Goal: Task Accomplishment & Management: Use online tool/utility

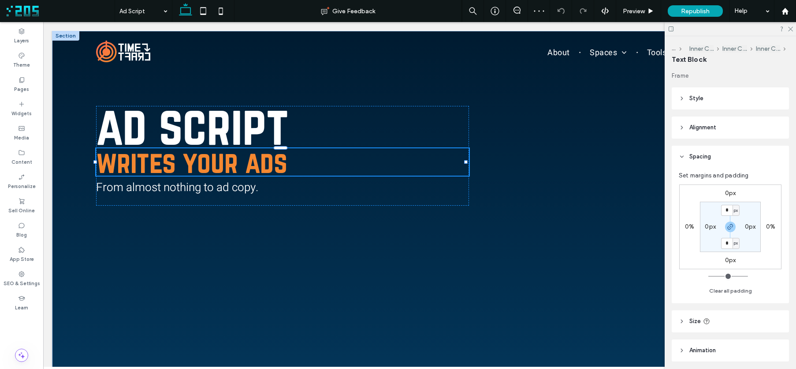
type input "*********"
type input "**"
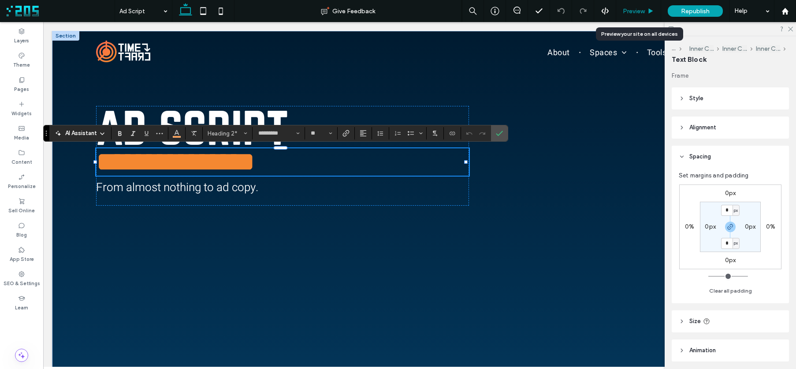
click at [633, 12] on span "Preview" at bounding box center [634, 10] width 22 height 7
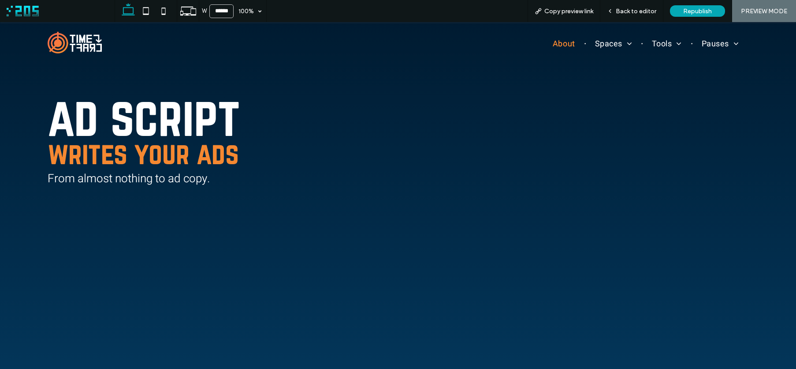
click at [554, 45] on span "About" at bounding box center [564, 44] width 22 height 12
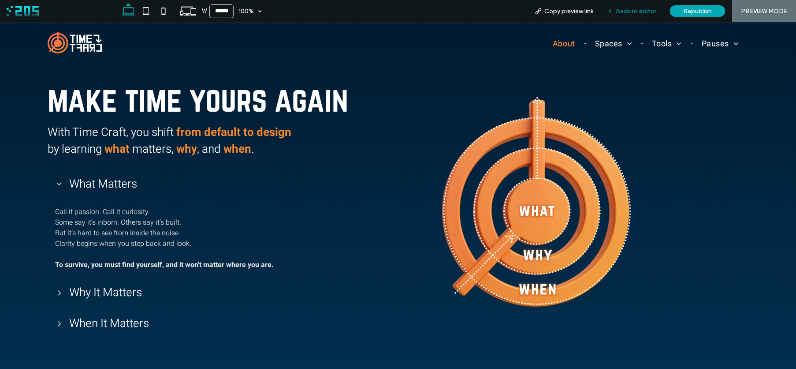
click at [612, 13] on icon at bounding box center [610, 11] width 6 height 6
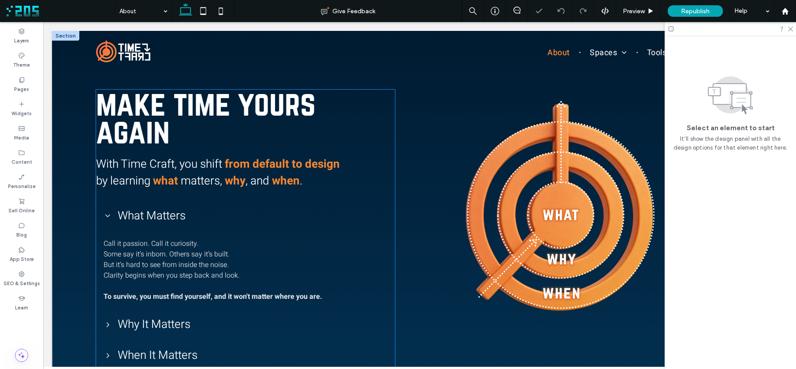
click at [165, 242] on p "Call it passion. Call it curiosity." at bounding box center [246, 243] width 284 height 11
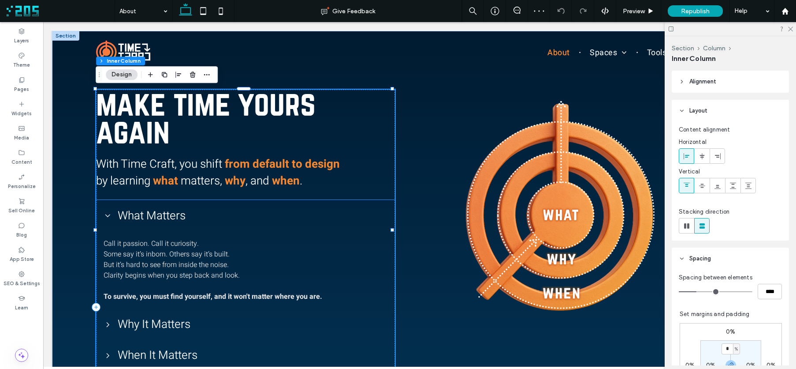
click at [143, 235] on div "Call it passion. Call it curiosity. Some say it’s inborn. Others say it’s built…" at bounding box center [246, 270] width 298 height 78
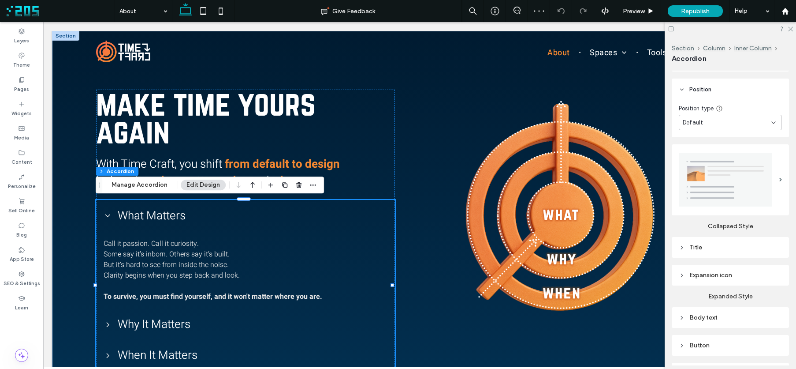
scroll to position [201, 0]
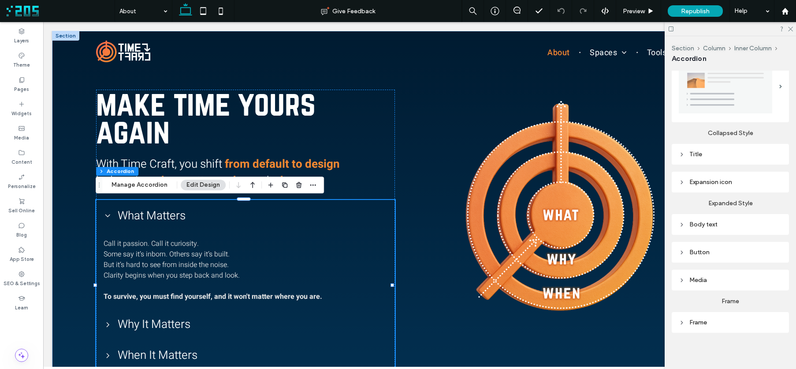
drag, startPoint x: 684, startPoint y: 317, endPoint x: 689, endPoint y: 314, distance: 6.1
click at [684, 319] on icon at bounding box center [682, 322] width 6 height 6
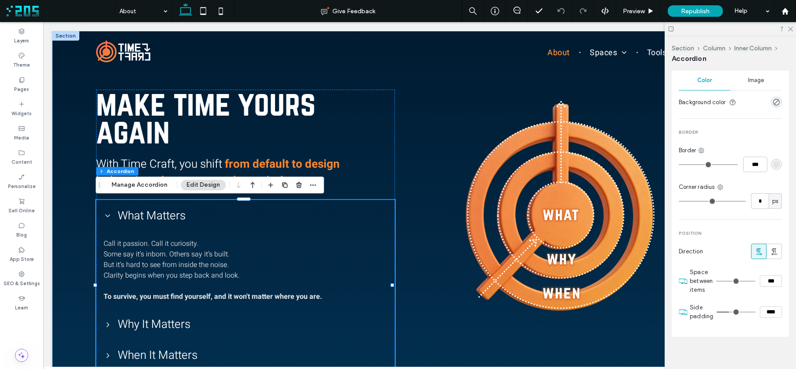
scroll to position [479, 0]
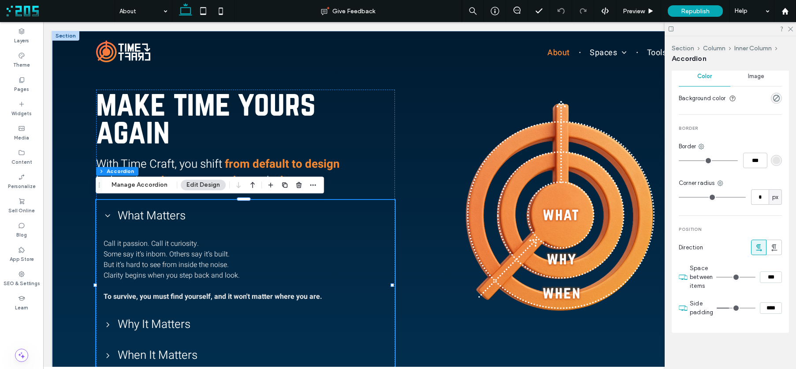
type input "*"
type input "***"
type input "*"
type input "***"
drag, startPoint x: 727, startPoint y: 305, endPoint x: 683, endPoint y: 299, distance: 44.4
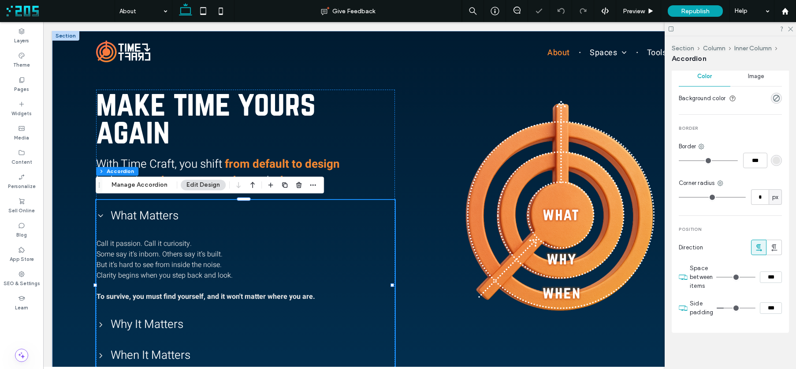
type input "*"
click at [717, 307] on input "range" at bounding box center [736, 307] width 39 height 1
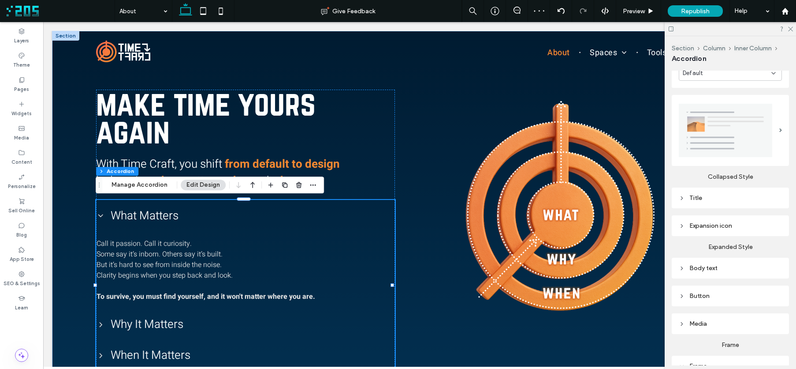
scroll to position [167, 0]
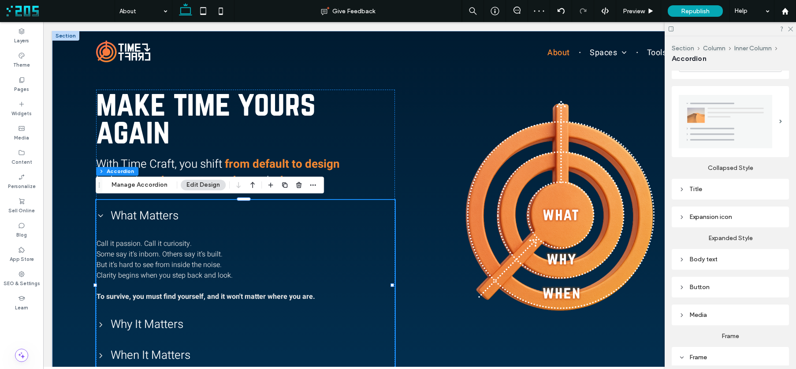
click at [686, 185] on div "Title" at bounding box center [730, 188] width 103 height 7
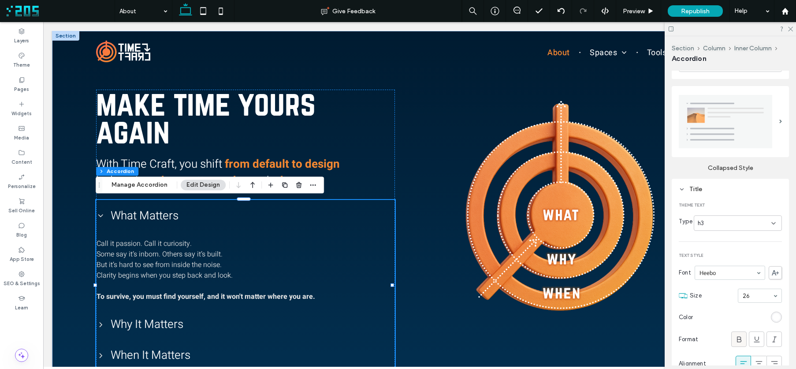
click at [735, 335] on icon at bounding box center [739, 339] width 9 height 9
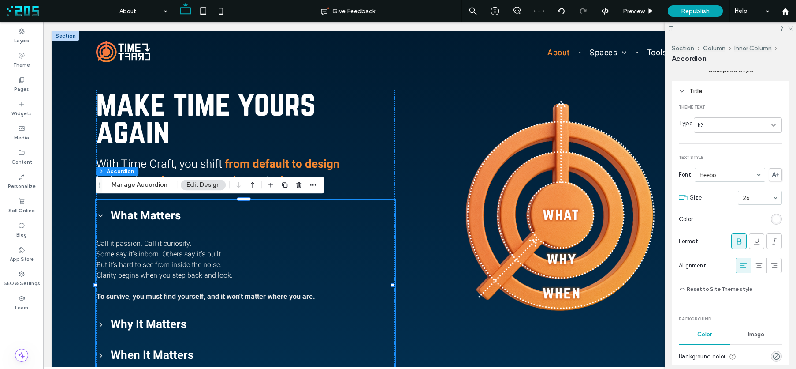
scroll to position [283, 0]
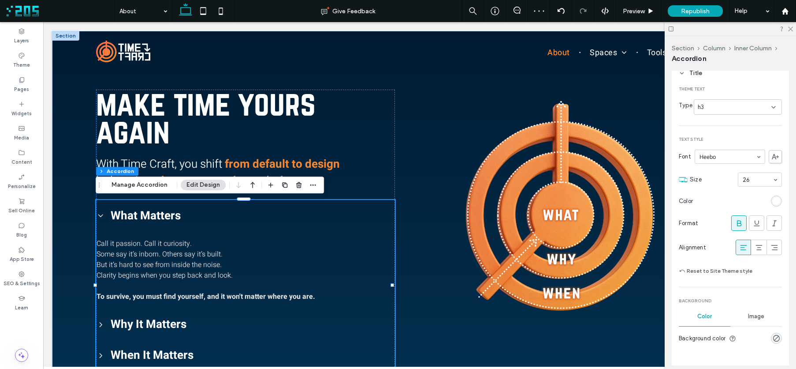
click at [773, 198] on div "rgb(255, 255, 255)" at bounding box center [776, 200] width 7 height 7
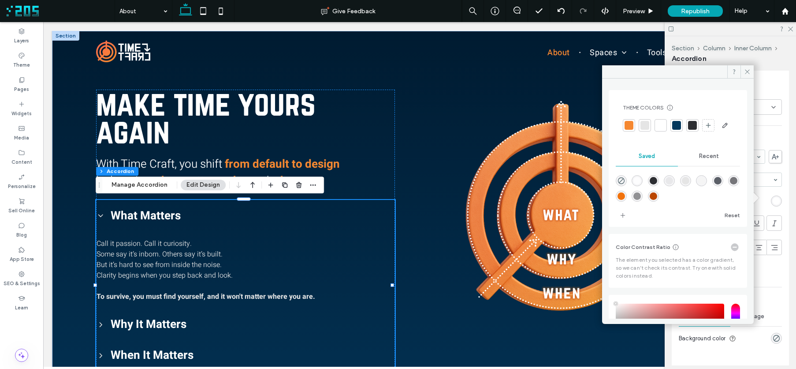
click at [626, 124] on div at bounding box center [629, 125] width 9 height 9
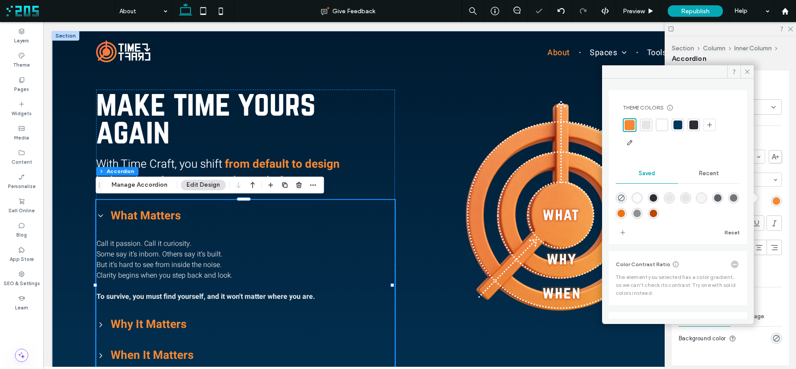
click at [746, 72] on icon at bounding box center [747, 71] width 7 height 7
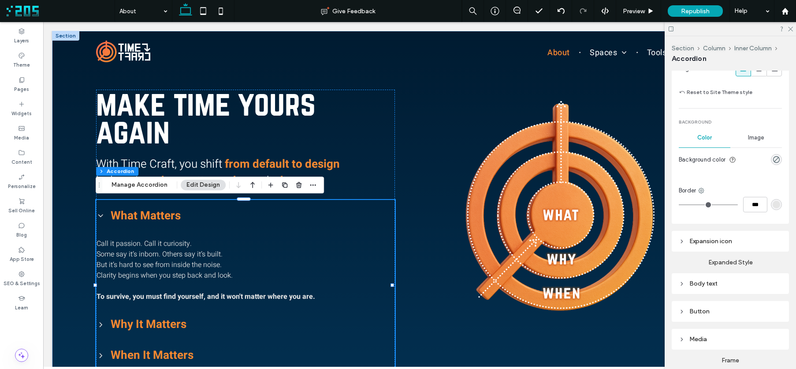
click at [697, 240] on div "Expansion icon" at bounding box center [730, 240] width 103 height 7
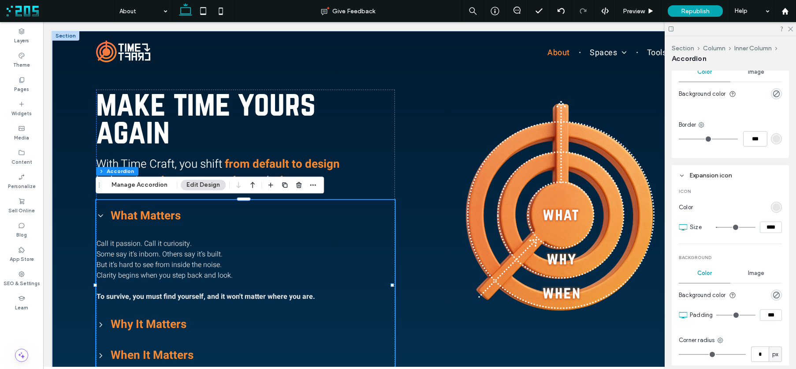
scroll to position [530, 0]
click at [776, 205] on div "rgb(229, 229, 229)" at bounding box center [776, 204] width 11 height 11
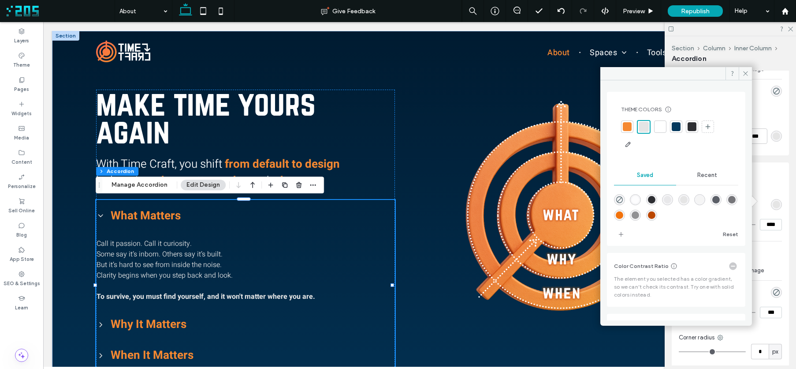
click at [627, 127] on div at bounding box center [627, 126] width 9 height 9
click at [765, 241] on hr at bounding box center [730, 241] width 103 height 0
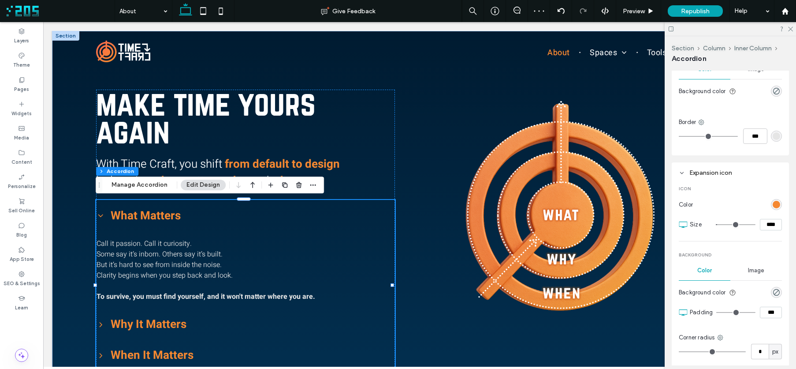
drag, startPoint x: 766, startPoint y: 222, endPoint x: 759, endPoint y: 222, distance: 7.1
click at [760, 222] on input "****" at bounding box center [771, 224] width 22 height 11
type input "****"
type input "**"
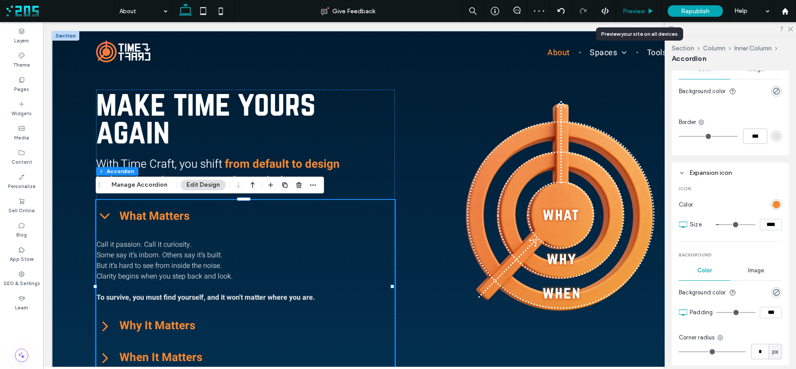
click at [645, 12] on span "Preview" at bounding box center [634, 10] width 22 height 7
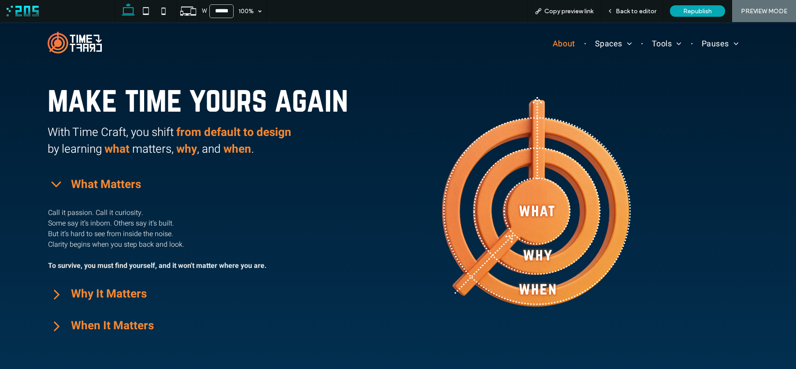
click at [61, 183] on icon at bounding box center [57, 184] width 18 height 18
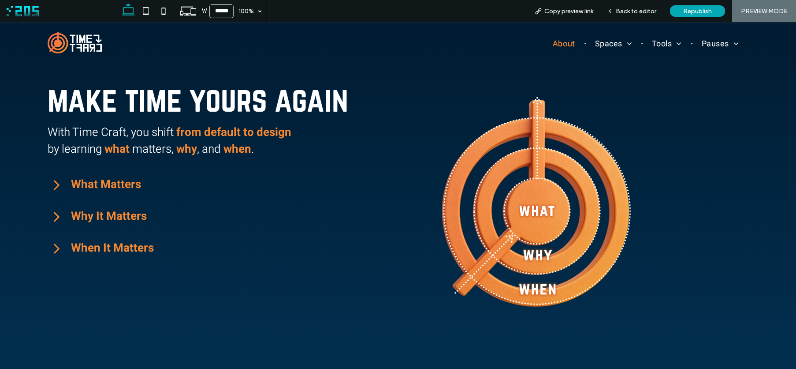
click at [54, 189] on icon at bounding box center [57, 185] width 6 height 10
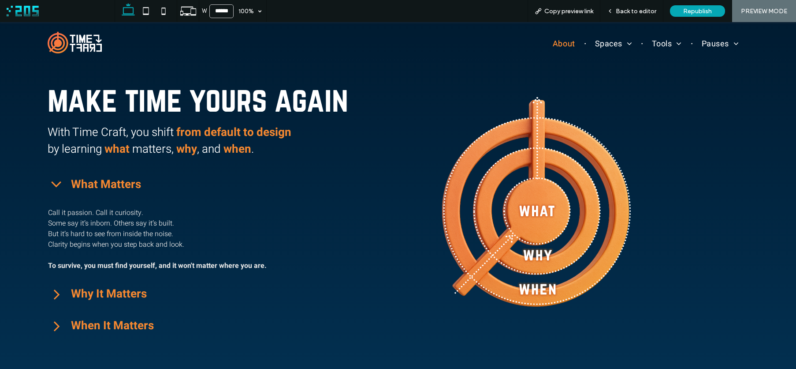
click at [54, 189] on icon at bounding box center [57, 184] width 18 height 18
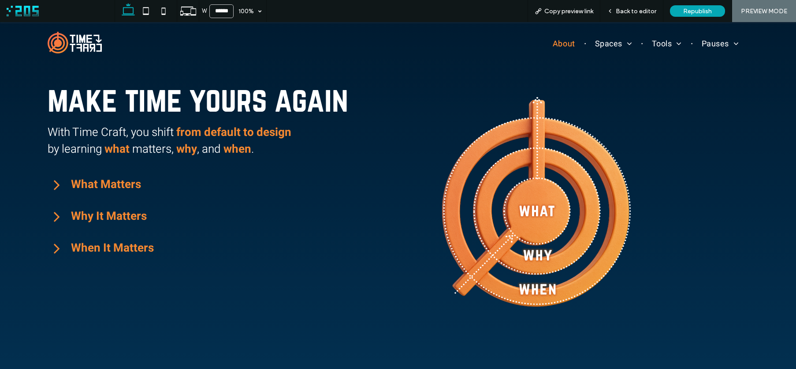
click at [51, 214] on icon at bounding box center [57, 216] width 18 height 18
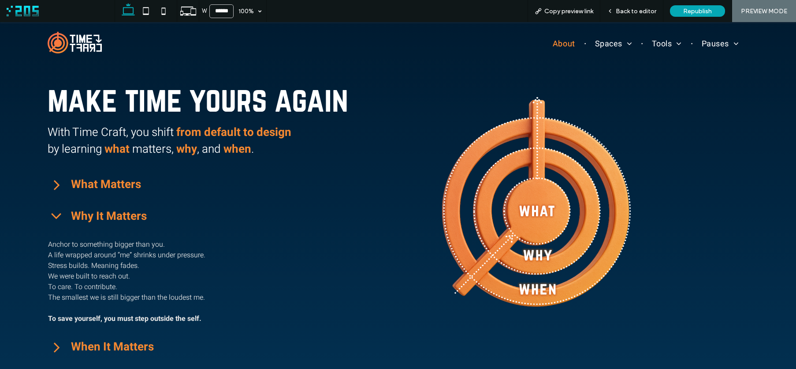
click at [52, 214] on icon at bounding box center [57, 216] width 10 height 6
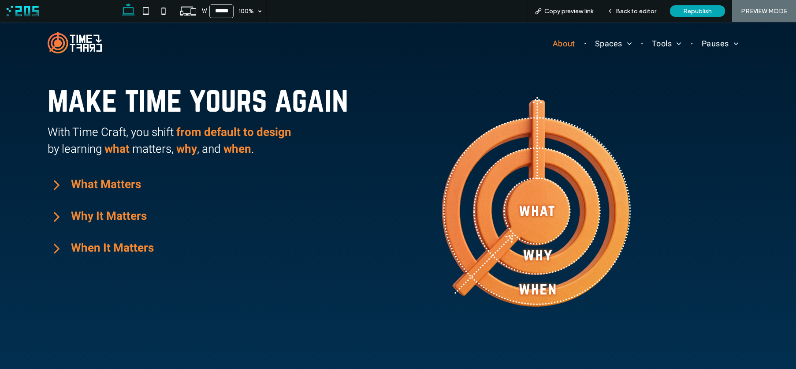
click at [55, 248] on icon at bounding box center [57, 248] width 18 height 18
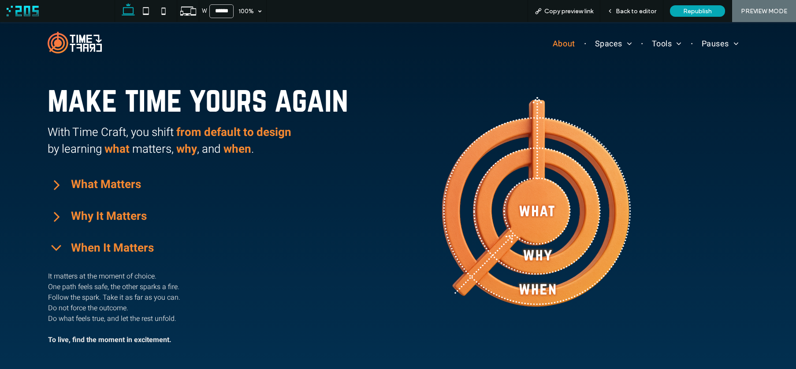
click at [55, 248] on icon at bounding box center [57, 248] width 10 height 6
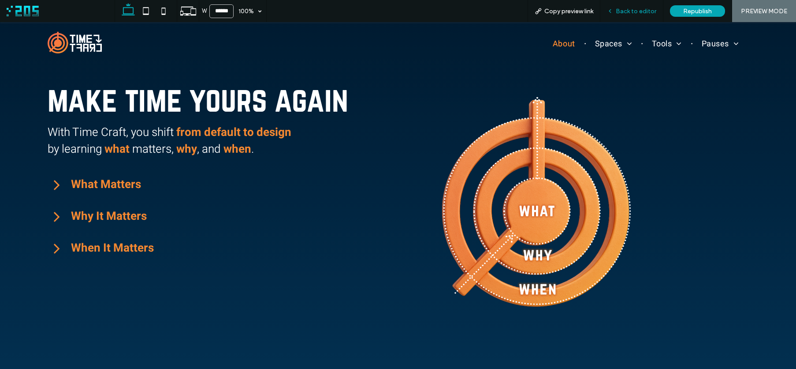
click at [628, 11] on span "Back to editor" at bounding box center [636, 10] width 41 height 7
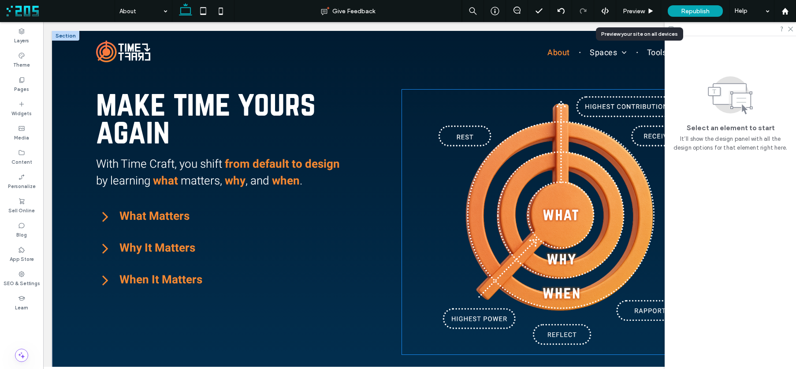
click at [410, 185] on img at bounding box center [562, 222] width 320 height 265
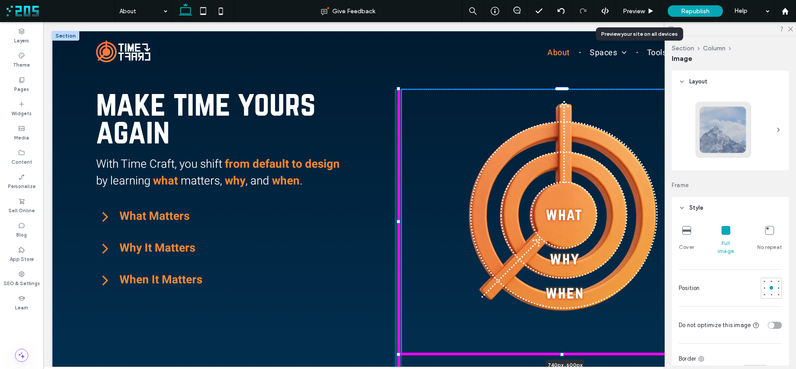
drag, startPoint x: 399, startPoint y: 221, endPoint x: 392, endPoint y: 220, distance: 6.2
click at [392, 220] on div "make time yours again With Time Craft, you shift from default to design by lear…" at bounding box center [419, 277] width 735 height 493
type input "***"
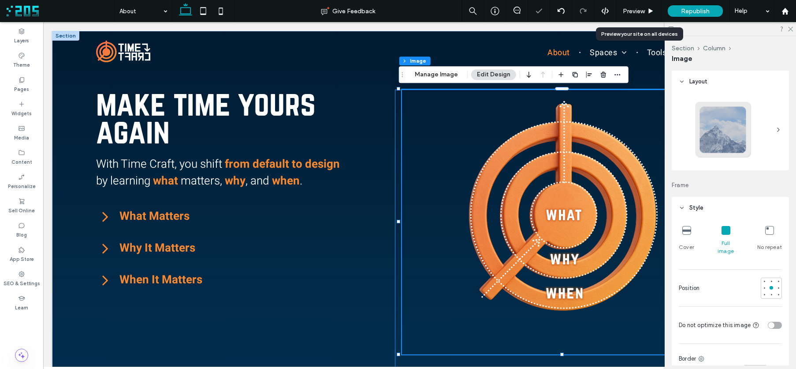
click at [396, 139] on div "740px , 600px" at bounding box center [569, 307] width 348 height 435
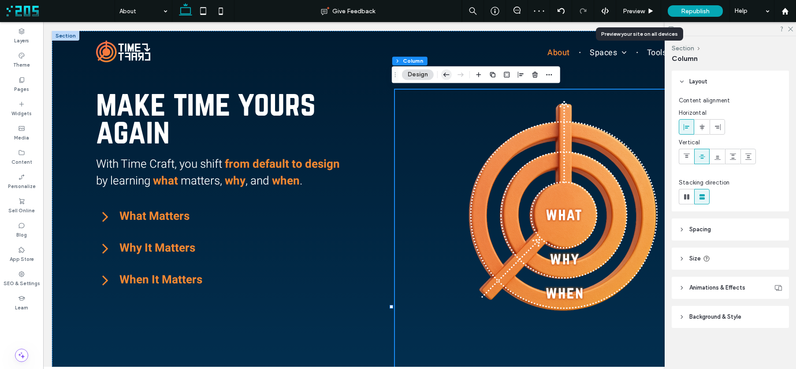
click at [444, 74] on use "button" at bounding box center [447, 74] width 6 height 4
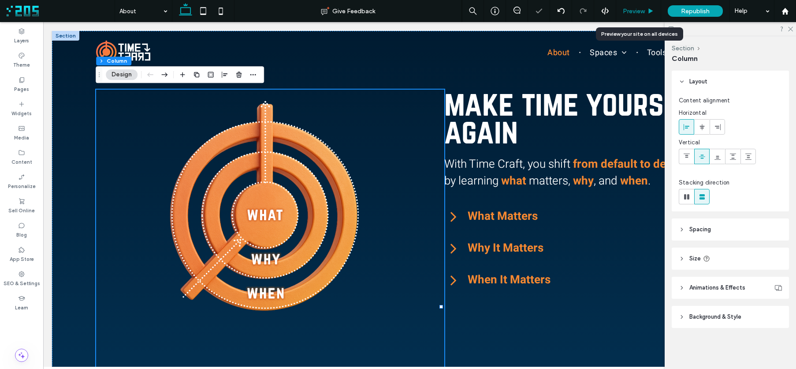
click at [631, 11] on span "Preview" at bounding box center [634, 10] width 22 height 7
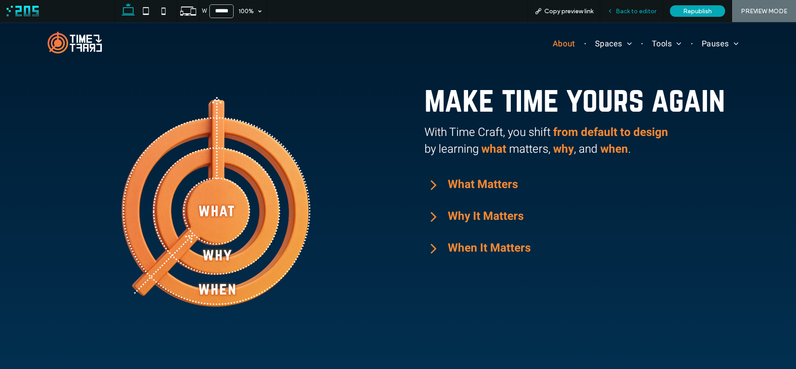
click at [623, 13] on span "Back to editor" at bounding box center [636, 10] width 41 height 7
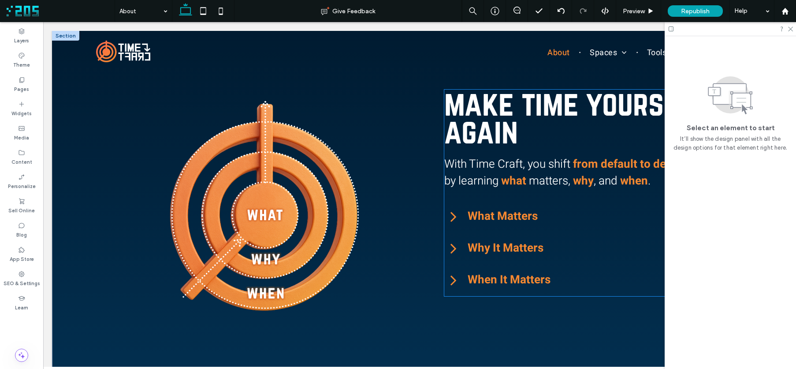
click at [478, 277] on span "When It Matters" at bounding box center [605, 279] width 275 height 17
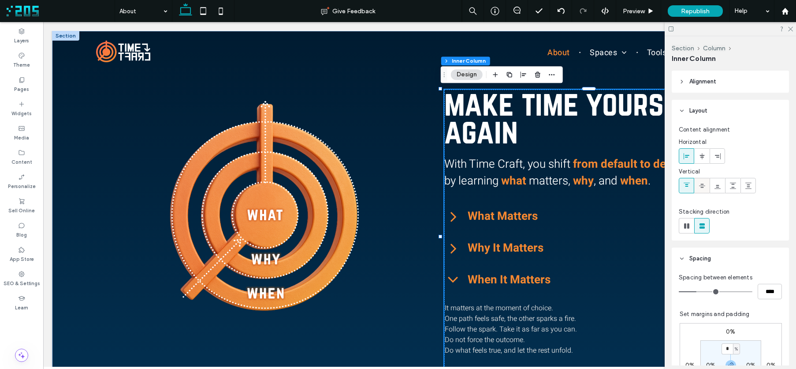
click at [702, 185] on use at bounding box center [702, 185] width 6 height 4
click at [636, 12] on span "Preview" at bounding box center [634, 10] width 22 height 7
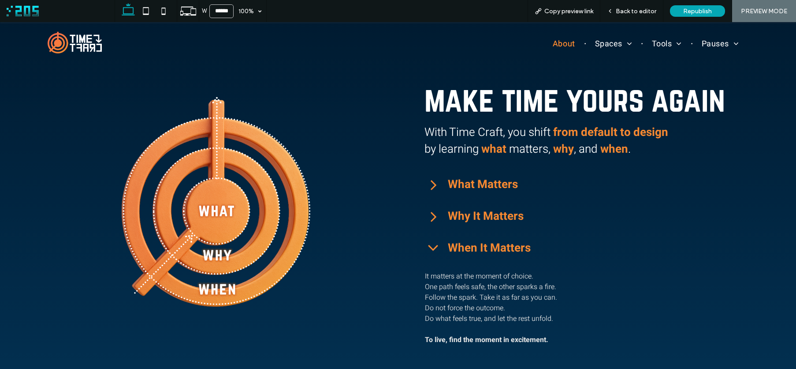
click at [428, 249] on icon at bounding box center [434, 248] width 18 height 18
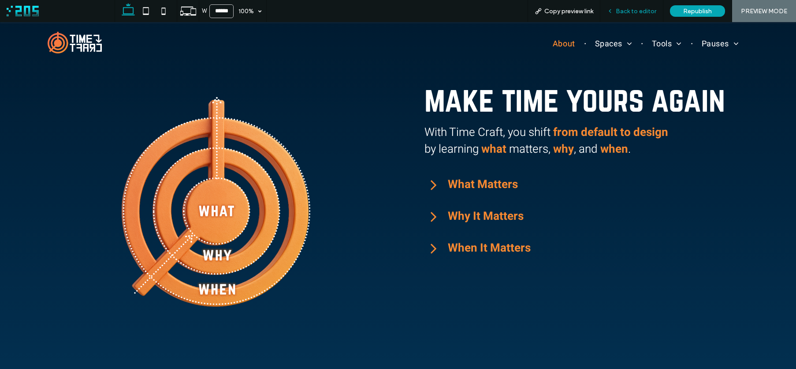
click at [619, 16] on div "Back to editor" at bounding box center [631, 11] width 63 height 22
click at [619, 15] on div "Back to editor" at bounding box center [631, 11] width 63 height 22
click at [622, 11] on span "Back to editor" at bounding box center [636, 10] width 41 height 7
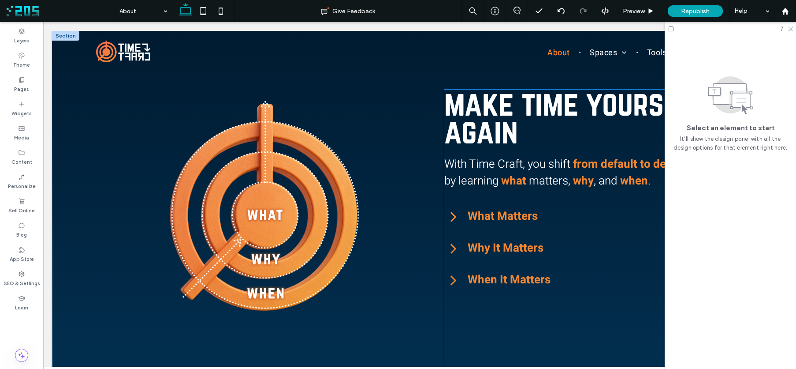
click at [508, 314] on div "make time yours again With Time Craft, you shift from default to design by lear…" at bounding box center [593, 307] width 299 height 435
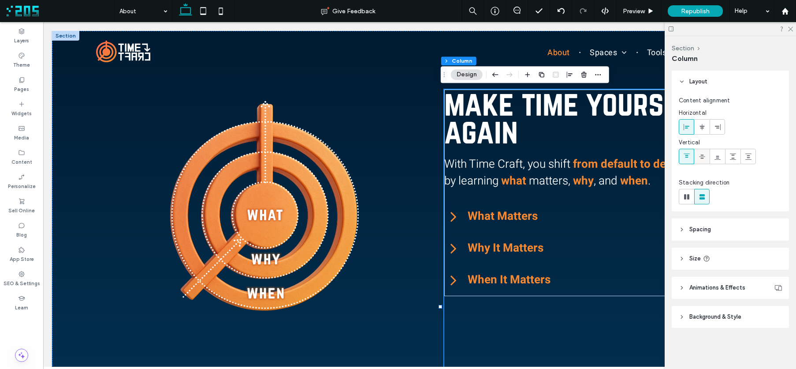
click at [704, 155] on icon at bounding box center [702, 156] width 7 height 7
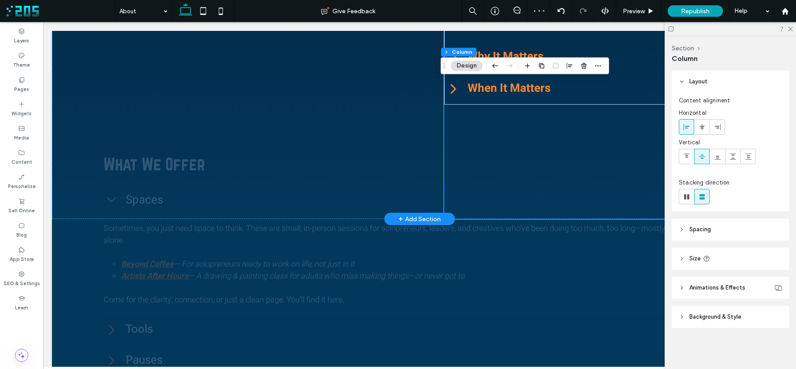
scroll to position [343, 0]
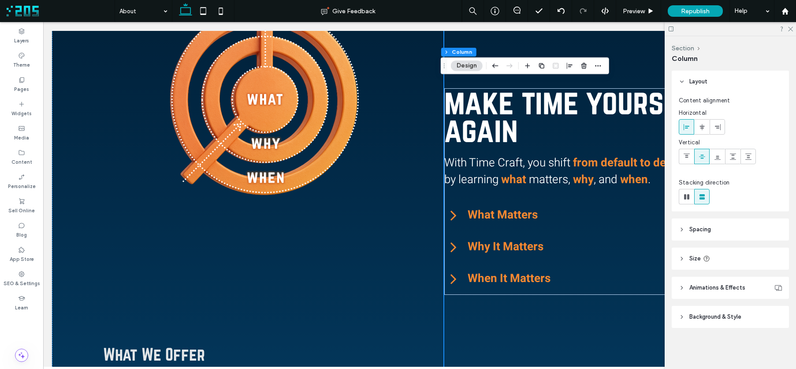
scroll to position [109, 0]
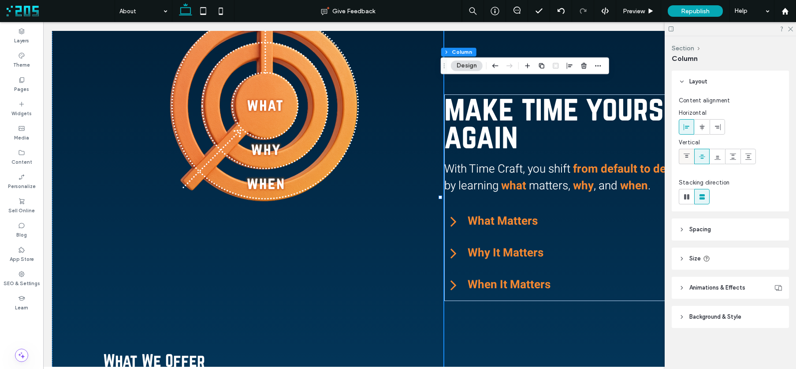
click at [686, 157] on icon at bounding box center [686, 156] width 7 height 7
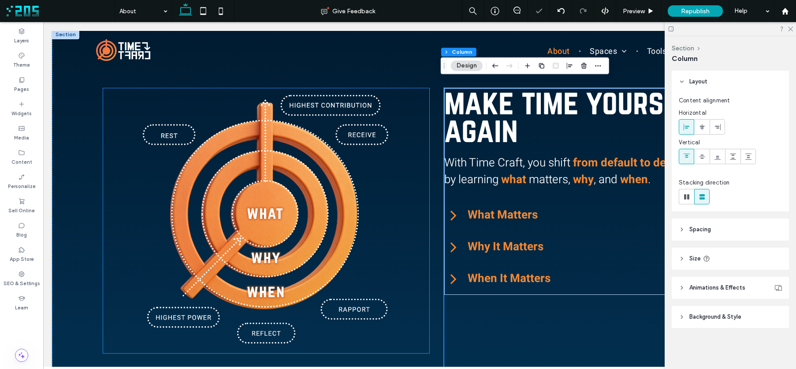
scroll to position [0, 0]
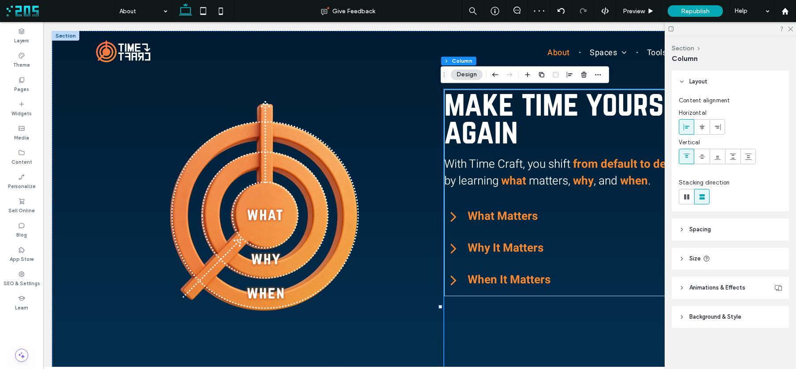
click at [684, 229] on icon at bounding box center [682, 229] width 6 height 6
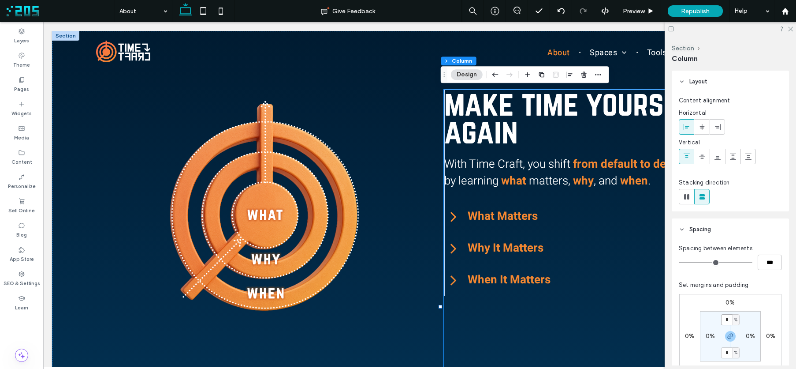
drag, startPoint x: 729, startPoint y: 319, endPoint x: 734, endPoint y: 321, distance: 5.7
click at [729, 319] on input "*" at bounding box center [726, 319] width 11 height 11
type input "*"
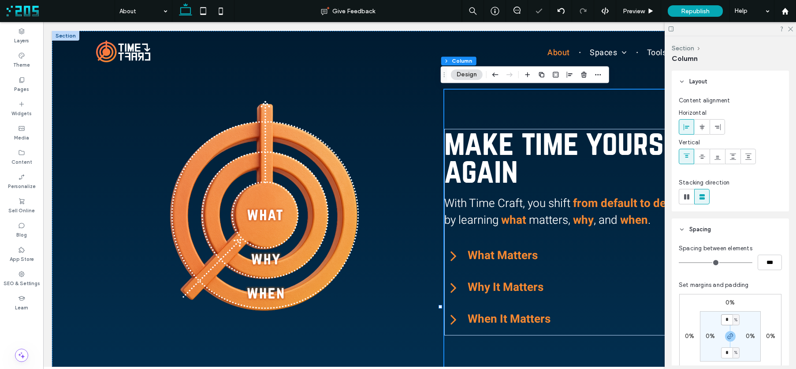
drag, startPoint x: 729, startPoint y: 320, endPoint x: 723, endPoint y: 320, distance: 5.7
click at [723, 320] on input "*" at bounding box center [726, 319] width 11 height 11
type input "*"
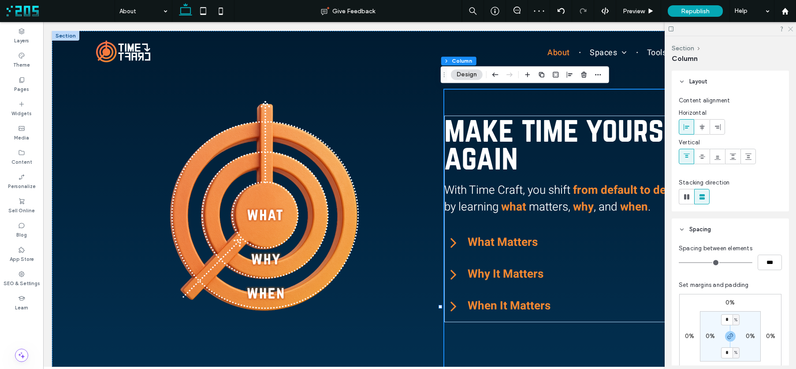
click at [791, 30] on icon at bounding box center [790, 29] width 6 height 6
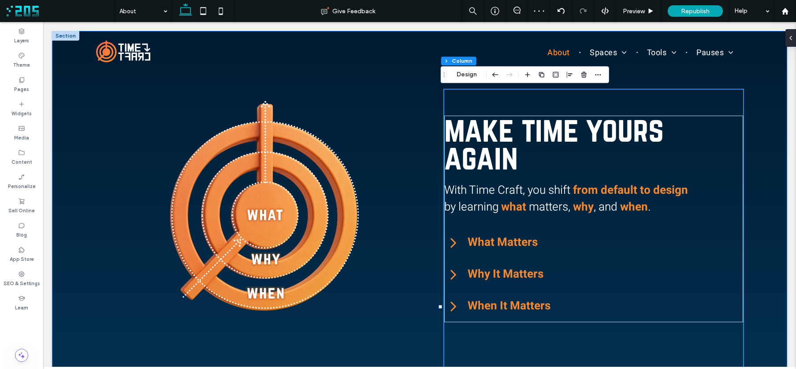
click at [86, 94] on div "make time yours again With Time Craft, you shift from default to design by lear…" at bounding box center [419, 277] width 735 height 493
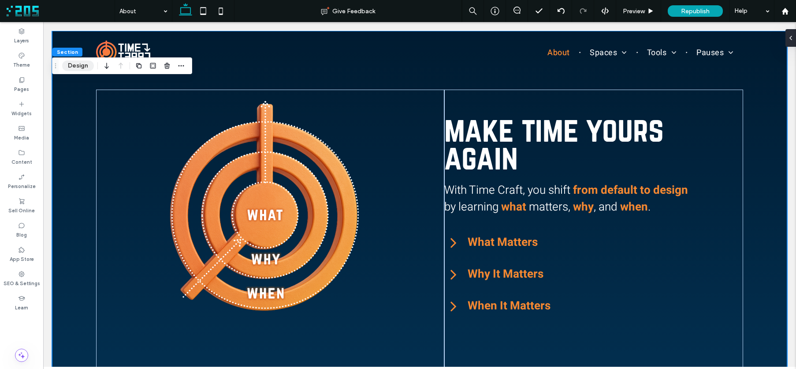
click at [77, 67] on button "Design" at bounding box center [78, 65] width 32 height 11
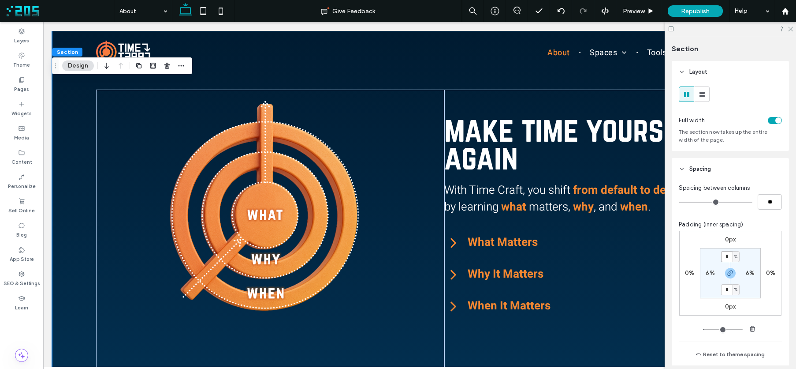
click at [725, 256] on input "*" at bounding box center [726, 256] width 11 height 11
type input "*"
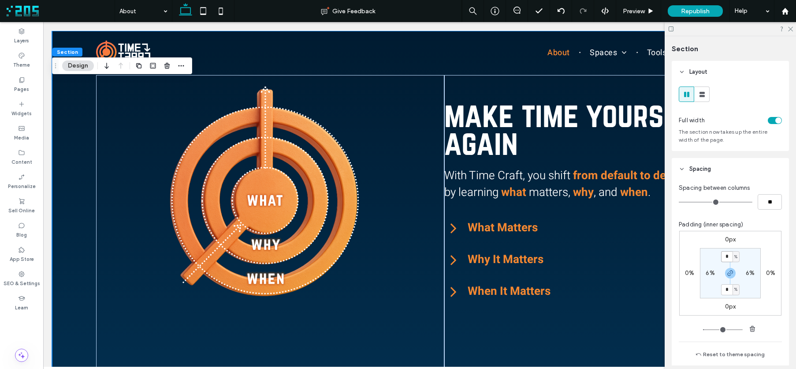
type input "*"
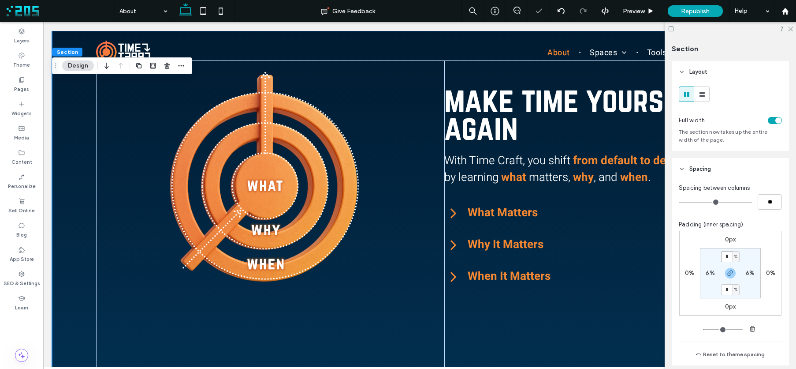
type input "*"
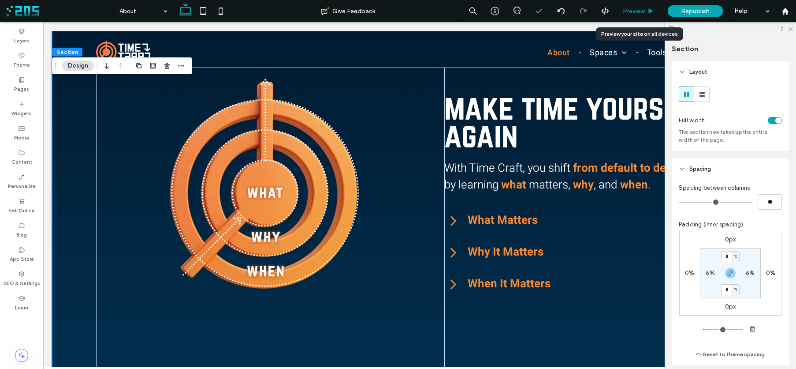
click at [636, 12] on span "Preview" at bounding box center [634, 10] width 22 height 7
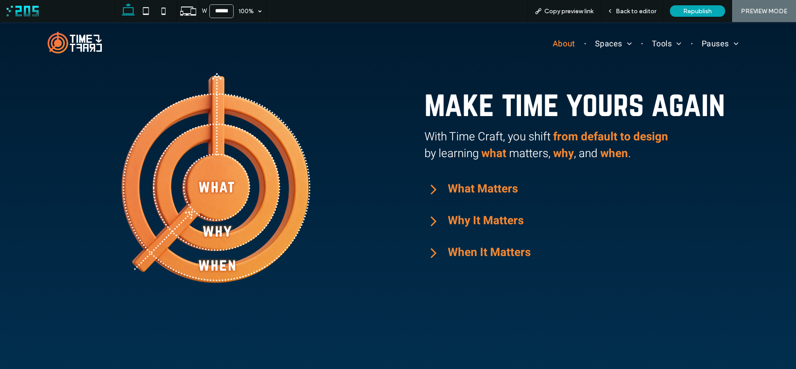
click at [427, 192] on icon at bounding box center [434, 189] width 18 height 18
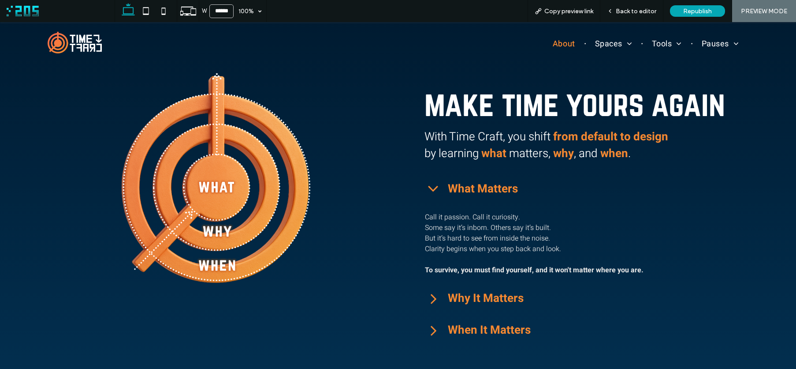
click at [427, 192] on icon at bounding box center [434, 189] width 18 height 18
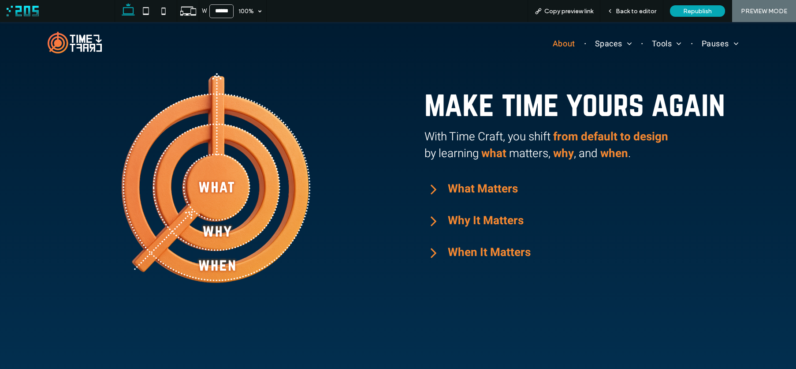
click at [431, 219] on icon at bounding box center [434, 221] width 6 height 10
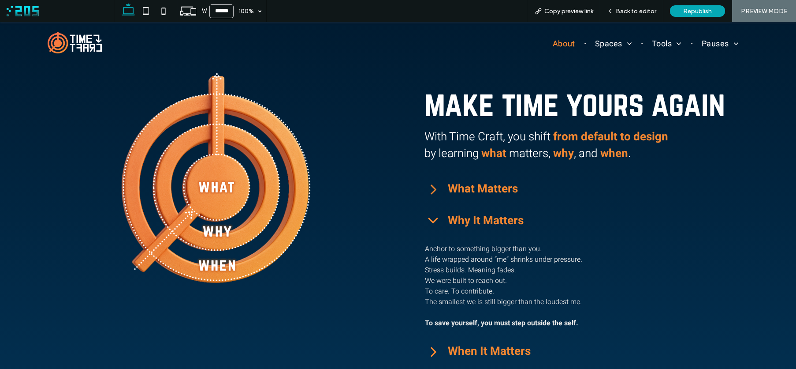
click at [430, 219] on icon at bounding box center [434, 221] width 18 height 18
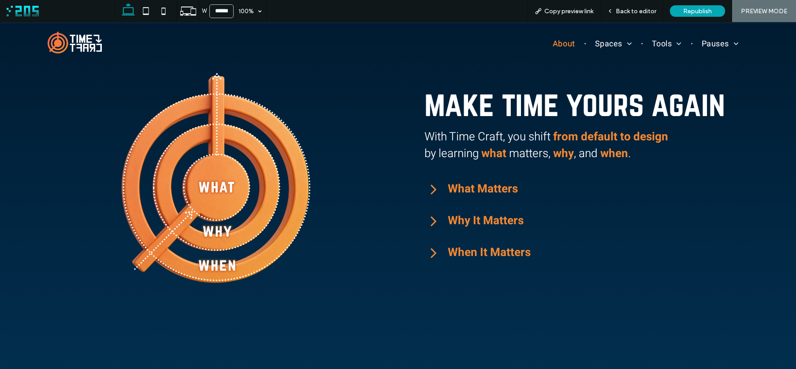
click at [431, 255] on icon at bounding box center [434, 253] width 6 height 10
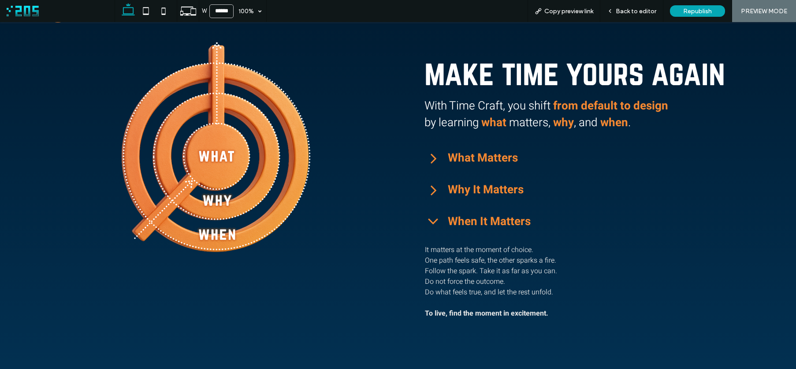
scroll to position [30, 0]
click at [429, 223] on icon at bounding box center [434, 222] width 10 height 6
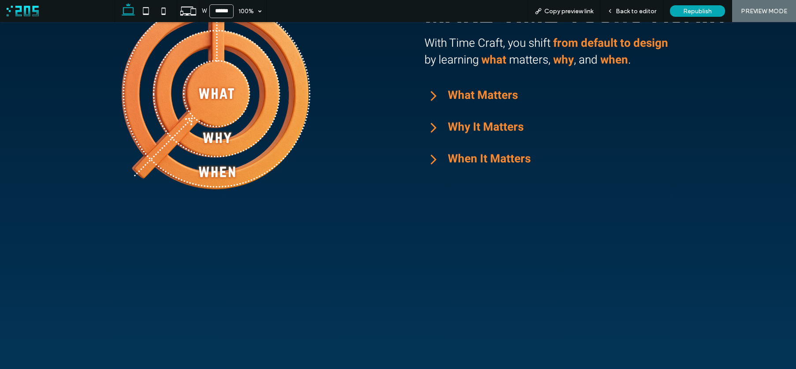
scroll to position [49, 0]
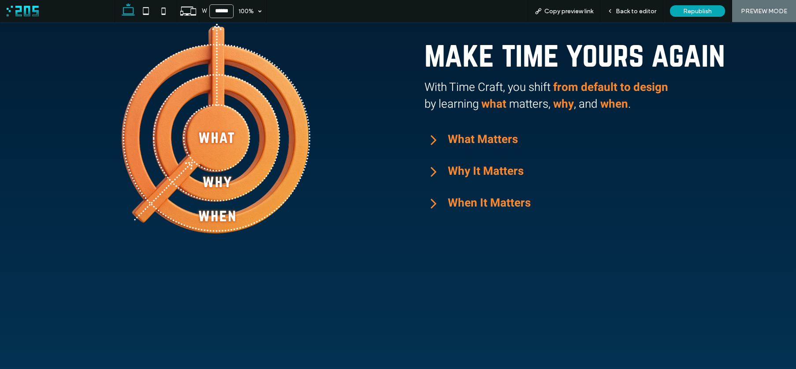
click at [426, 207] on icon at bounding box center [434, 203] width 18 height 18
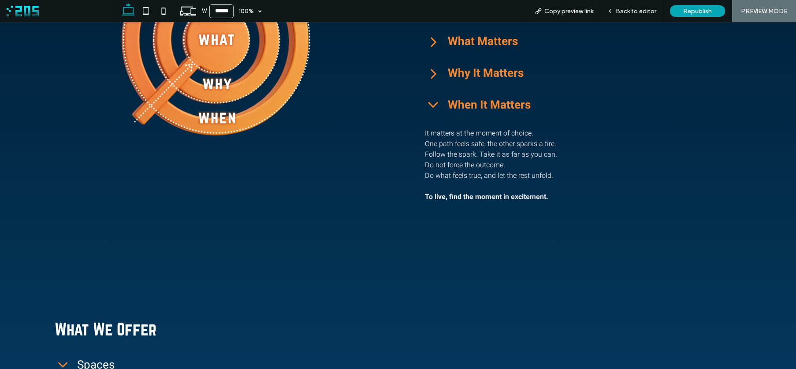
scroll to position [195, 0]
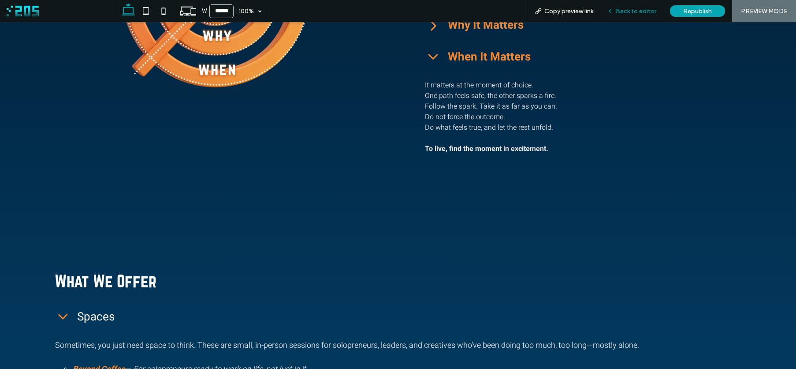
click at [608, 10] on div "Back to editor" at bounding box center [631, 10] width 63 height 7
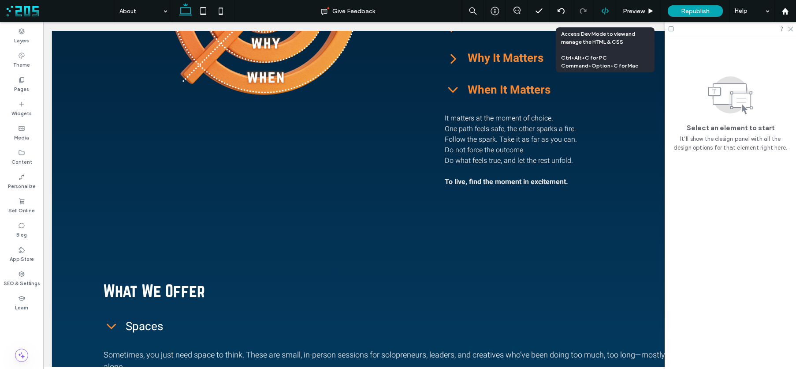
scroll to position [193, 0]
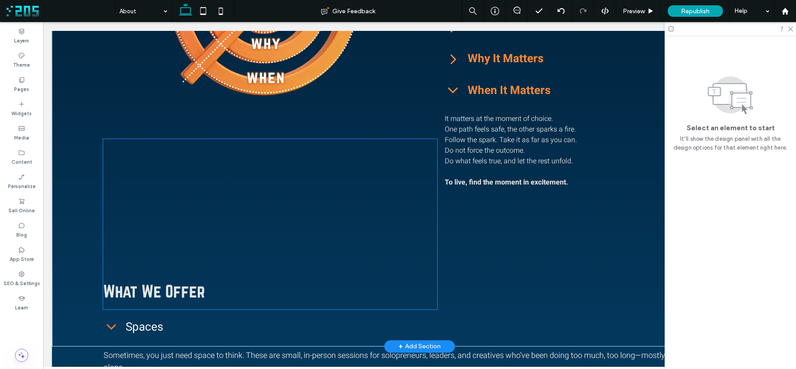
click at [148, 288] on div at bounding box center [270, 224] width 334 height 170
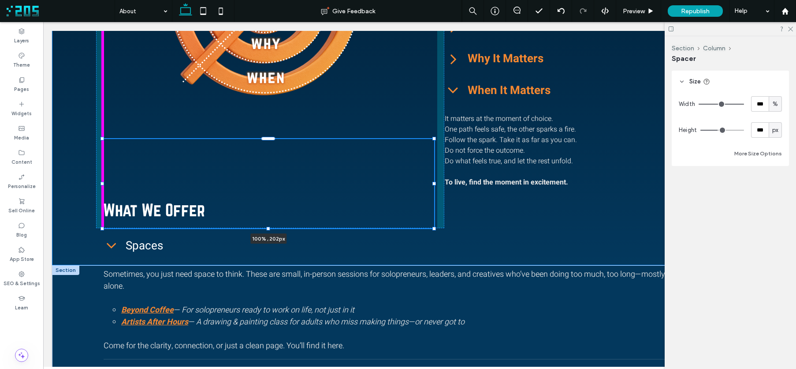
drag, startPoint x: 268, startPoint y: 309, endPoint x: 272, endPoint y: 268, distance: 40.8
click at [272, 268] on div "100% , 202px make time yours again With Time Craft, you shift from default to d…" at bounding box center [419, 340] width 735 height 1004
type input "***"
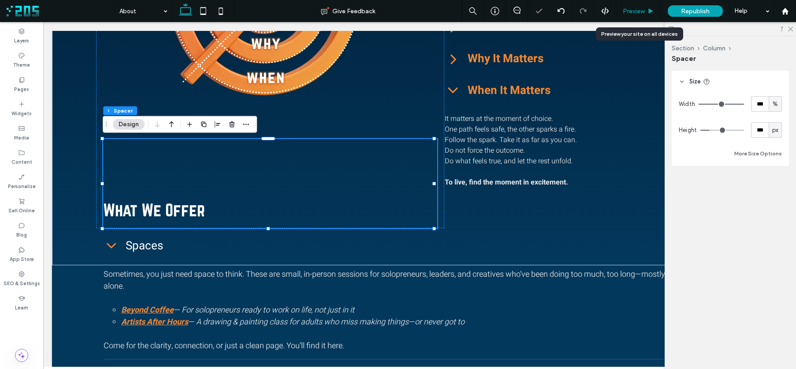
click at [635, 8] on span "Preview" at bounding box center [634, 10] width 22 height 7
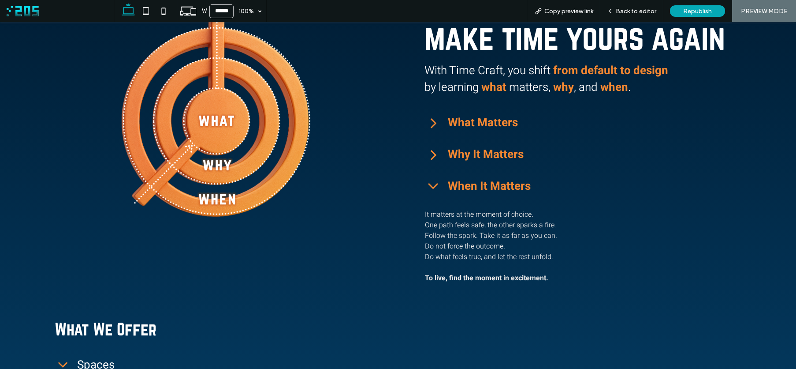
scroll to position [44, 0]
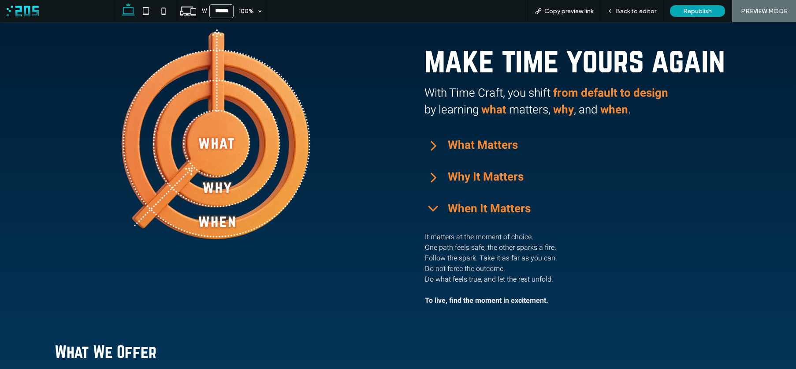
click at [426, 212] on icon at bounding box center [434, 209] width 18 height 18
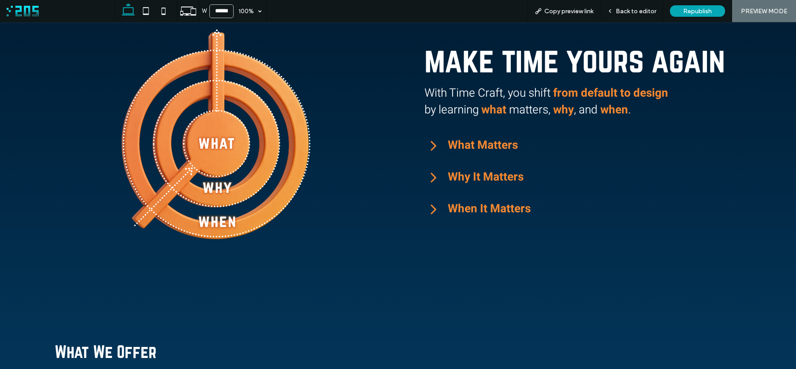
click at [427, 149] on icon at bounding box center [434, 145] width 18 height 18
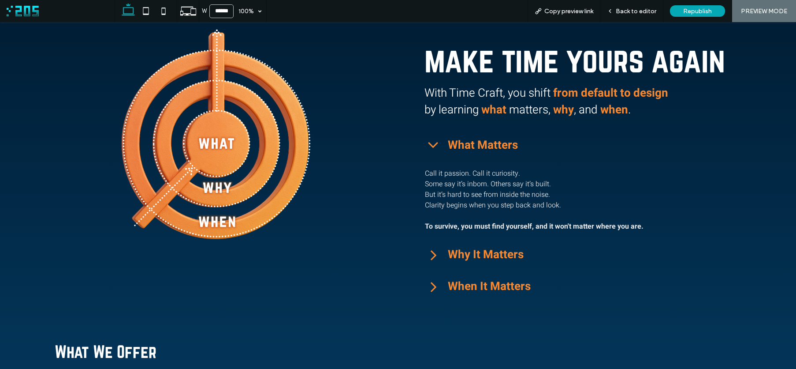
click at [431, 250] on icon at bounding box center [434, 255] width 18 height 18
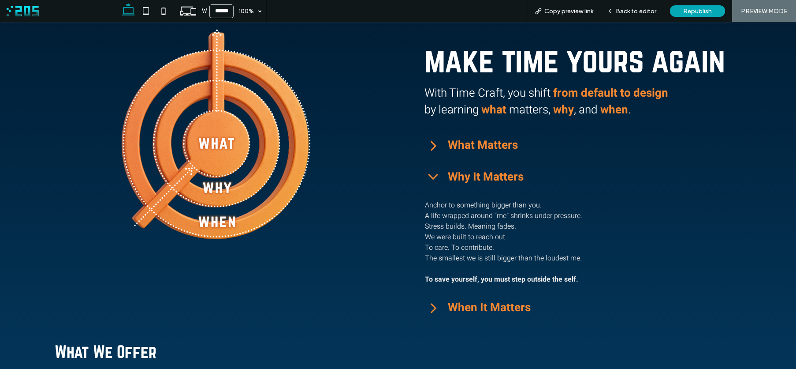
click at [430, 307] on icon at bounding box center [434, 307] width 18 height 18
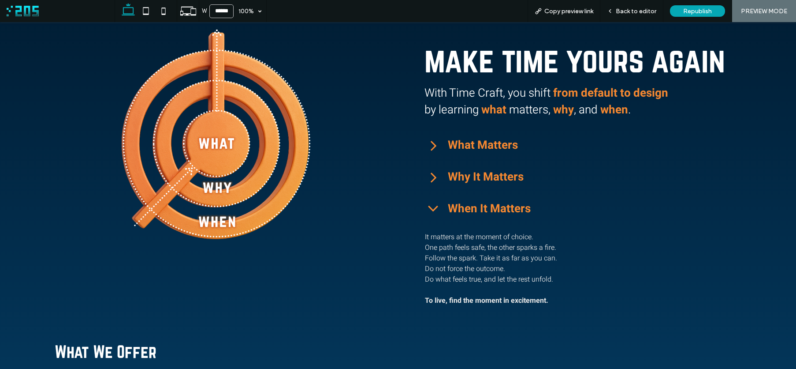
click at [276, 342] on h2 "What We Offer" at bounding box center [312, 351] width 515 height 19
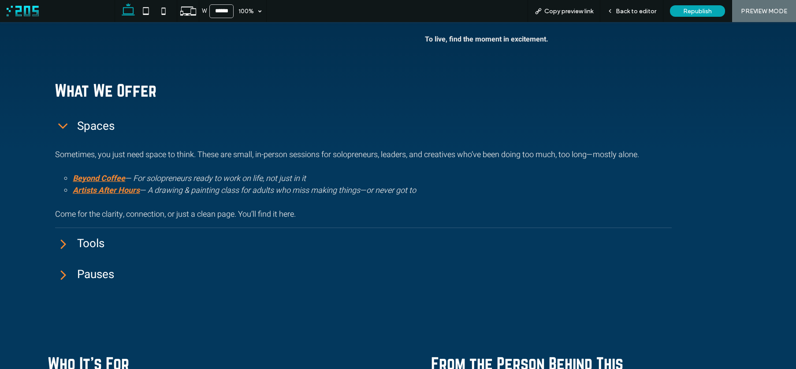
scroll to position [295, 0]
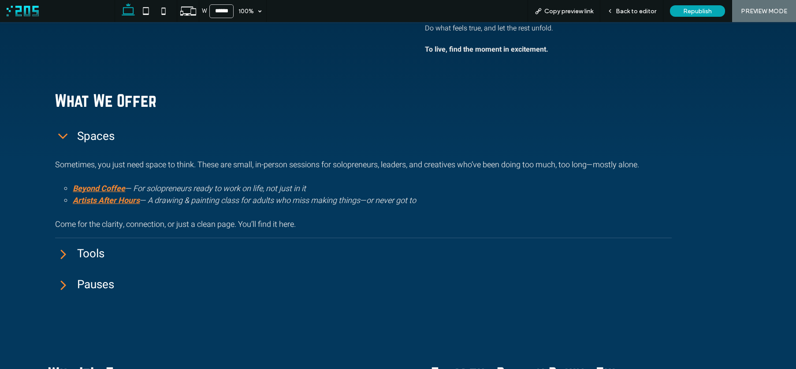
click at [60, 134] on icon at bounding box center [63, 136] width 17 height 17
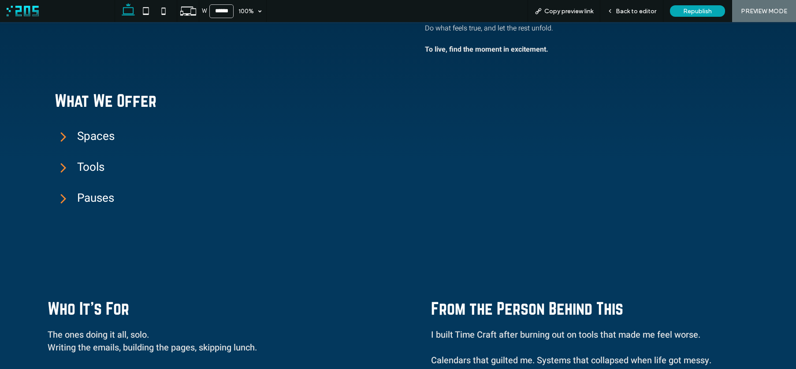
click at [60, 170] on icon at bounding box center [63, 167] width 17 height 17
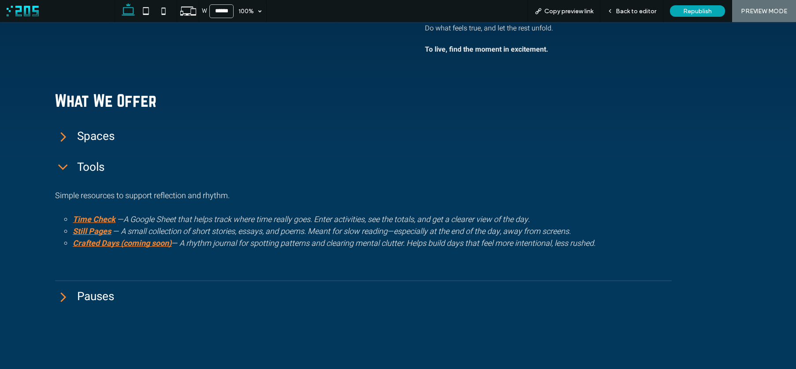
click at [60, 170] on icon at bounding box center [63, 167] width 17 height 17
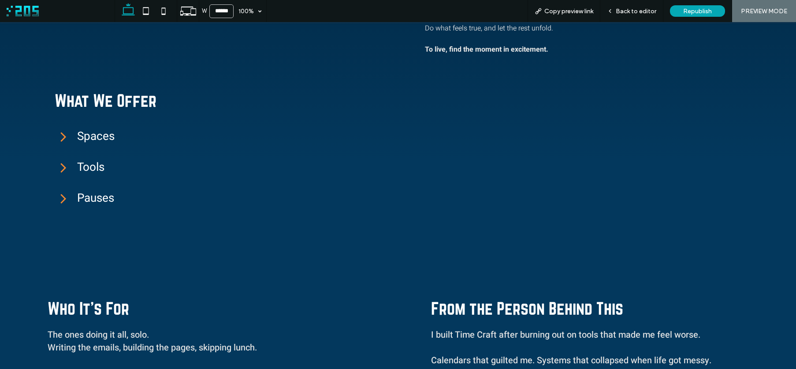
click at [63, 194] on icon at bounding box center [63, 198] width 17 height 17
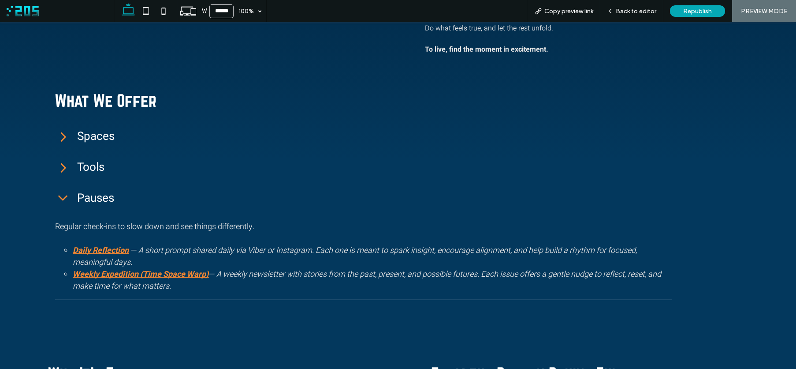
click at [63, 196] on icon at bounding box center [63, 198] width 17 height 17
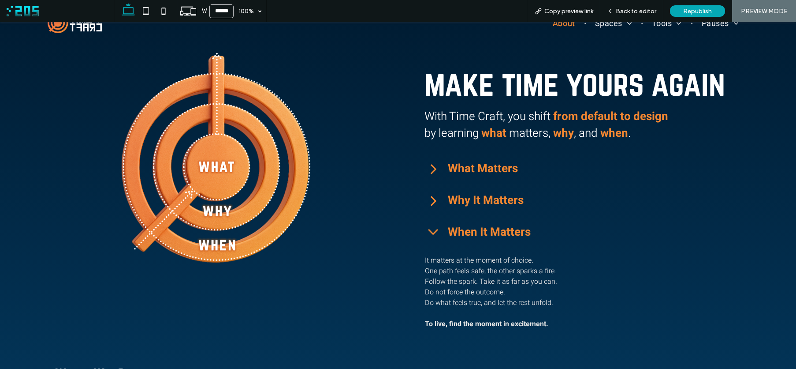
scroll to position [19, 0]
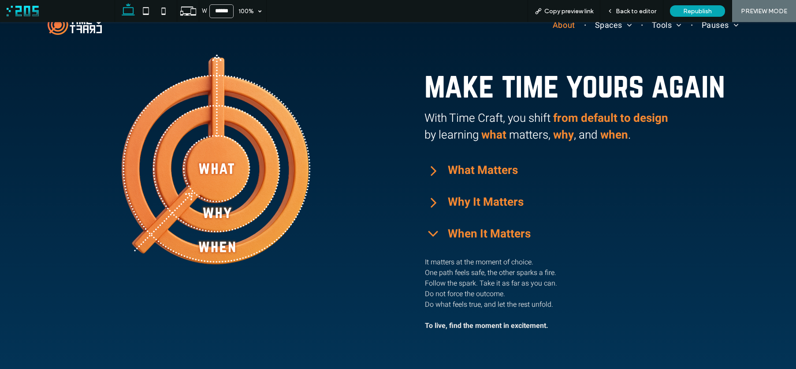
click at [433, 234] on icon at bounding box center [434, 234] width 18 height 18
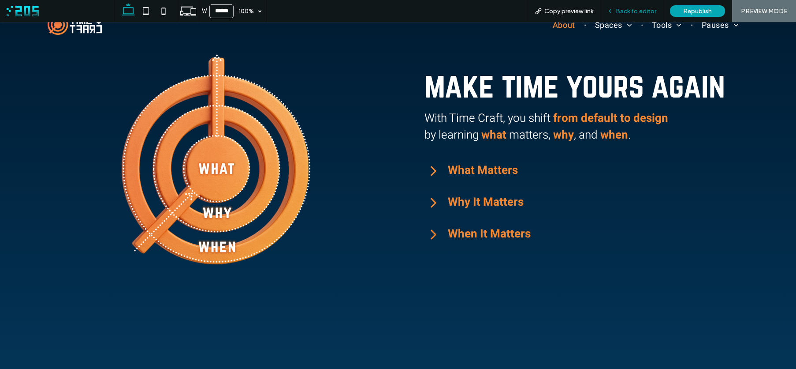
click at [630, 8] on span "Back to editor" at bounding box center [636, 10] width 41 height 7
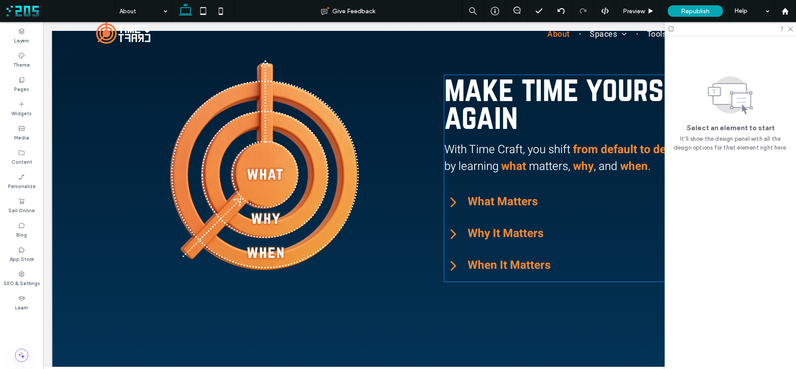
click at [496, 188] on div "What Matters" at bounding box center [594, 202] width 298 height 32
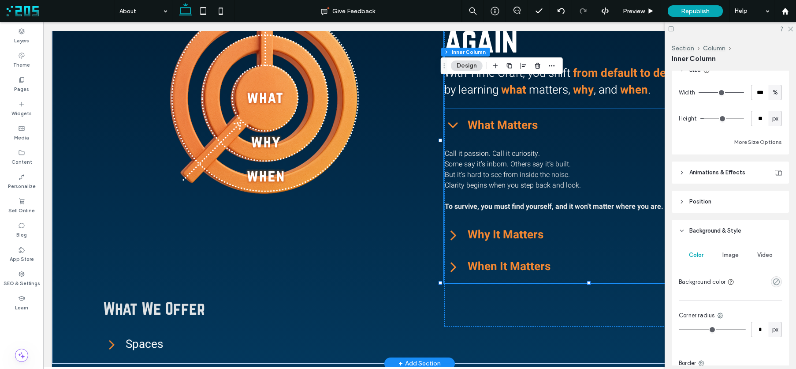
scroll to position [384, 0]
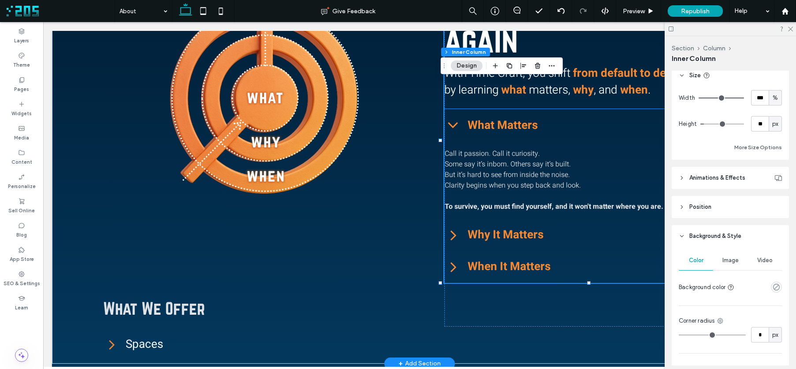
click at [537, 201] on strong "To survive, you must find yourself, and it won't matter where you are." at bounding box center [554, 206] width 219 height 11
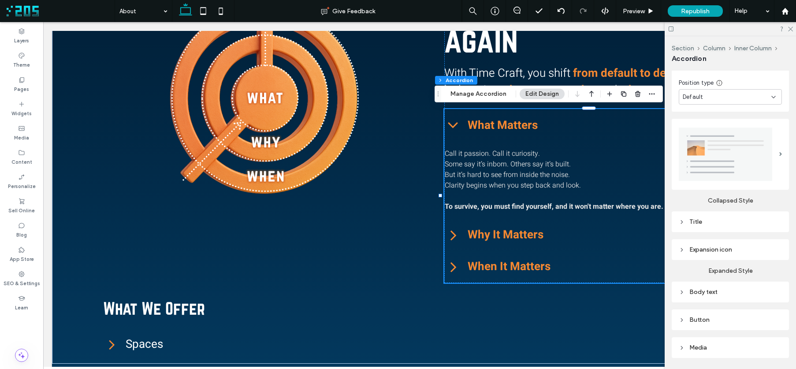
scroll to position [140, 0]
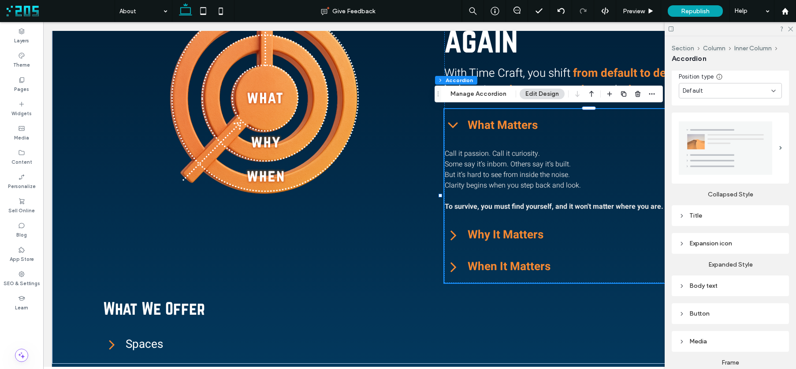
click at [698, 216] on div "Title" at bounding box center [730, 215] width 103 height 12
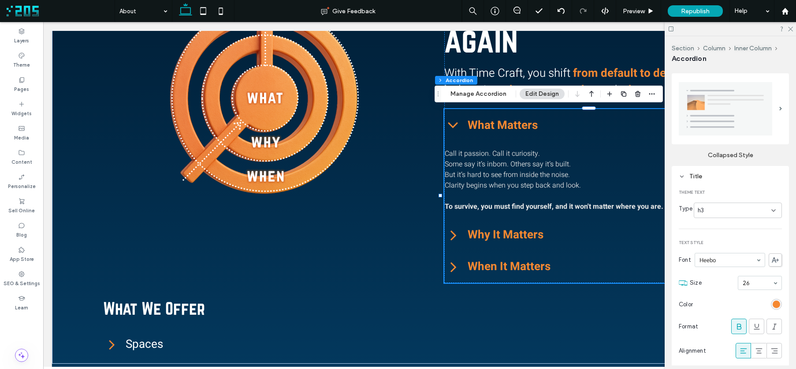
scroll to position [241, 0]
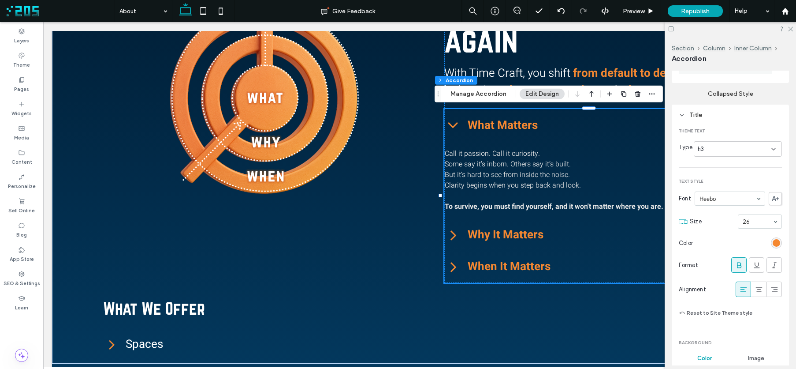
click at [735, 261] on icon at bounding box center [739, 265] width 9 height 9
click at [773, 239] on div "rgb(245, 136, 49)" at bounding box center [776, 242] width 7 height 7
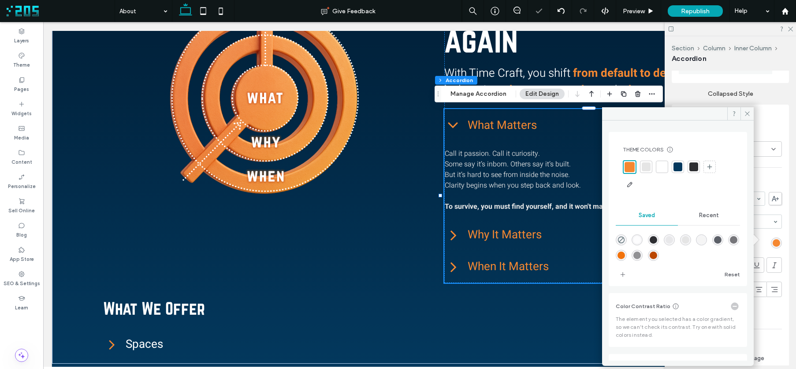
click at [664, 169] on div at bounding box center [662, 166] width 9 height 9
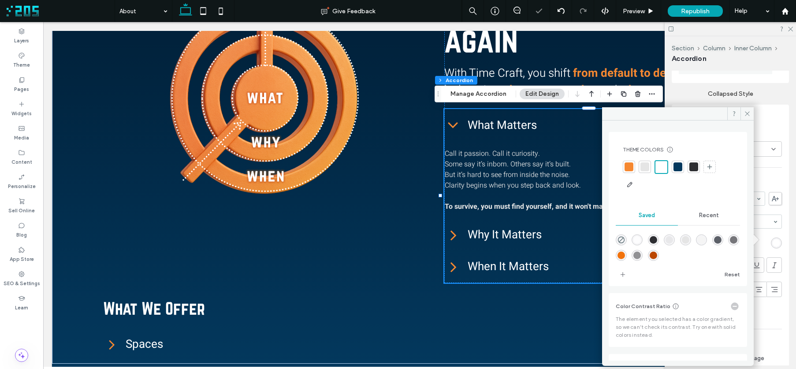
click at [746, 113] on icon at bounding box center [747, 113] width 7 height 7
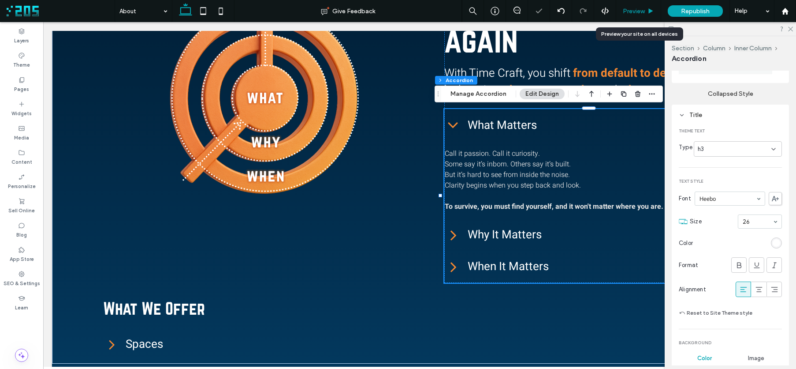
click at [630, 7] on span "Preview" at bounding box center [634, 10] width 22 height 7
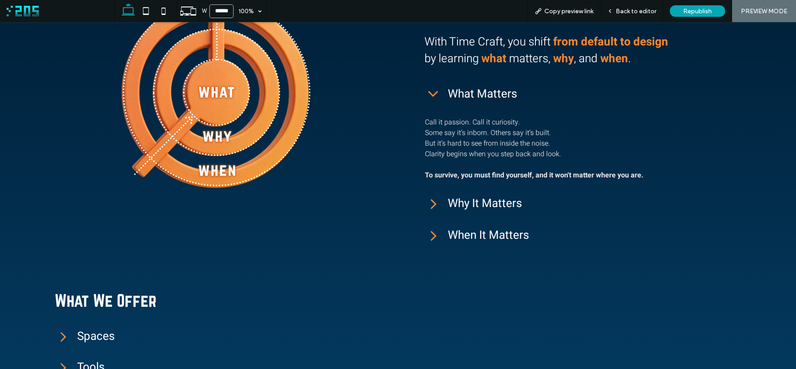
click at [430, 93] on icon at bounding box center [434, 94] width 18 height 18
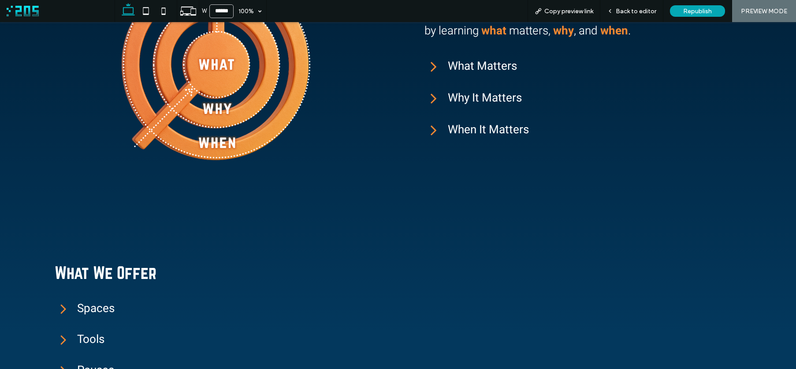
scroll to position [118, 0]
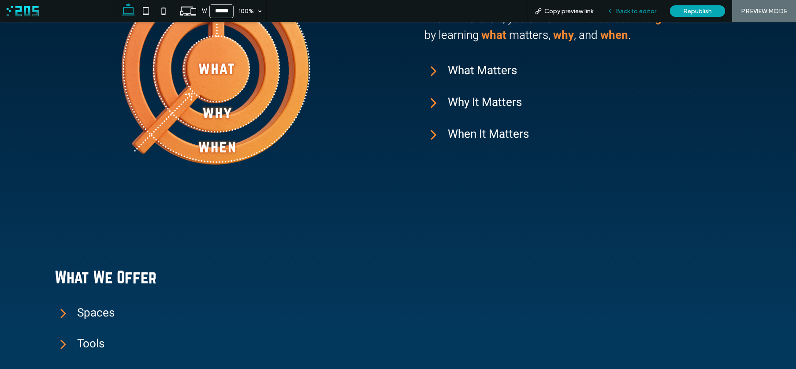
click at [636, 10] on span "Back to editor" at bounding box center [636, 10] width 41 height 7
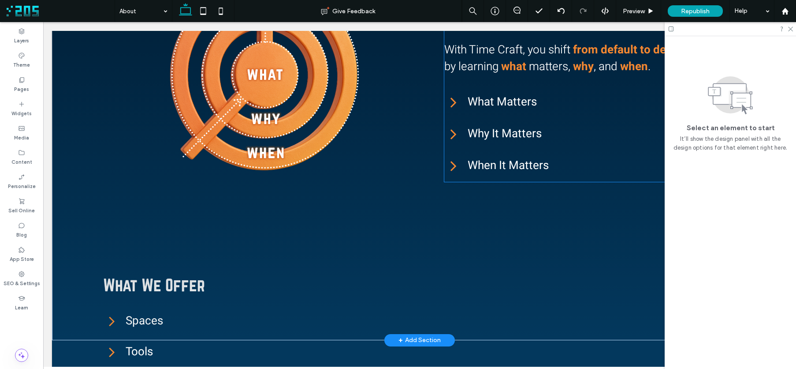
click at [516, 125] on span "Why It Matters" at bounding box center [605, 133] width 275 height 17
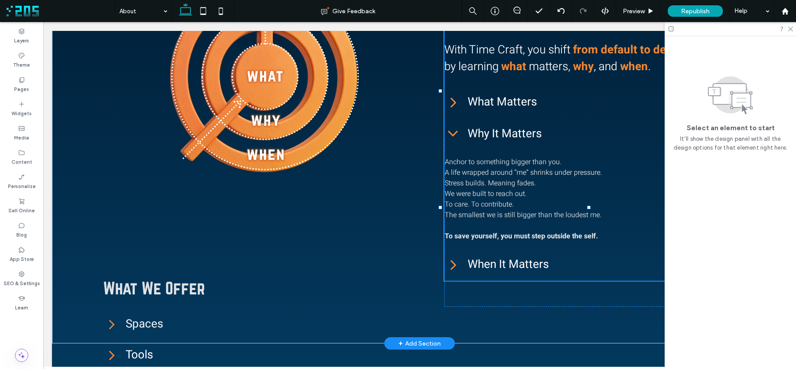
click at [516, 125] on span "Why It Matters" at bounding box center [605, 133] width 275 height 17
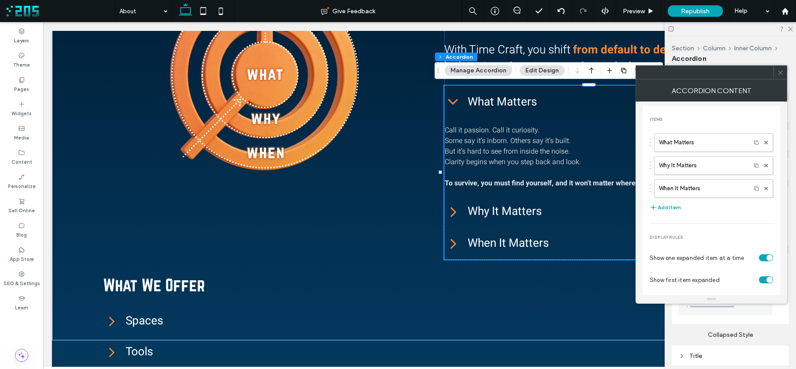
click at [780, 71] on icon at bounding box center [780, 72] width 7 height 7
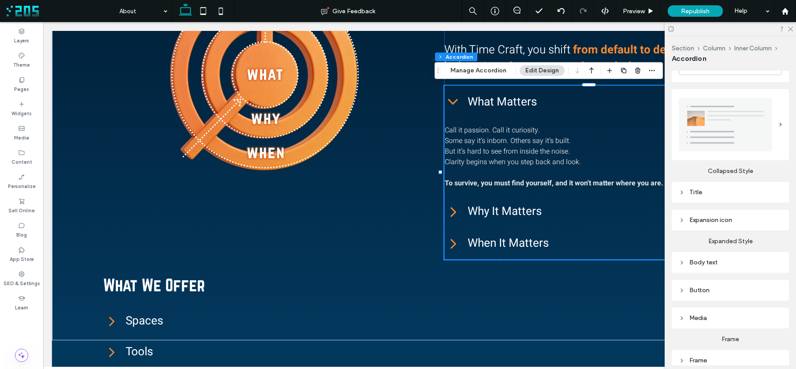
scroll to position [201, 0]
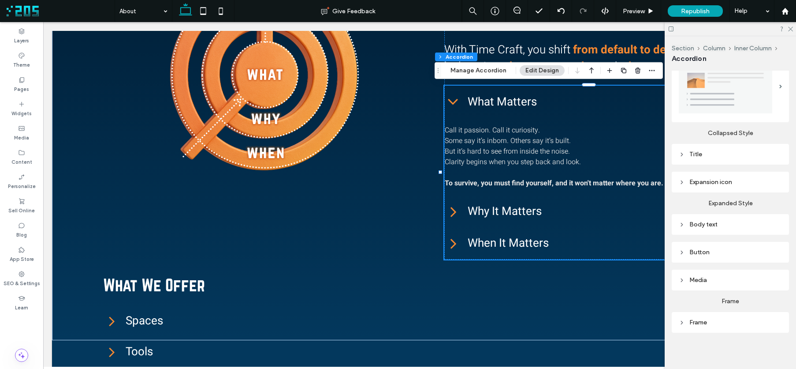
click at [729, 152] on div "Title" at bounding box center [730, 153] width 103 height 7
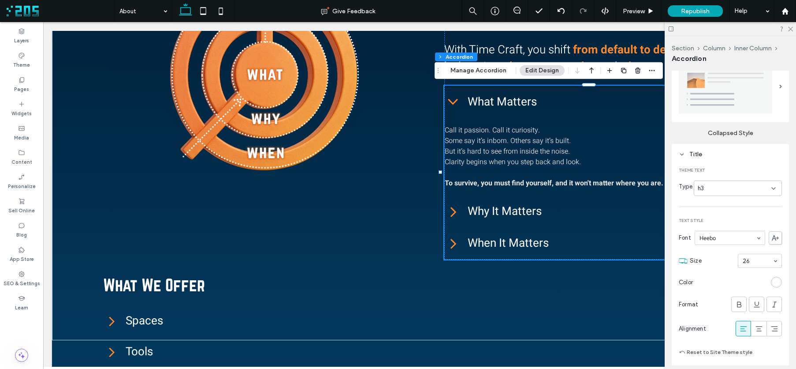
click at [773, 280] on div "rgb(255, 255, 255)" at bounding box center [776, 281] width 7 height 7
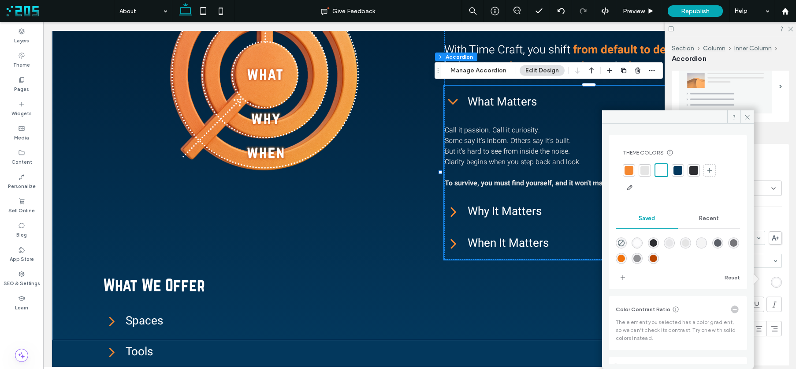
click at [646, 172] on div at bounding box center [645, 170] width 9 height 9
drag, startPoint x: 745, startPoint y: 116, endPoint x: 661, endPoint y: 19, distance: 127.5
click at [743, 112] on span at bounding box center [747, 116] width 13 height 13
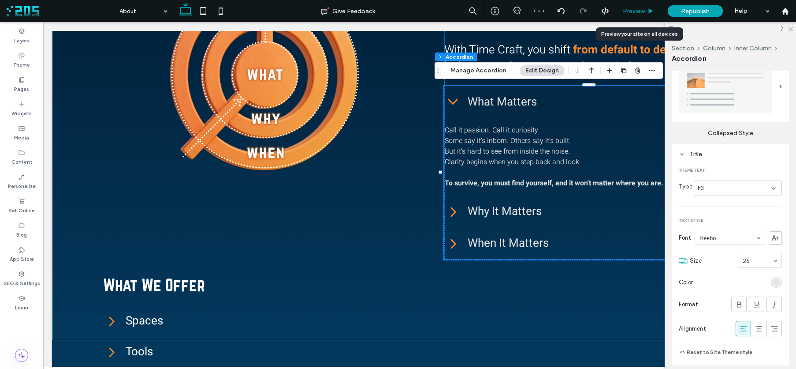
click at [642, 11] on span "Preview" at bounding box center [634, 10] width 22 height 7
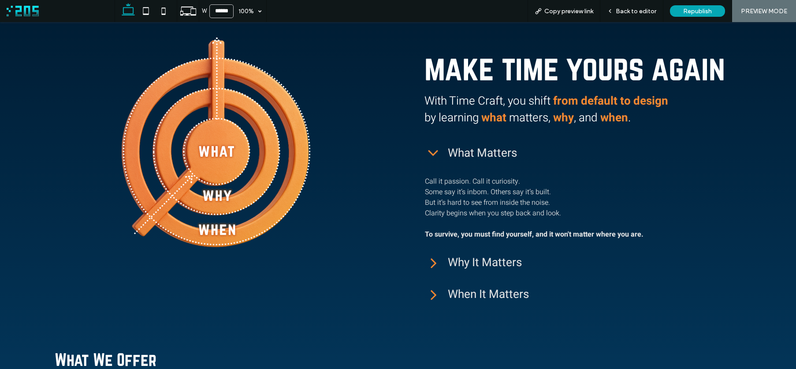
scroll to position [5, 0]
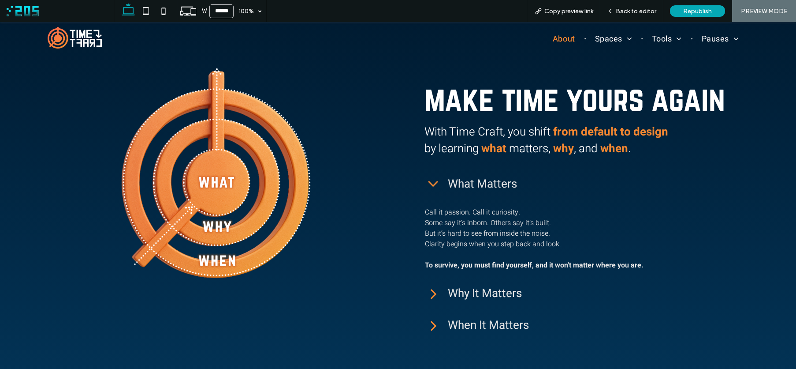
click at [428, 294] on icon at bounding box center [434, 293] width 18 height 18
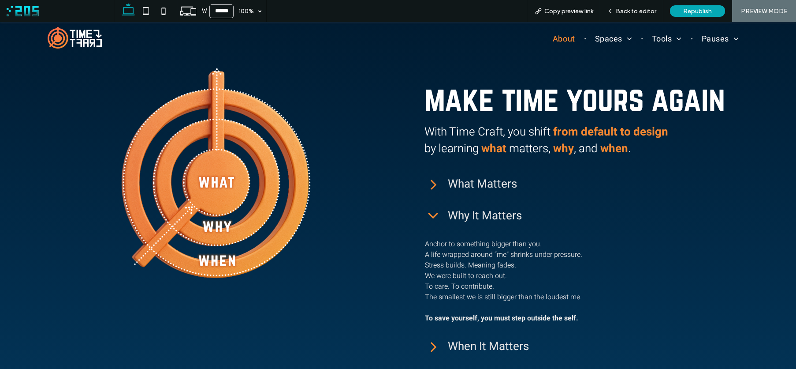
click at [428, 347] on icon at bounding box center [434, 346] width 18 height 18
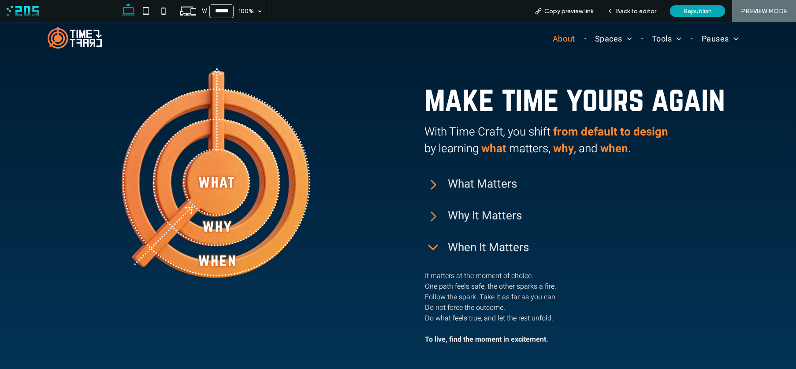
click at [430, 247] on icon at bounding box center [434, 247] width 10 height 6
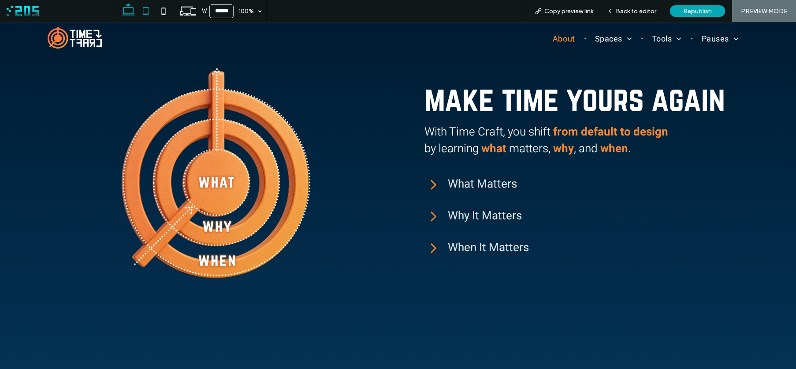
click at [148, 13] on icon at bounding box center [146, 11] width 18 height 18
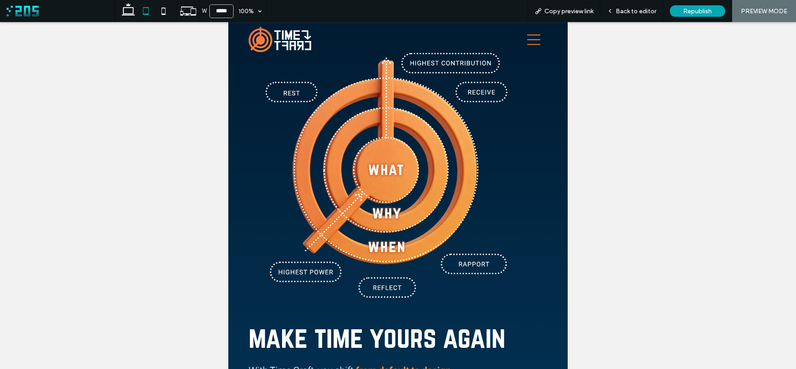
scroll to position [0, 0]
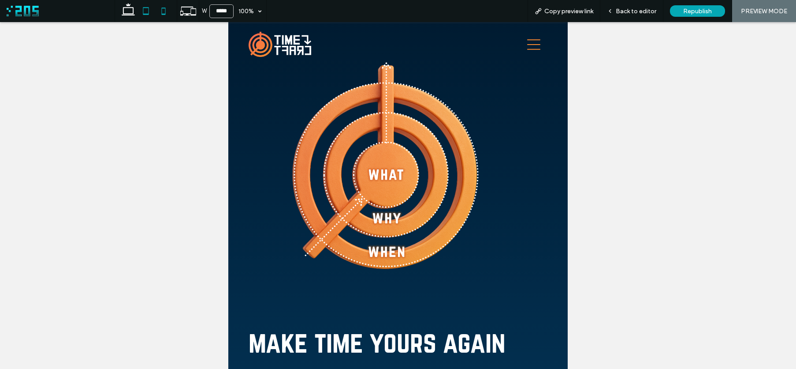
click at [166, 19] on icon at bounding box center [164, 11] width 18 height 18
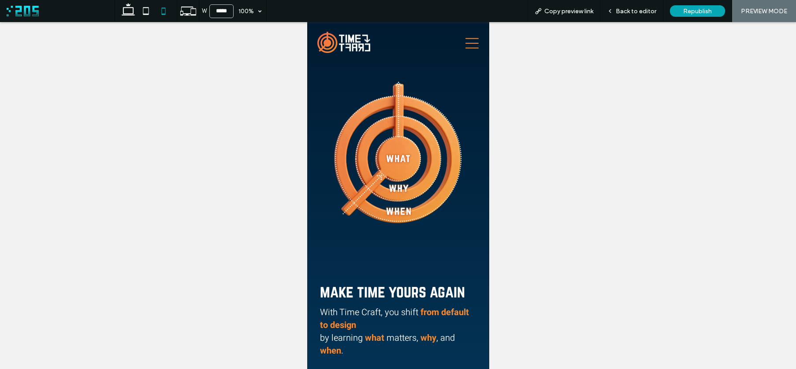
type input "*****"
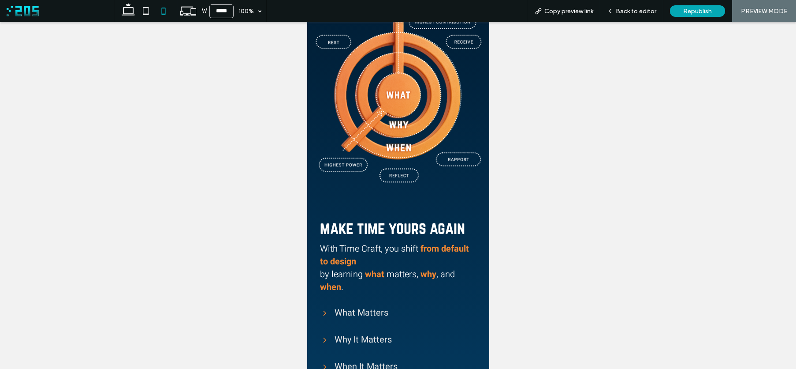
scroll to position [84, 0]
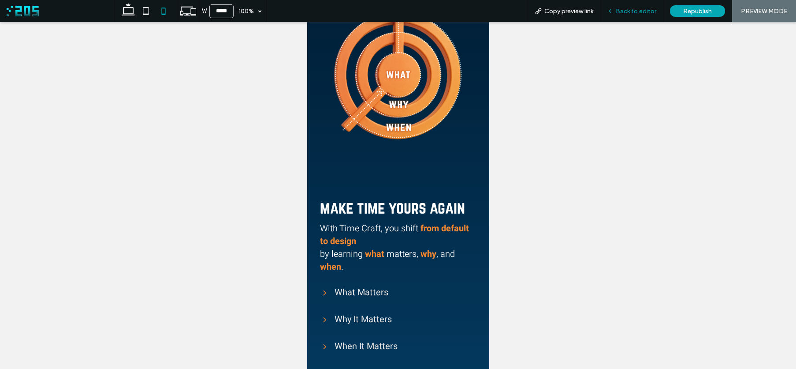
click at [622, 13] on span "Back to editor" at bounding box center [636, 10] width 41 height 7
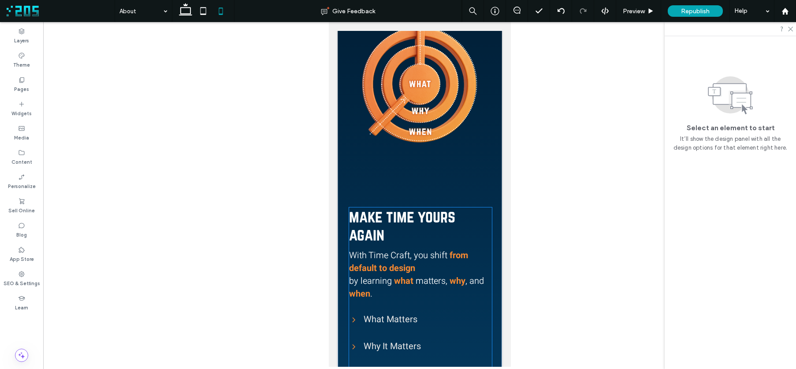
click at [381, 274] on span "by learning" at bounding box center [370, 280] width 43 height 13
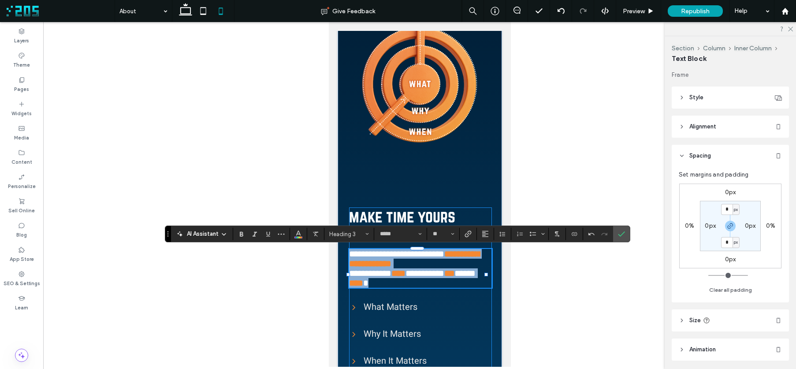
click at [351, 277] on span "**********" at bounding box center [370, 273] width 42 height 9
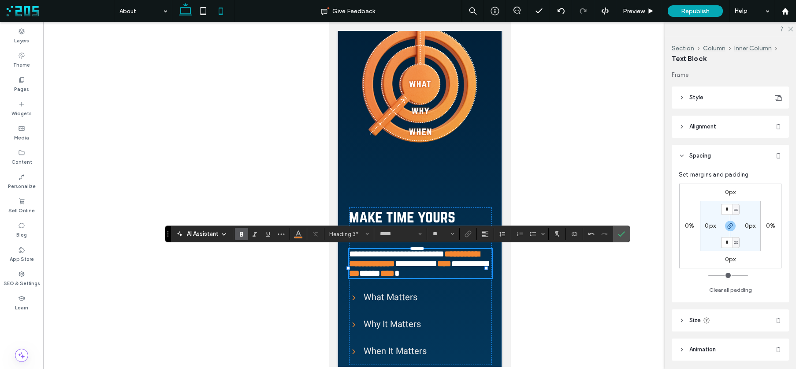
drag, startPoint x: 188, startPoint y: 11, endPoint x: 196, endPoint y: 14, distance: 7.9
click at [188, 11] on icon at bounding box center [186, 11] width 18 height 18
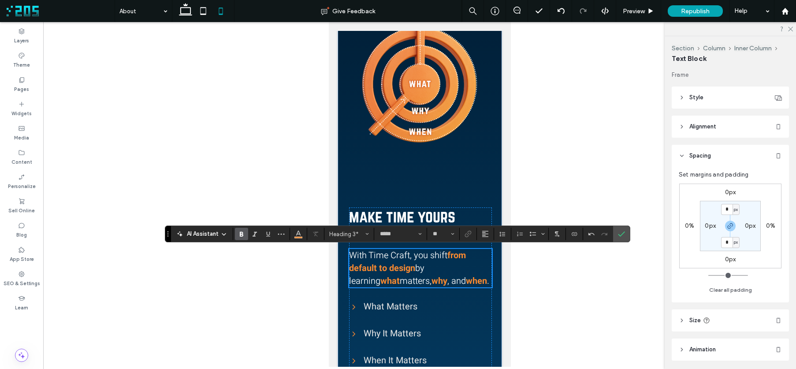
scroll to position [5, 0]
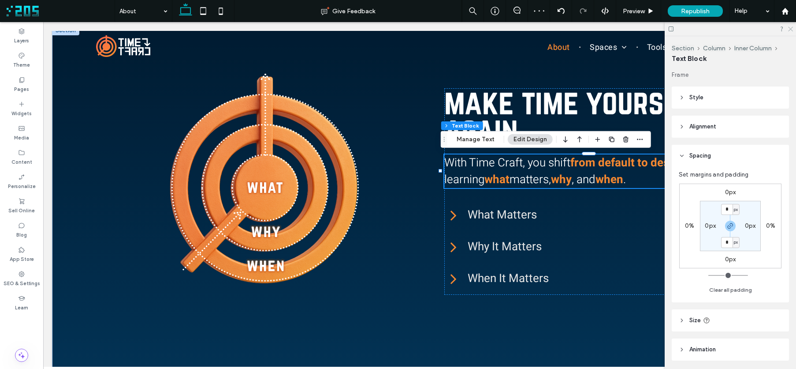
click at [791, 30] on use at bounding box center [790, 29] width 5 height 5
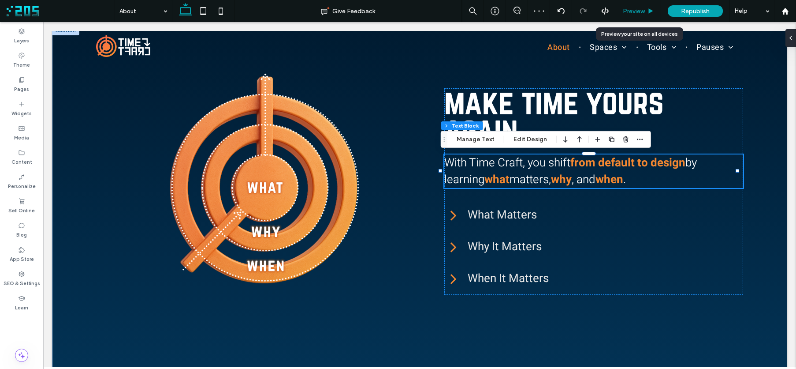
click at [642, 13] on span "Preview" at bounding box center [634, 10] width 22 height 7
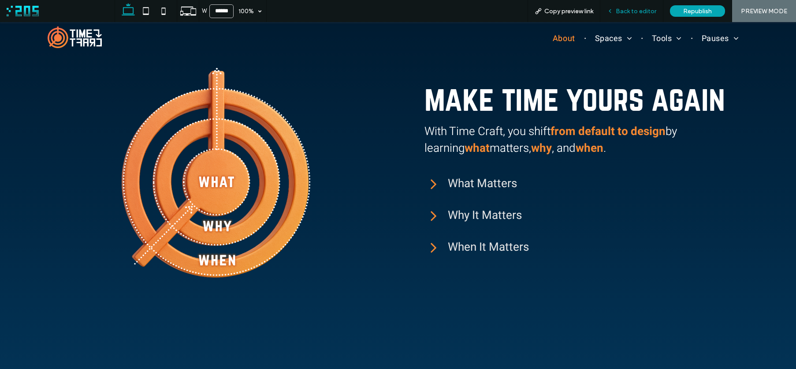
click at [618, 10] on span "Back to editor" at bounding box center [636, 10] width 41 height 7
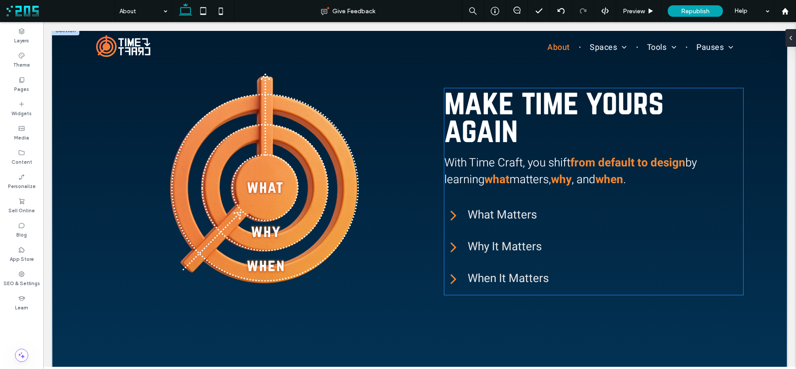
click at [517, 181] on span "matters," at bounding box center [530, 179] width 41 height 17
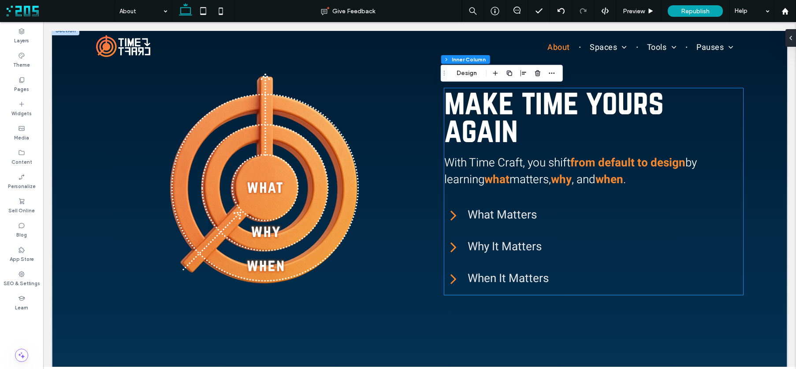
click at [516, 181] on span "matters," at bounding box center [530, 179] width 41 height 17
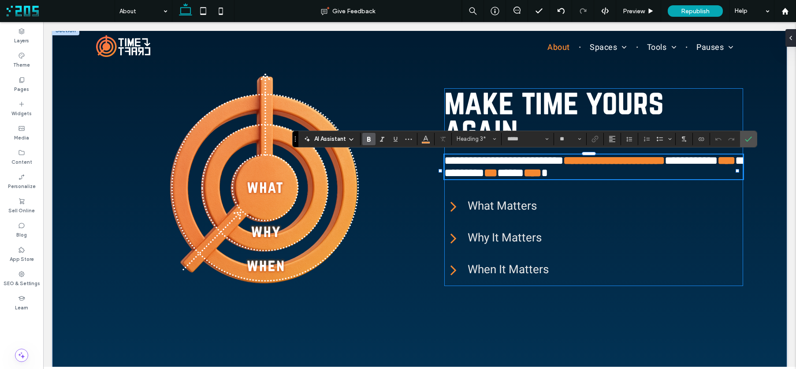
click at [515, 178] on span "********" at bounding box center [594, 166] width 300 height 23
click at [222, 14] on use at bounding box center [221, 10] width 4 height 7
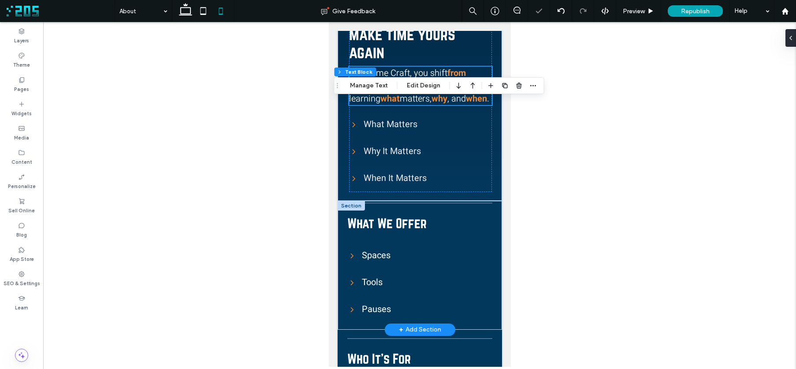
scroll to position [337, 0]
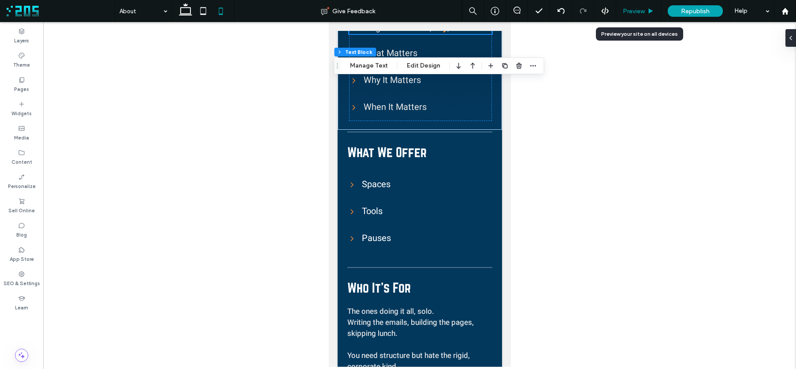
click at [632, 14] on span "Preview" at bounding box center [634, 10] width 22 height 7
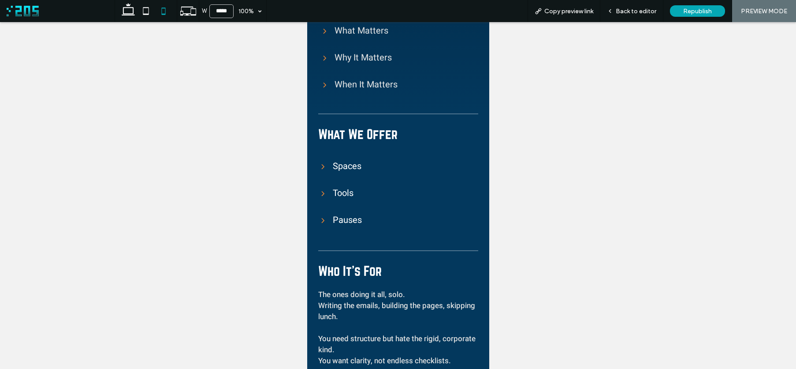
click at [325, 168] on icon at bounding box center [322, 166] width 9 height 9
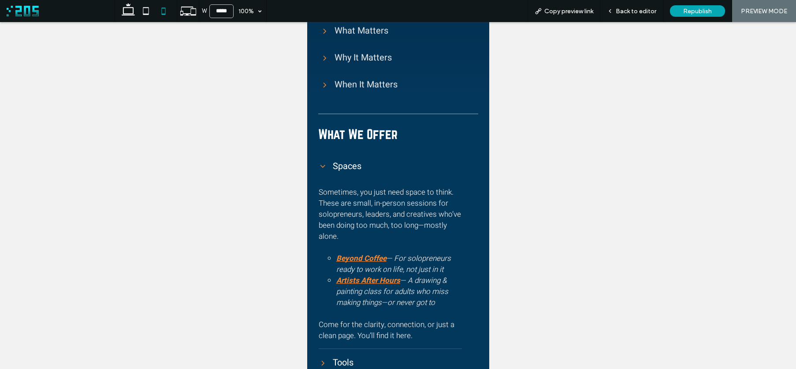
click at [323, 165] on icon at bounding box center [322, 165] width 5 height 3
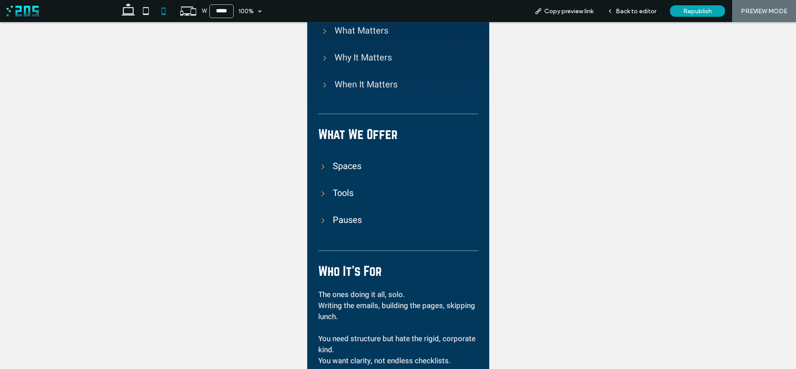
click at [324, 195] on icon at bounding box center [322, 193] width 9 height 9
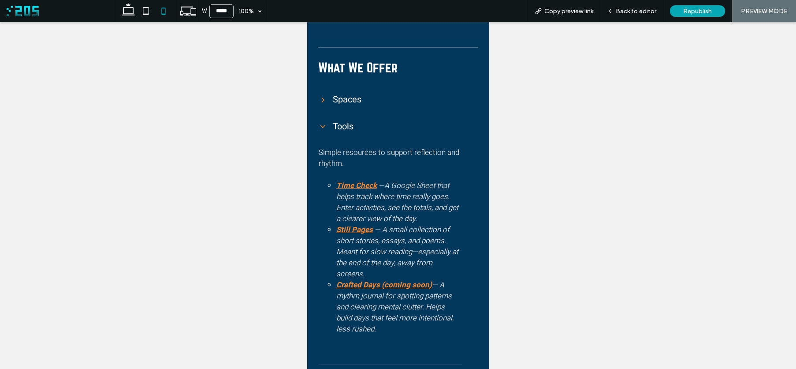
scroll to position [407, 0]
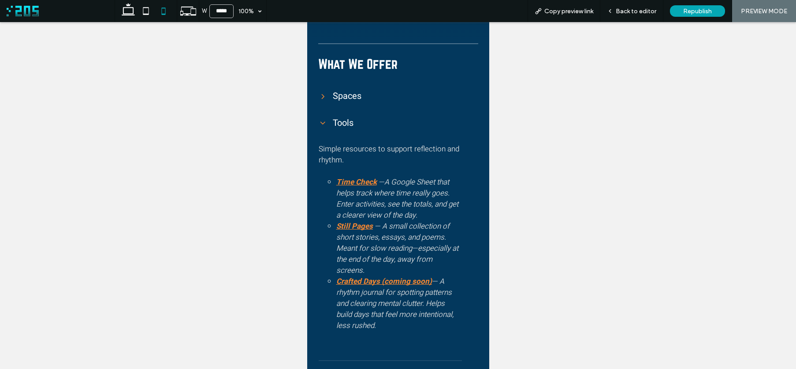
click at [322, 125] on icon at bounding box center [322, 123] width 9 height 9
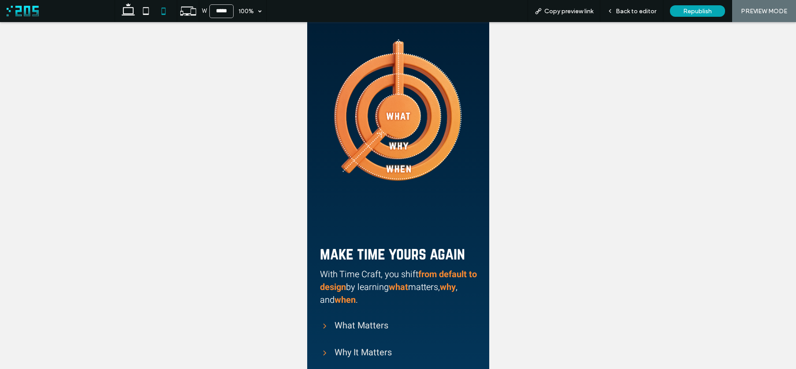
scroll to position [42, 0]
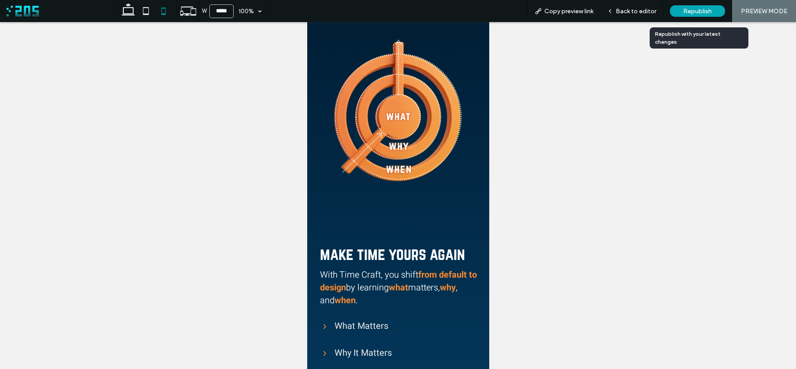
click at [694, 11] on span "Republish" at bounding box center [697, 10] width 29 height 7
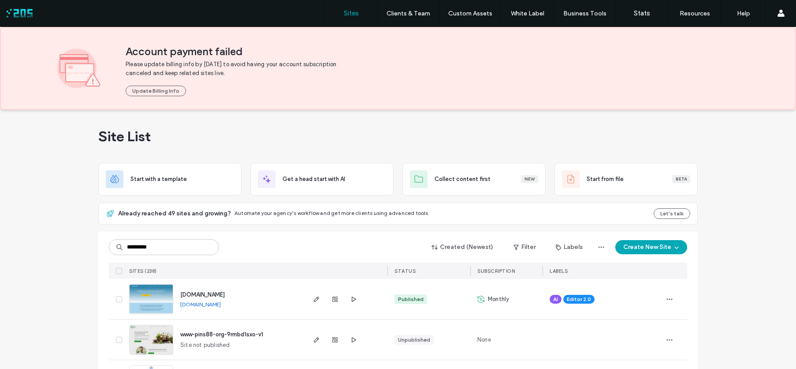
type input "*********"
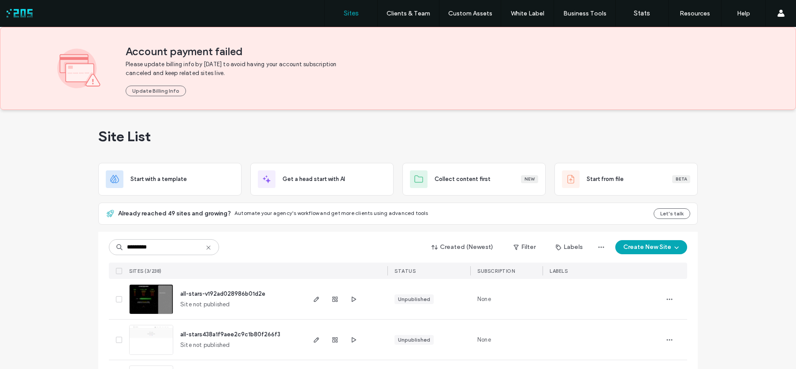
scroll to position [42, 0]
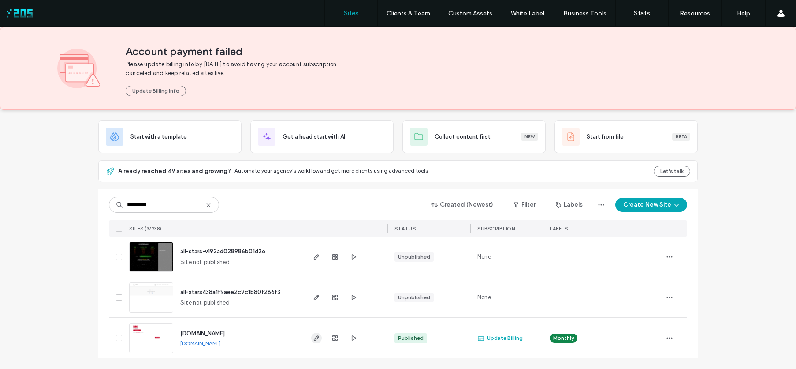
click at [313, 339] on icon "button" at bounding box center [316, 337] width 7 height 7
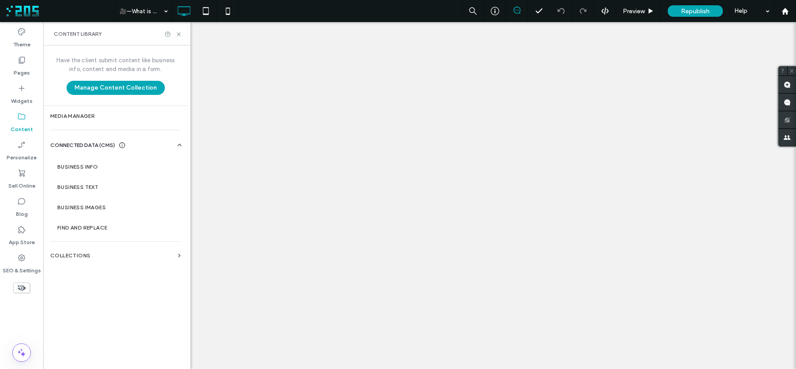
click at [22, 67] on label "Pages" at bounding box center [22, 70] width 16 height 12
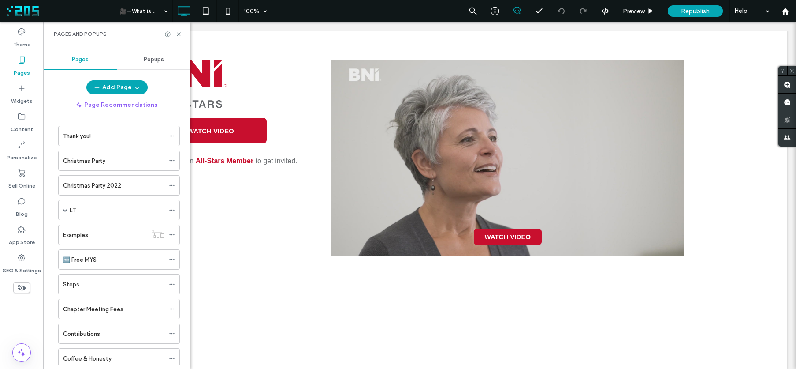
scroll to position [730, 0]
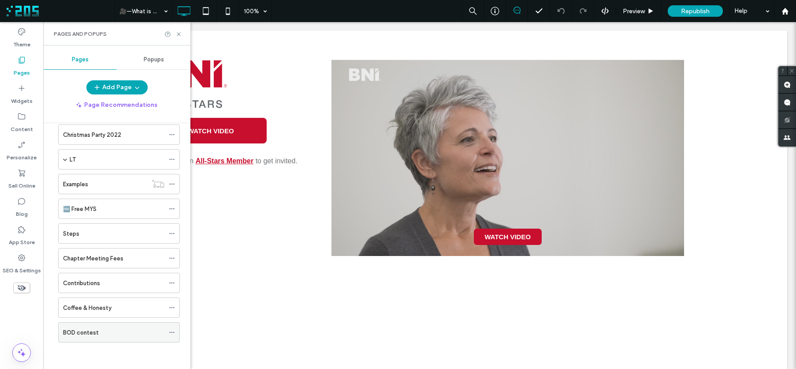
click at [109, 331] on div "BOD contest" at bounding box center [113, 332] width 101 height 9
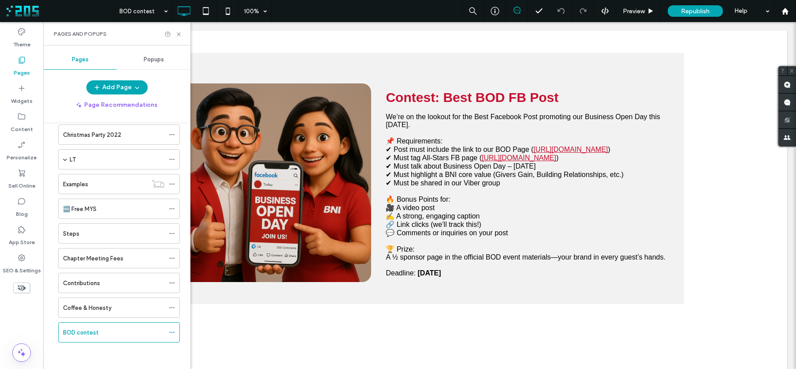
scroll to position [0, 0]
drag, startPoint x: 179, startPoint y: 34, endPoint x: 136, endPoint y: 11, distance: 48.5
click at [179, 34] on use at bounding box center [179, 34] width 4 height 4
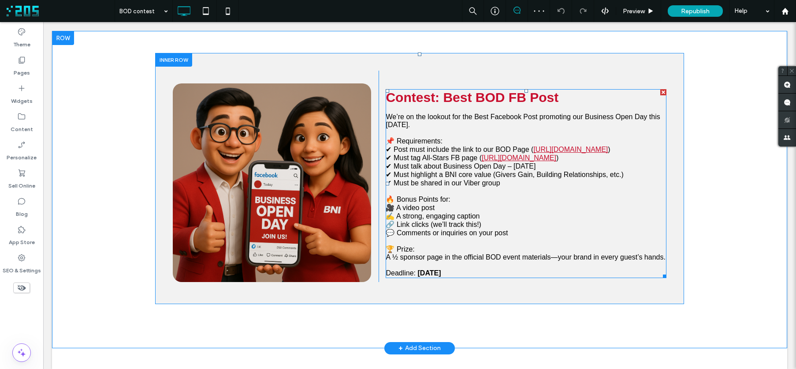
click at [447, 277] on p "Deadline: August 15" at bounding box center [526, 273] width 281 height 8
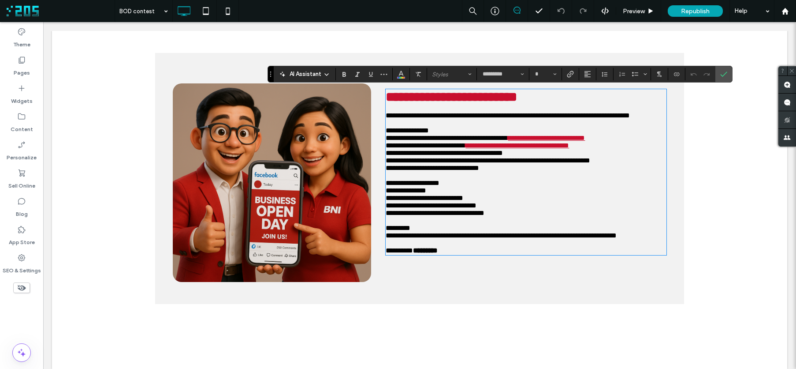
click at [437, 254] on strong "*********" at bounding box center [425, 250] width 25 height 7
type input "**"
click at [449, 254] on p "********* *********" at bounding box center [526, 249] width 281 height 7
drag, startPoint x: 446, startPoint y: 292, endPoint x: 413, endPoint y: 295, distance: 33.6
click at [413, 254] on strong "**********" at bounding box center [446, 250] width 67 height 7
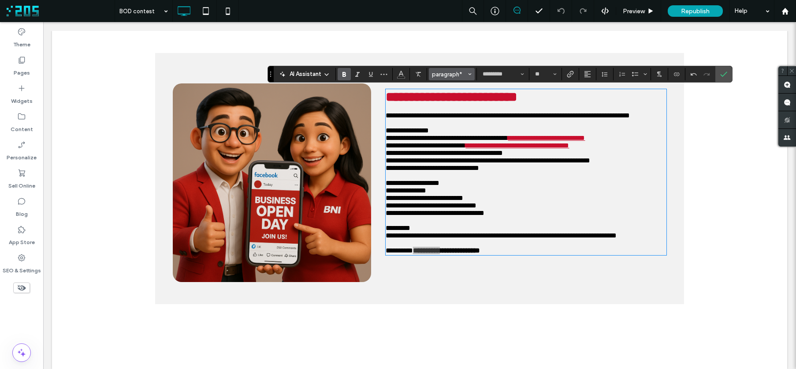
click at [472, 74] on button "paragraph*" at bounding box center [452, 74] width 46 height 12
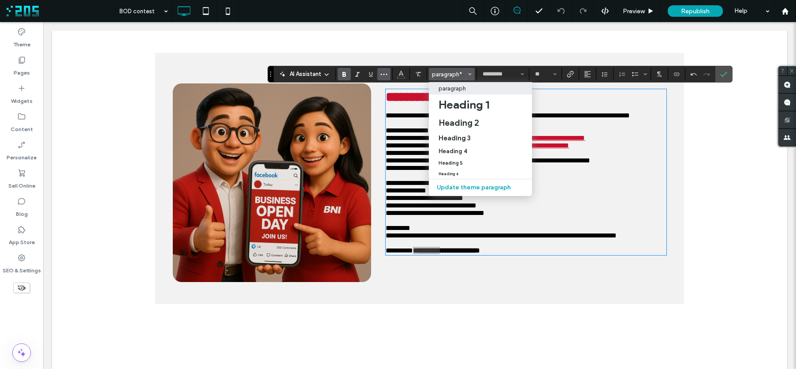
click at [384, 75] on icon "More" at bounding box center [383, 74] width 7 height 7
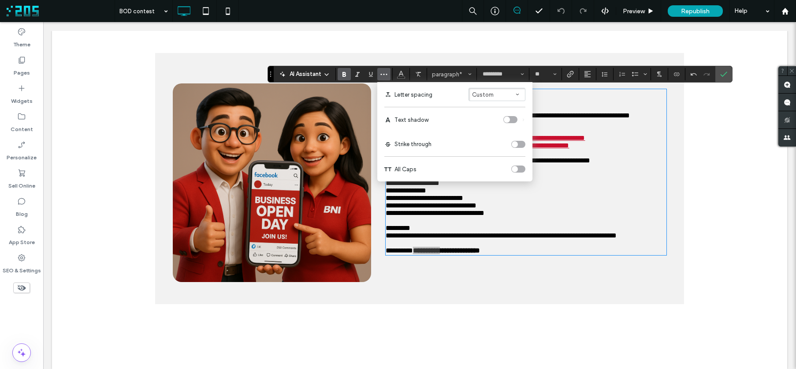
click at [518, 145] on div "toggle" at bounding box center [518, 144] width 14 height 7
click at [722, 75] on icon "Confirm" at bounding box center [723, 74] width 7 height 7
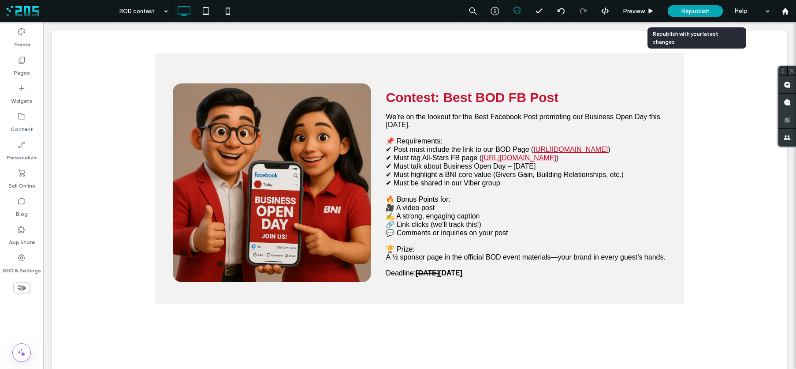
click at [693, 11] on span "Republish" at bounding box center [695, 10] width 29 height 7
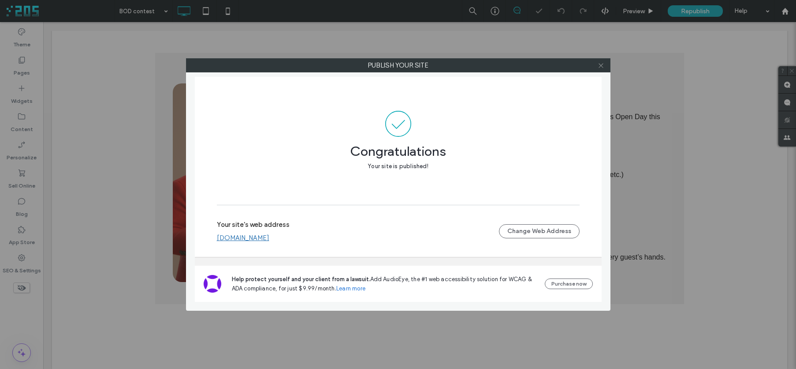
click at [602, 67] on icon at bounding box center [601, 65] width 7 height 7
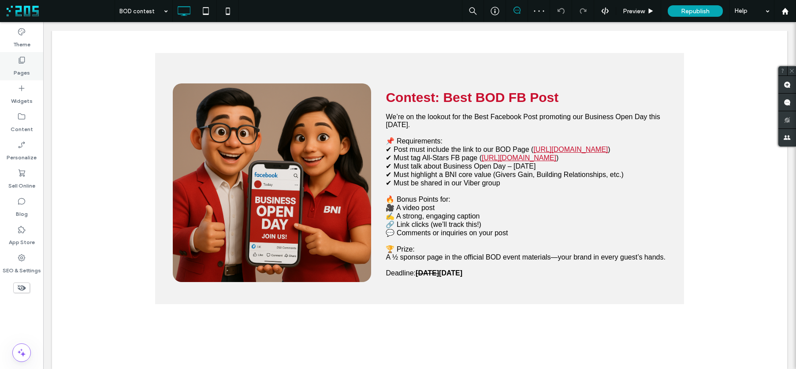
click at [34, 69] on div "Pages" at bounding box center [21, 66] width 43 height 28
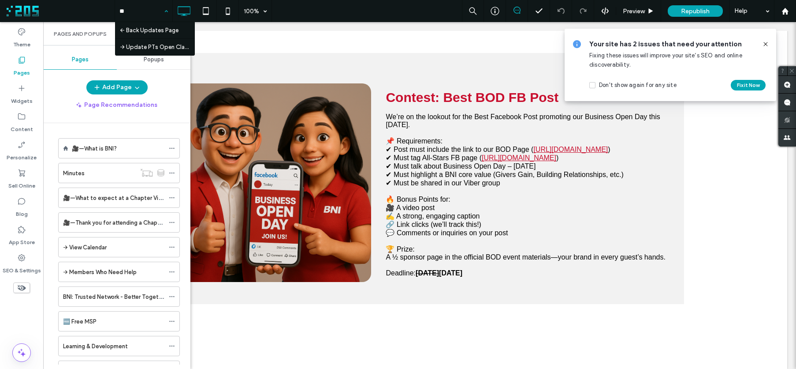
type input "***"
click at [178, 33] on icon at bounding box center [178, 34] width 7 height 7
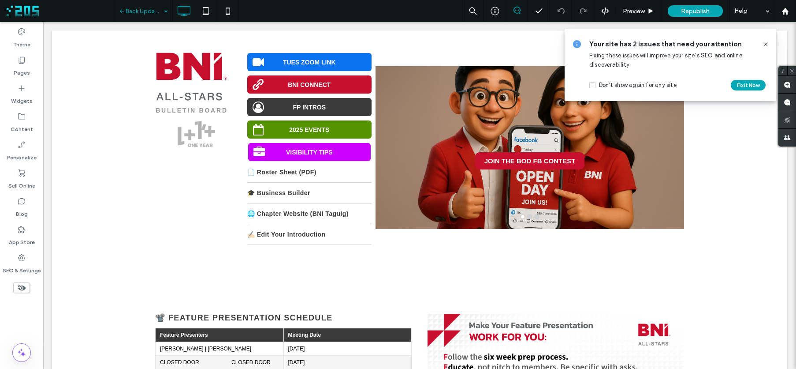
click at [19, 290] on icon at bounding box center [22, 288] width 10 height 10
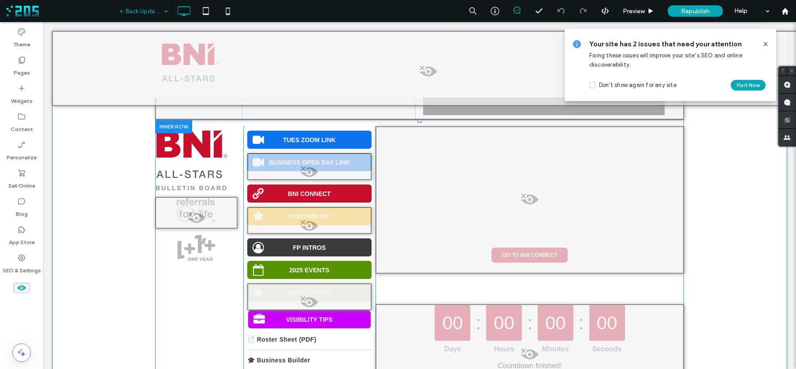
scroll to position [164, 0]
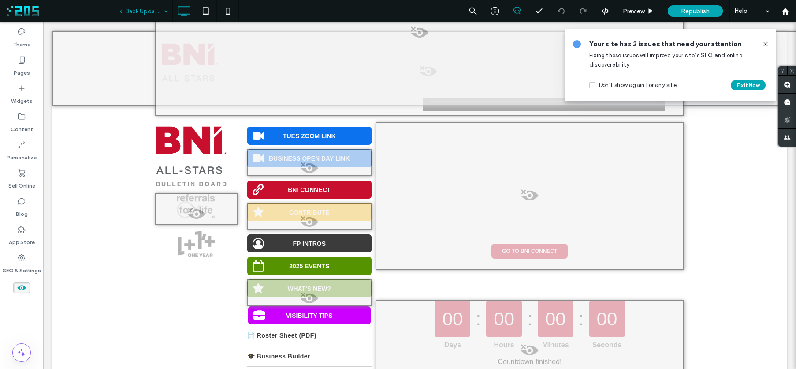
click at [19, 288] on use at bounding box center [21, 287] width 9 height 5
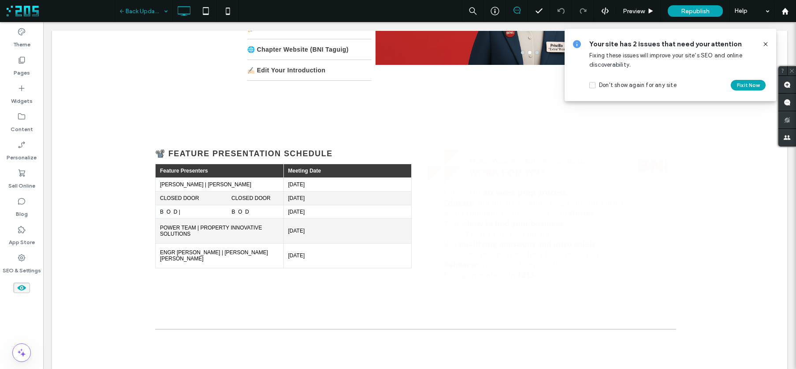
scroll to position [0, 0]
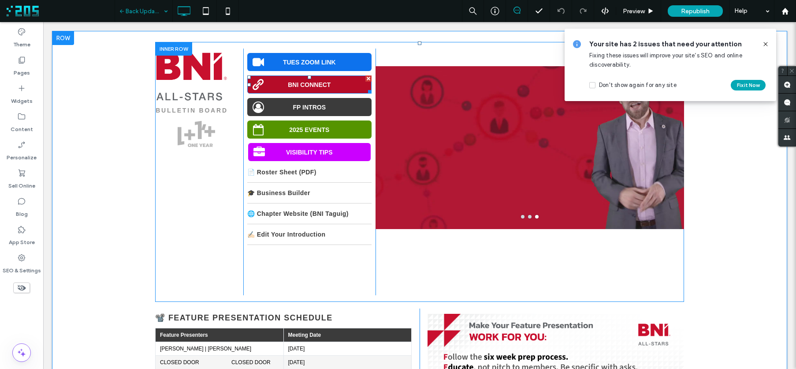
click at [298, 86] on span "BNI CONNECT" at bounding box center [309, 85] width 49 height 16
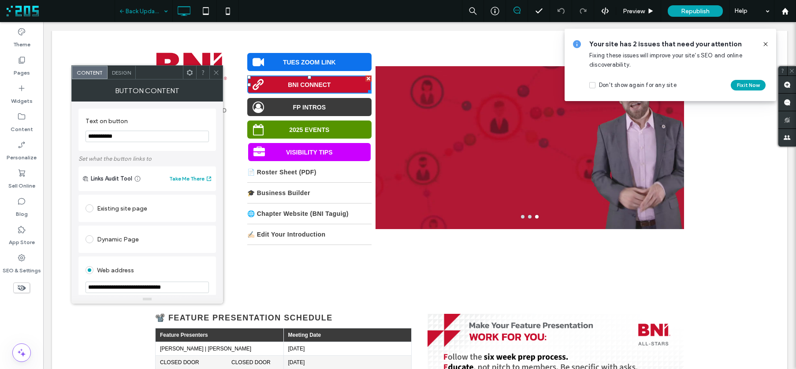
click at [21, 287] on icon at bounding box center [22, 288] width 10 height 10
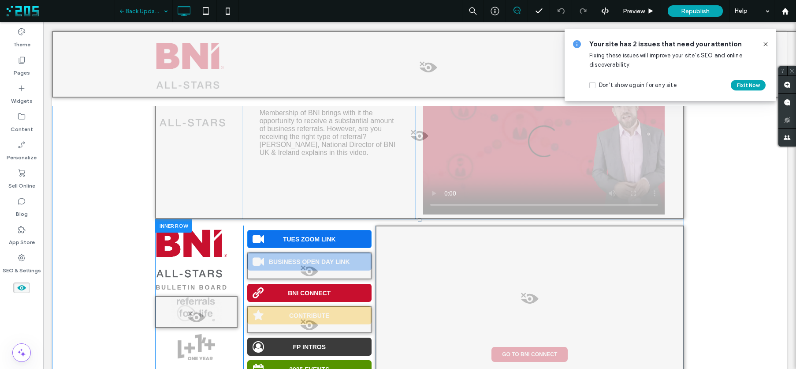
scroll to position [73, 0]
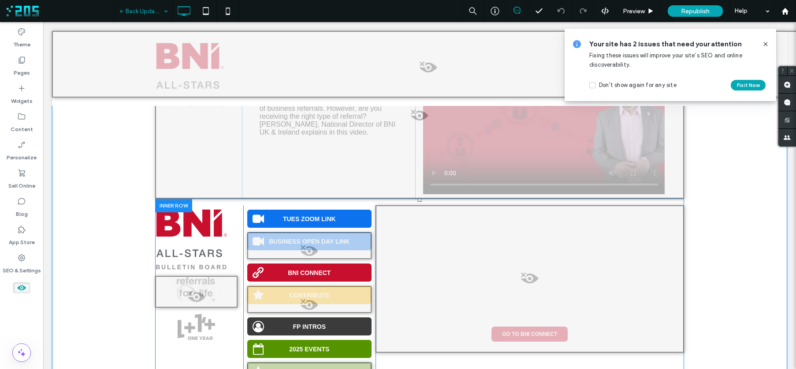
click at [304, 304] on span at bounding box center [309, 307] width 123 height 18
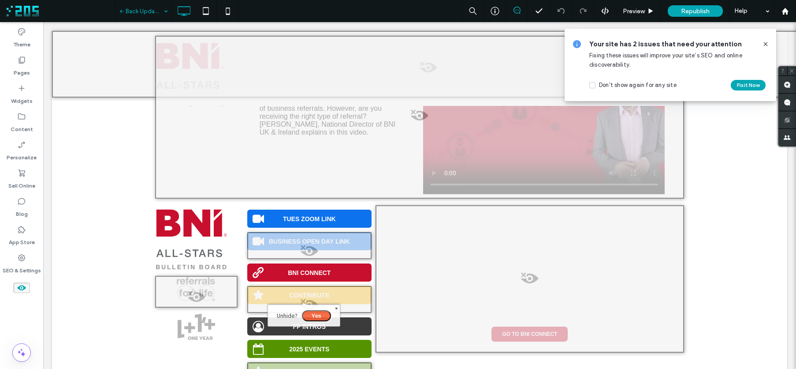
click at [316, 313] on button "Yes" at bounding box center [316, 315] width 29 height 11
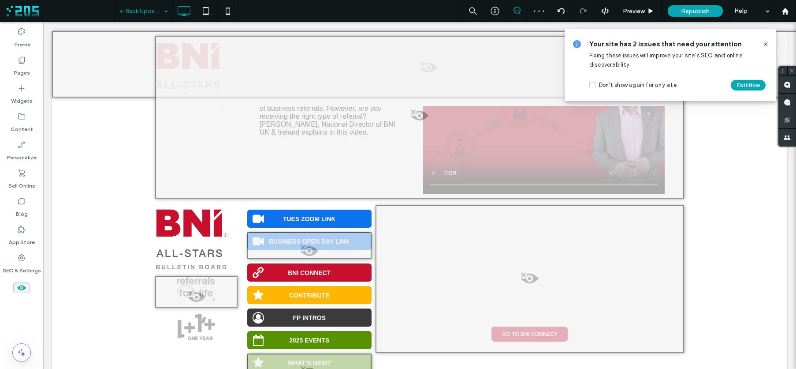
click at [23, 287] on icon at bounding box center [22, 288] width 10 height 10
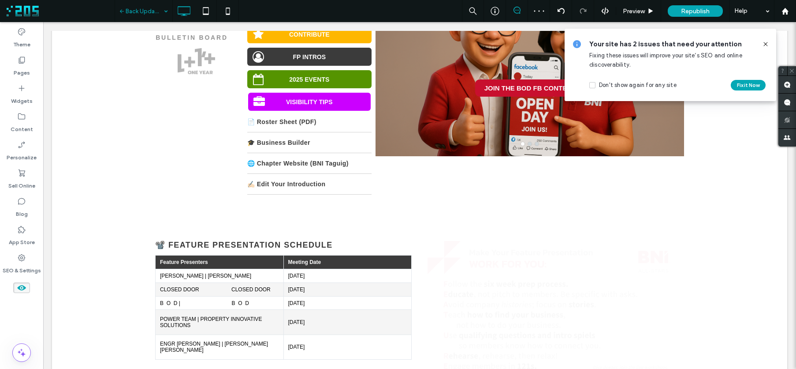
scroll to position [0, 0]
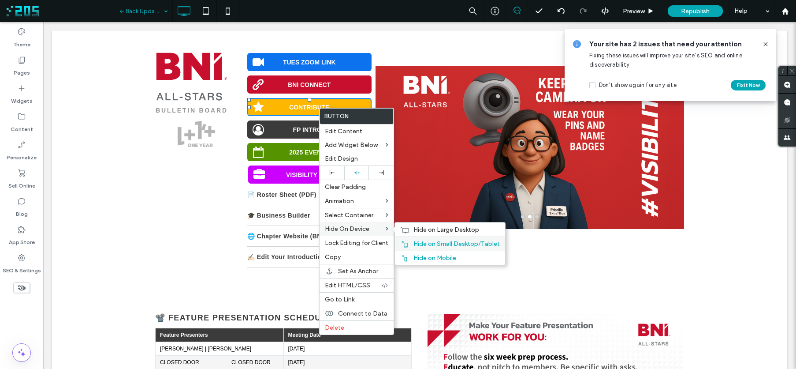
click at [422, 241] on span "Hide on Small Desktop/Tablet" at bounding box center [457, 243] width 86 height 7
click at [434, 254] on span "Hide on Mobile" at bounding box center [435, 257] width 43 height 7
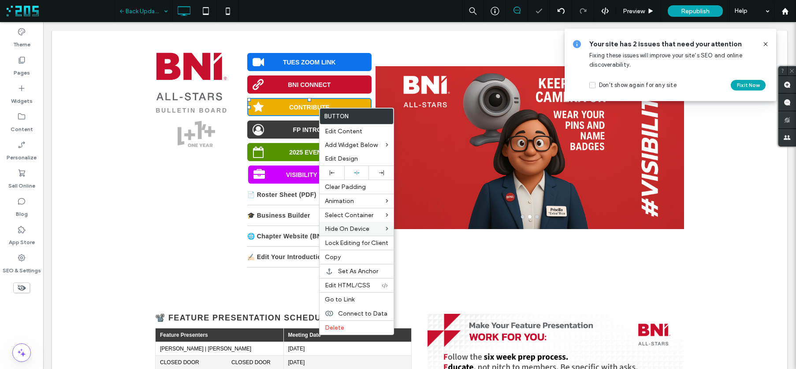
click at [299, 104] on span "CONTRIBUTE" at bounding box center [309, 107] width 47 height 16
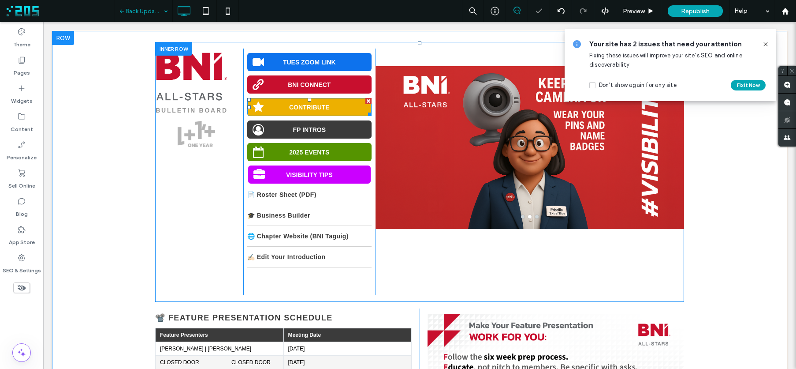
click at [299, 104] on span "CONTRIBUTE" at bounding box center [309, 107] width 47 height 16
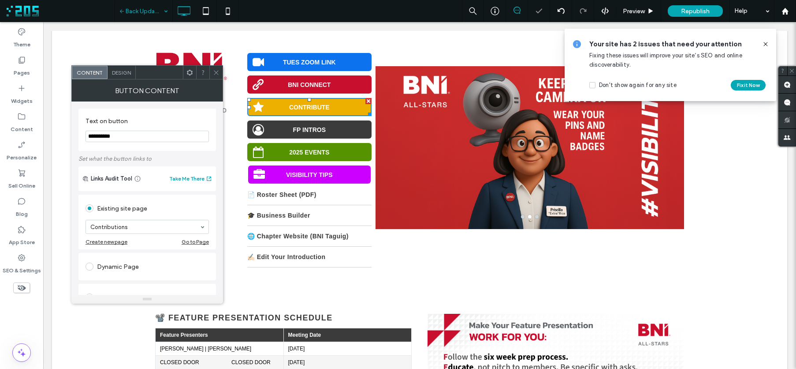
click at [299, 104] on span "CONTRIBUTE" at bounding box center [309, 107] width 47 height 16
click at [177, 137] on input "**********" at bounding box center [147, 136] width 123 height 11
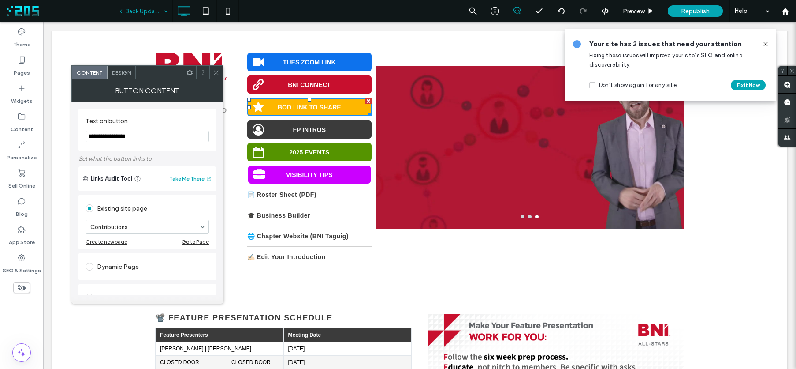
type input "**********"
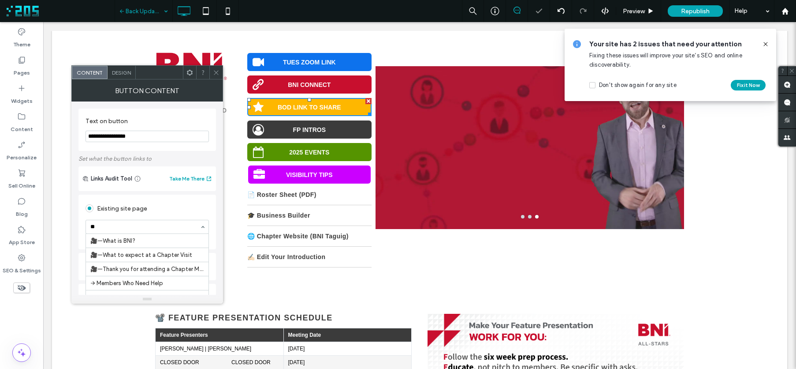
type input "***"
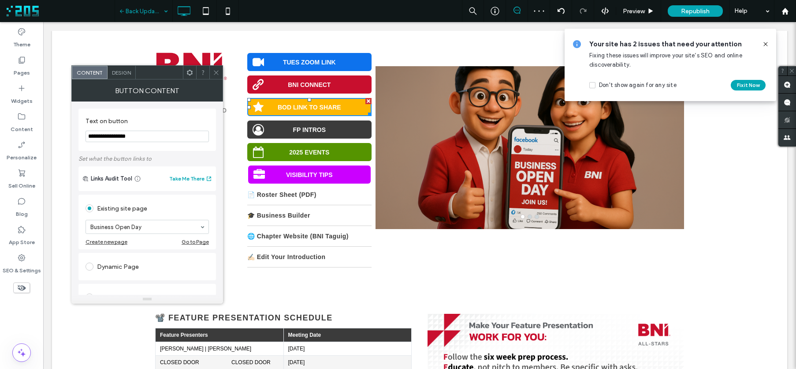
drag, startPoint x: 215, startPoint y: 71, endPoint x: 421, endPoint y: 4, distance: 216.1
click at [215, 71] on icon at bounding box center [216, 72] width 7 height 7
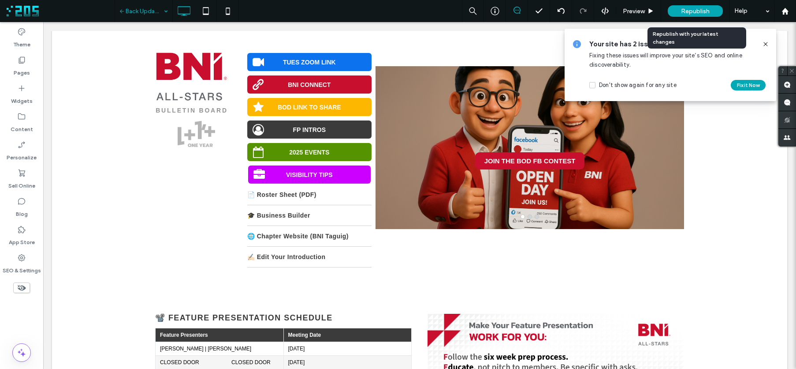
click at [704, 11] on span "Republish" at bounding box center [695, 10] width 29 height 7
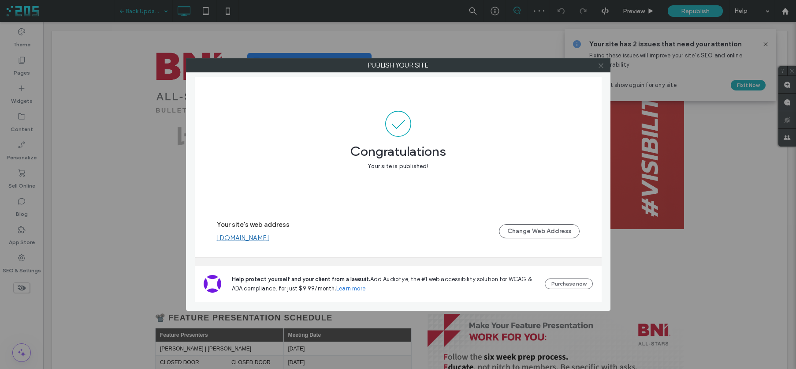
click at [601, 67] on icon at bounding box center [601, 65] width 7 height 7
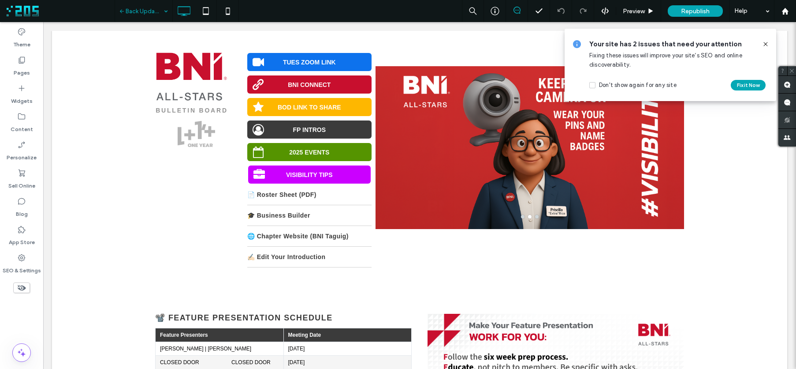
drag, startPoint x: 764, startPoint y: 45, endPoint x: 720, endPoint y: 22, distance: 50.3
click at [764, 45] on icon at bounding box center [765, 44] width 7 height 7
drag, startPoint x: 22, startPoint y: 285, endPoint x: 136, endPoint y: 257, distance: 118.0
click at [22, 285] on use at bounding box center [22, 288] width 8 height 6
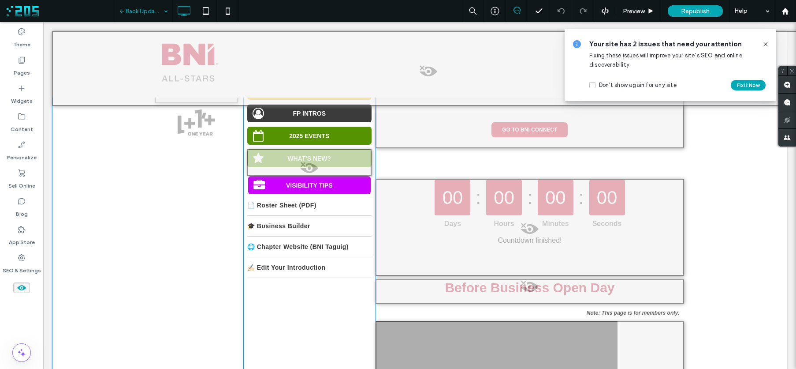
scroll to position [270, 0]
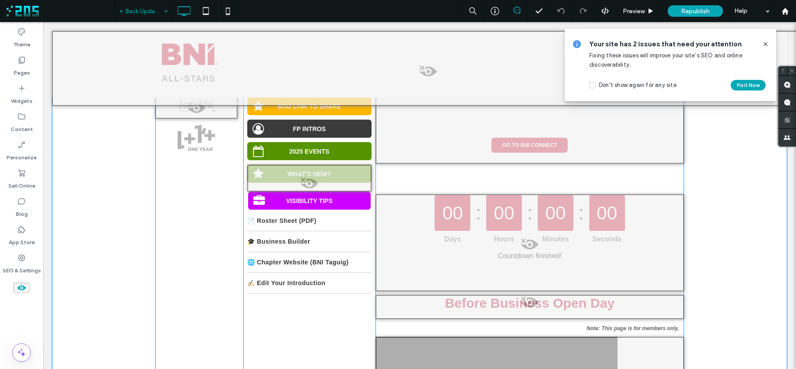
click at [524, 243] on span at bounding box center [530, 247] width 307 height 18
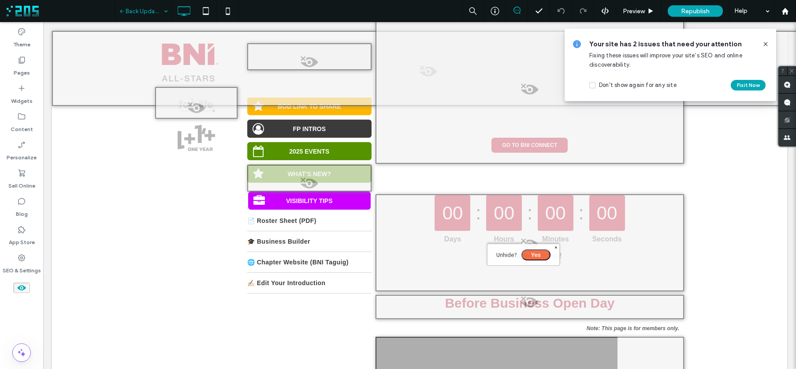
click at [533, 252] on button "Yes" at bounding box center [536, 254] width 29 height 11
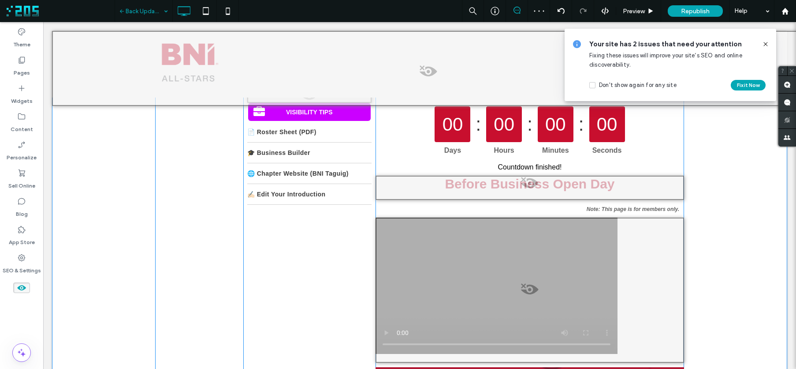
scroll to position [357, 0]
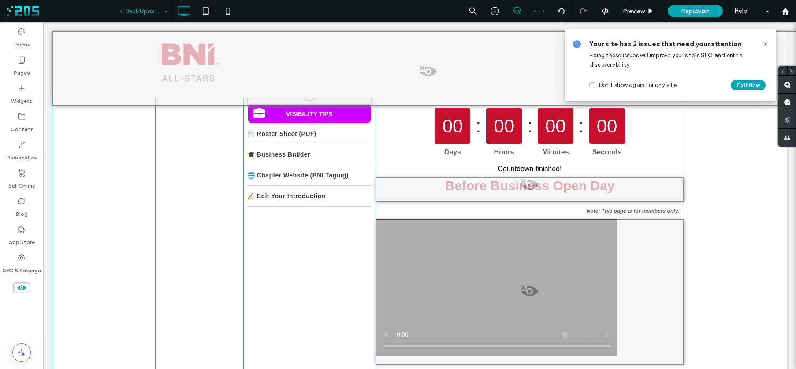
click at [528, 185] on span at bounding box center [530, 187] width 307 height 18
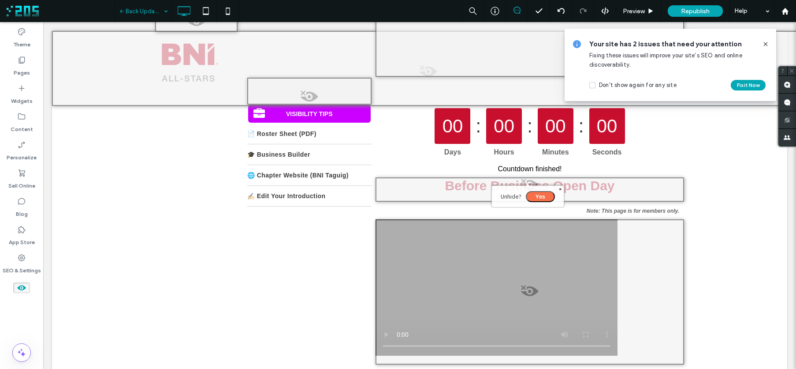
click at [537, 196] on button "Yes" at bounding box center [540, 196] width 29 height 11
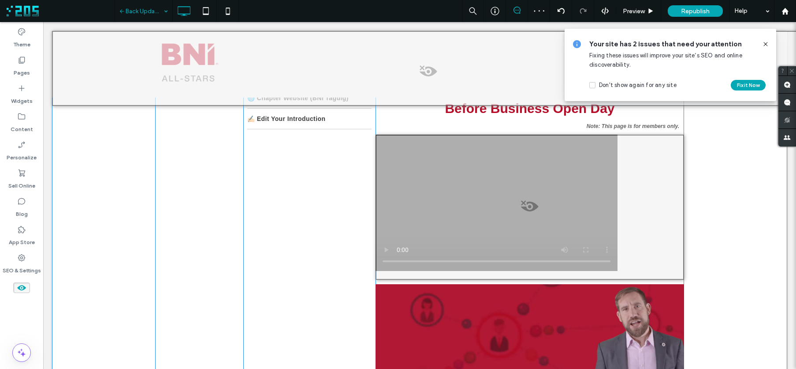
scroll to position [431, 0]
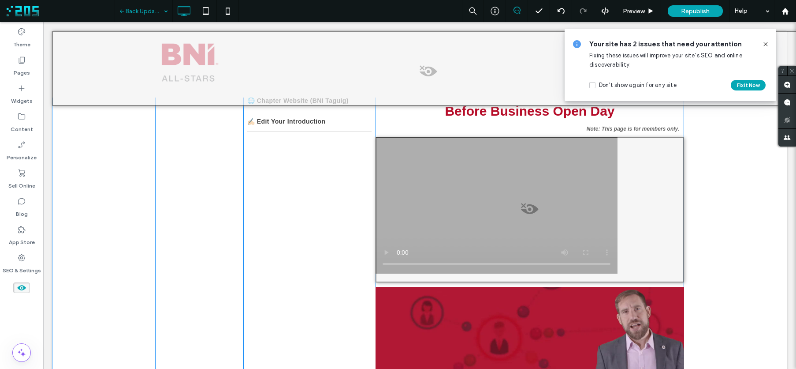
click at [523, 210] on span at bounding box center [530, 211] width 307 height 18
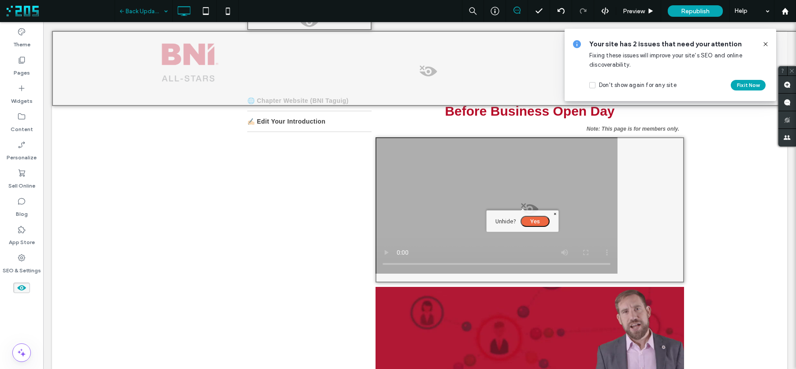
click at [533, 220] on button "Yes" at bounding box center [535, 221] width 29 height 11
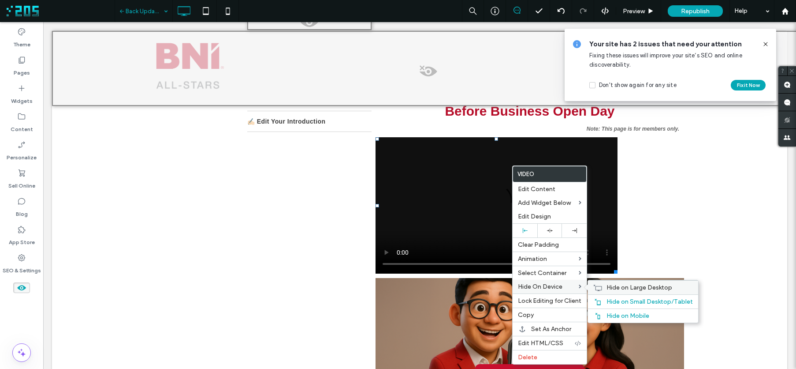
click at [612, 288] on span "Hide on Large Desktop" at bounding box center [640, 286] width 66 height 7
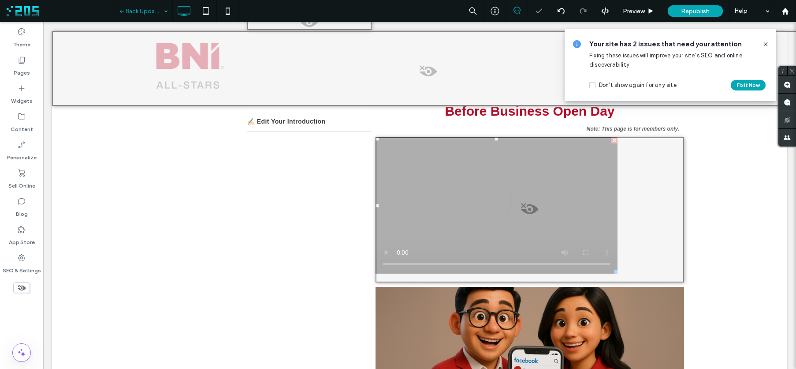
click at [24, 287] on use at bounding box center [22, 288] width 8 height 6
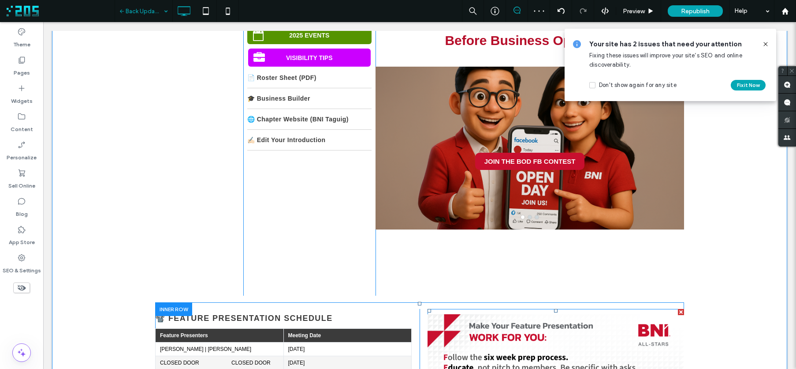
scroll to position [0, 0]
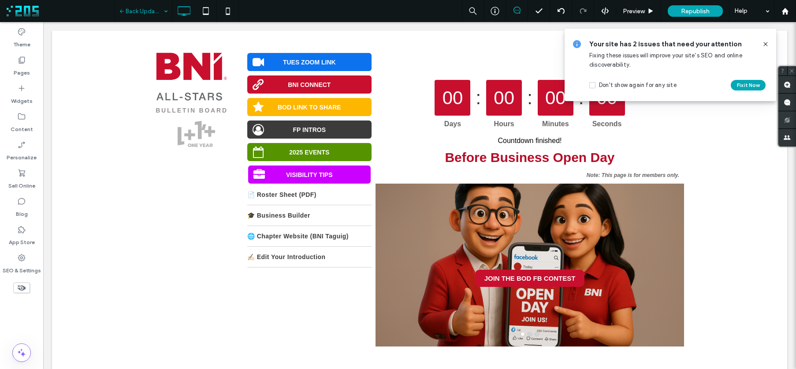
drag, startPoint x: 766, startPoint y: 43, endPoint x: 699, endPoint y: 19, distance: 71.5
click at [766, 43] on use at bounding box center [766, 44] width 4 height 4
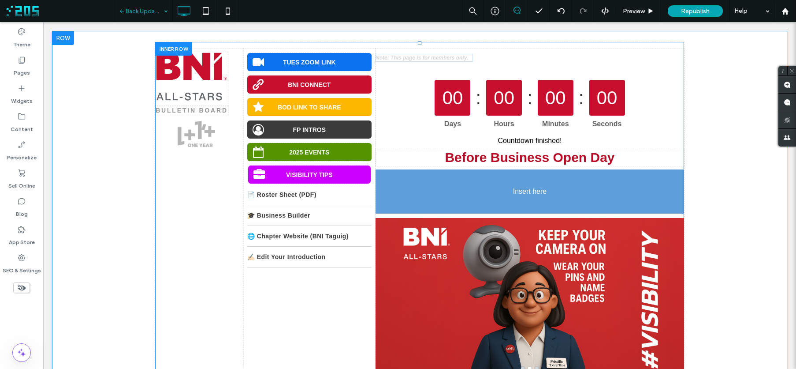
drag, startPoint x: 617, startPoint y: 174, endPoint x: 603, endPoint y: 187, distance: 19.3
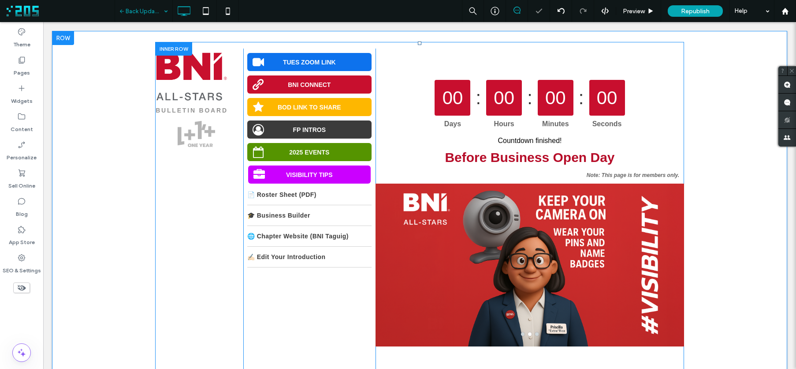
drag, startPoint x: 555, startPoint y: 177, endPoint x: 591, endPoint y: 175, distance: 35.8
click at [559, 177] on div "GO TO BNI CONNECT 00 : 00 : 00 : 00 Days Hours Minutes Seconds Countdown finish…" at bounding box center [530, 197] width 309 height 298
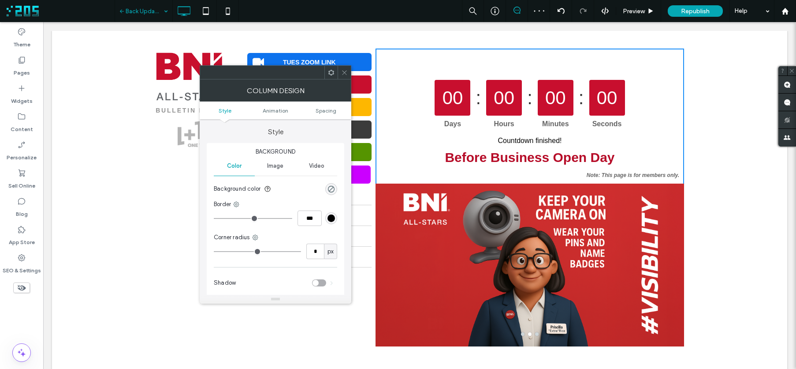
click at [593, 175] on strong "Note: This page is for members only." at bounding box center [633, 175] width 93 height 6
drag, startPoint x: 342, startPoint y: 75, endPoint x: 349, endPoint y: 76, distance: 6.7
click at [344, 75] on icon at bounding box center [344, 72] width 7 height 7
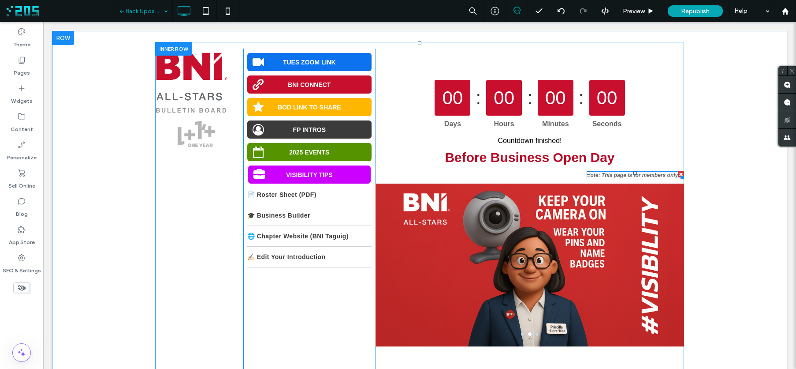
click at [609, 176] on strong "Note: This page is for members only." at bounding box center [633, 175] width 93 height 6
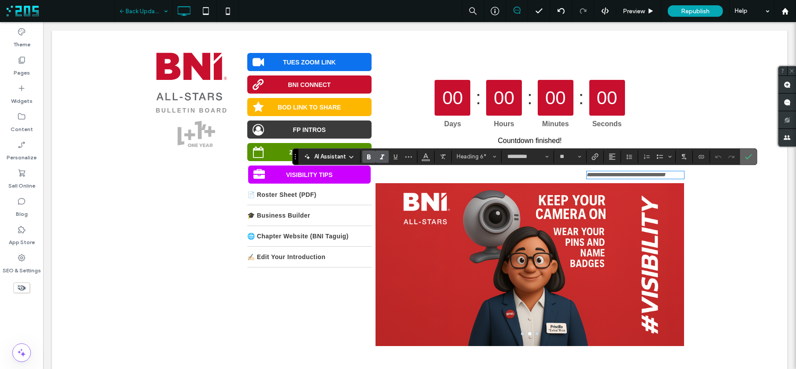
click at [748, 156] on icon "Confirm" at bounding box center [748, 156] width 7 height 7
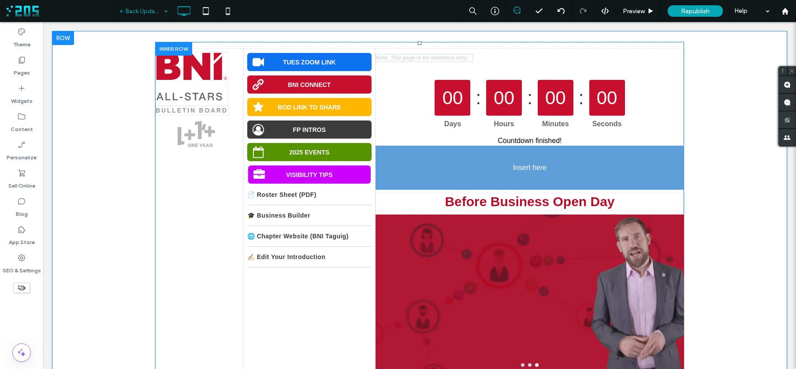
drag, startPoint x: 649, startPoint y: 177, endPoint x: 628, endPoint y: 93, distance: 86.5
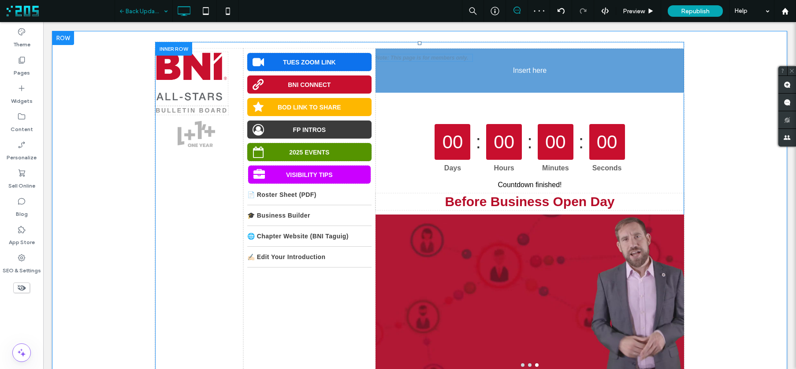
drag, startPoint x: 638, startPoint y: 110, endPoint x: 634, endPoint y: 101, distance: 10.3
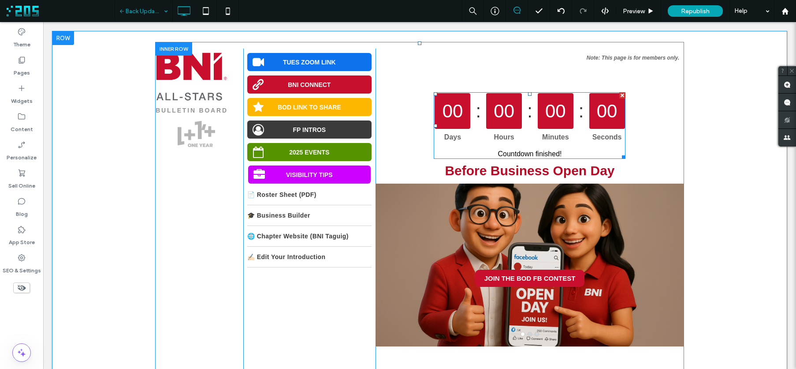
click at [518, 110] on div "00 : 00 : 00 : 00" at bounding box center [530, 111] width 190 height 36
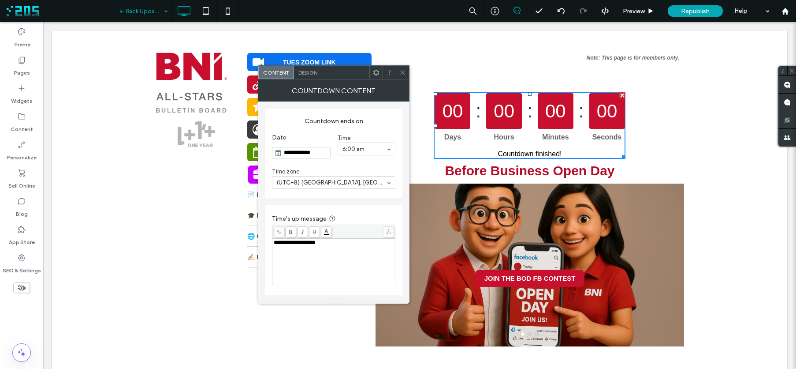
click at [303, 72] on span "Design" at bounding box center [307, 72] width 19 height 7
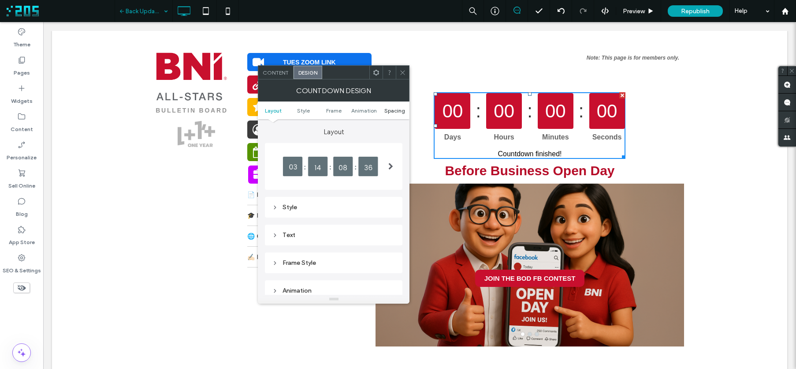
click at [393, 112] on span "Spacing" at bounding box center [394, 110] width 21 height 7
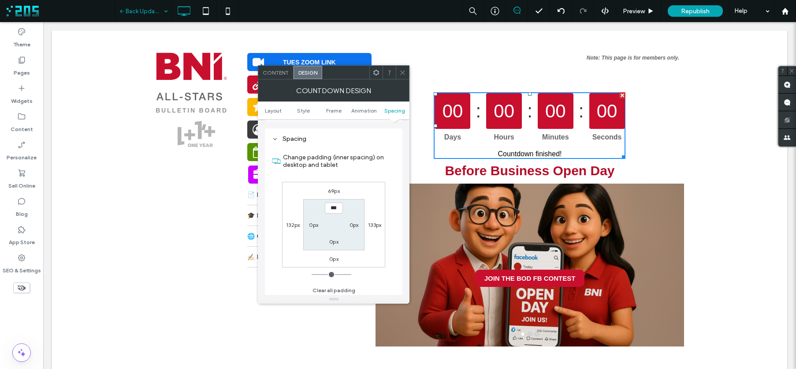
scroll to position [182, 0]
click at [335, 189] on label "69px" at bounding box center [334, 188] width 12 height 7
type input "**"
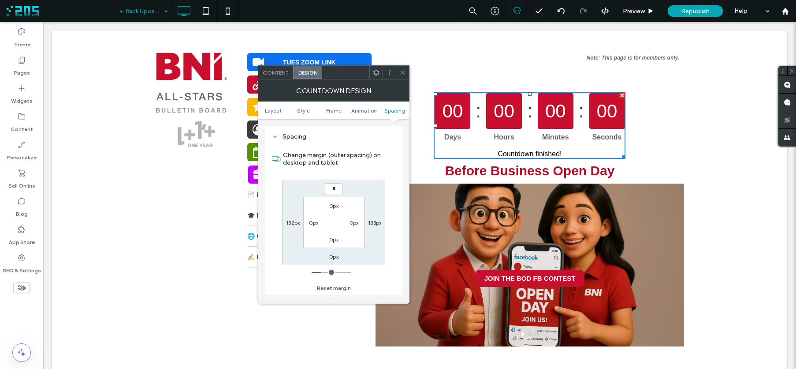
type input "*"
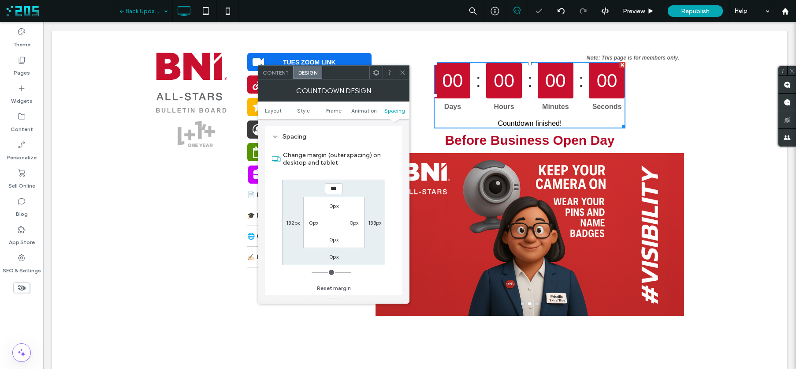
click at [333, 189] on input "***" at bounding box center [334, 188] width 18 height 11
type input "****"
type input "**"
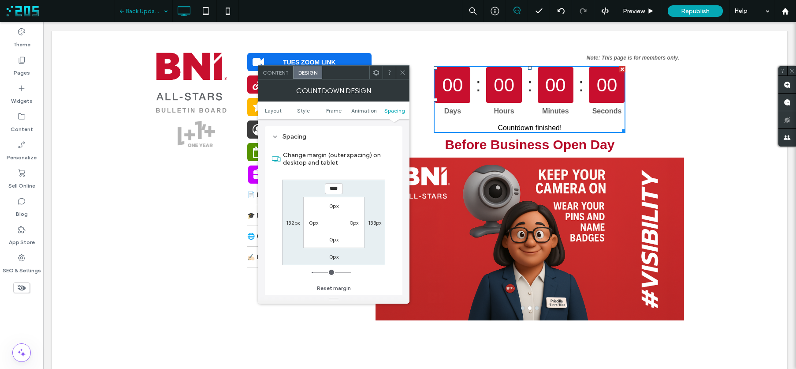
type input "****"
type input "**"
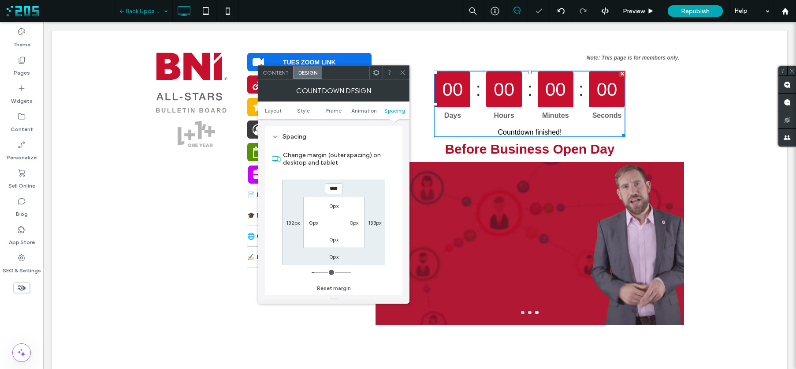
click at [403, 72] on icon at bounding box center [402, 72] width 7 height 7
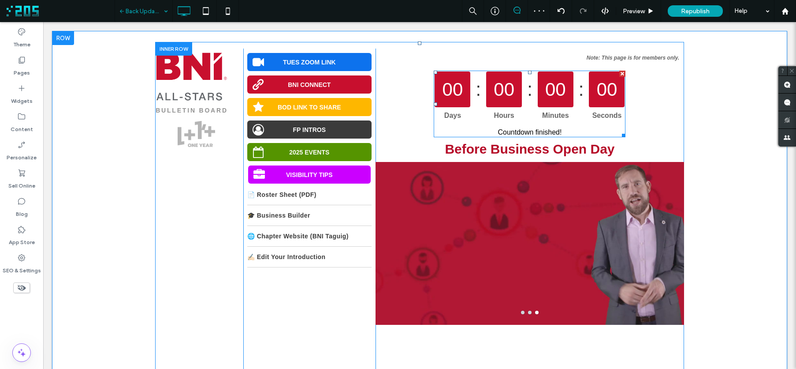
click at [453, 82] on div "00" at bounding box center [453, 89] width 36 height 36
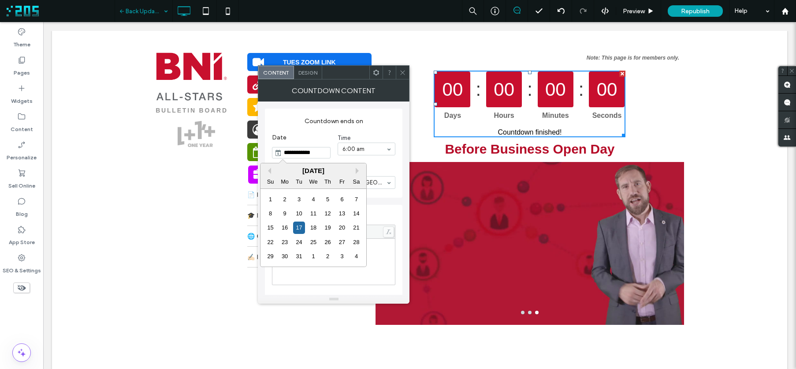
click at [314, 153] on input "**********" at bounding box center [306, 152] width 48 height 11
click at [358, 171] on button "Next Month" at bounding box center [359, 171] width 6 height 6
click at [334, 172] on div "February 2023" at bounding box center [314, 170] width 106 height 7
click at [358, 171] on button "Next Month" at bounding box center [359, 171] width 6 height 6
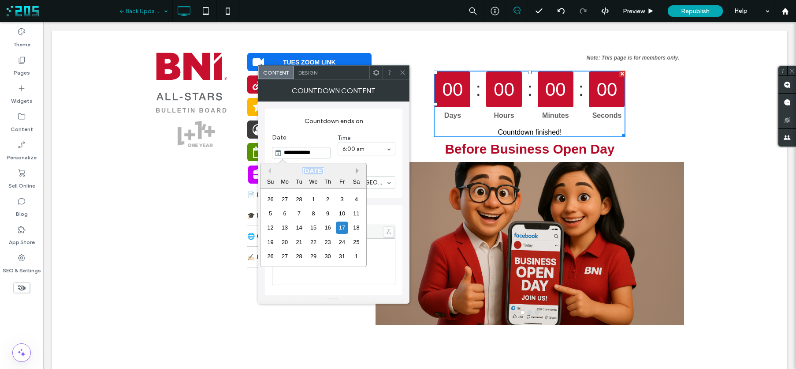
click at [358, 171] on button "Next Month" at bounding box center [359, 171] width 6 height 6
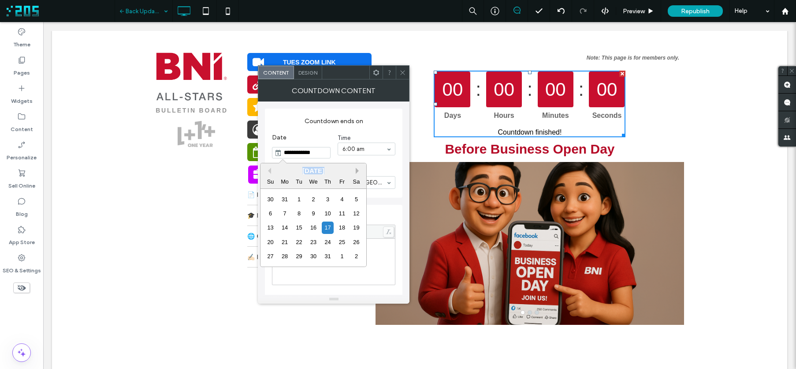
click at [358, 171] on button "Next Month" at bounding box center [359, 171] width 6 height 6
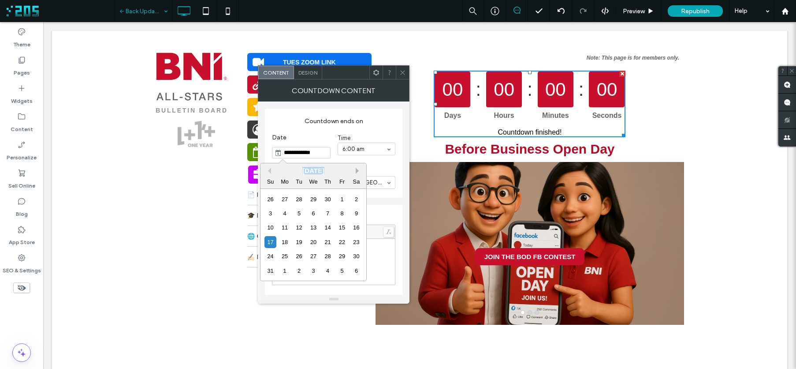
click at [358, 171] on button "Next Month" at bounding box center [359, 171] width 6 height 6
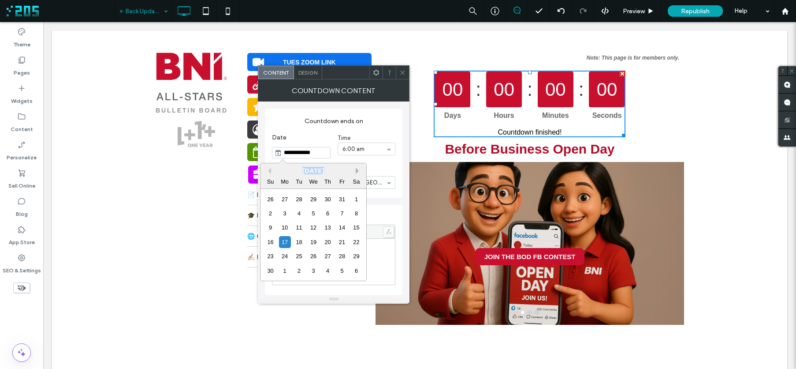
click at [358, 171] on button "Next Month" at bounding box center [359, 171] width 6 height 6
click at [354, 170] on div "October 2024" at bounding box center [314, 170] width 106 height 7
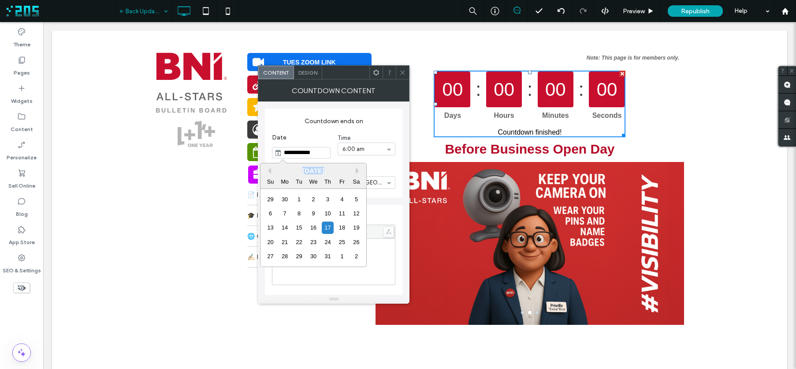
click at [354, 170] on div "October 2024" at bounding box center [314, 170] width 106 height 7
click at [356, 170] on button "Next Month" at bounding box center [359, 171] width 6 height 6
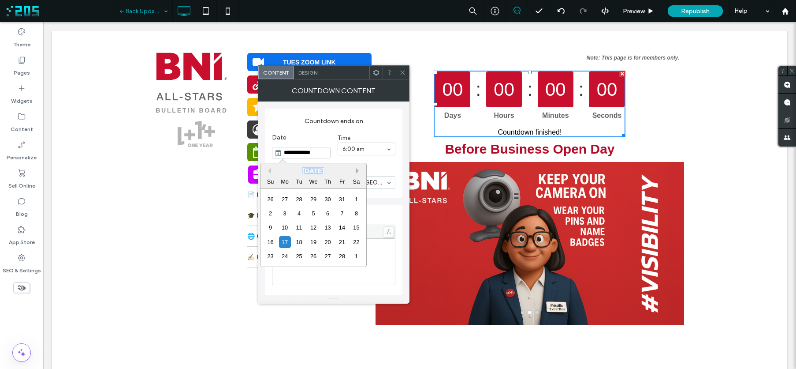
click at [356, 170] on button "Next Month" at bounding box center [359, 171] width 6 height 6
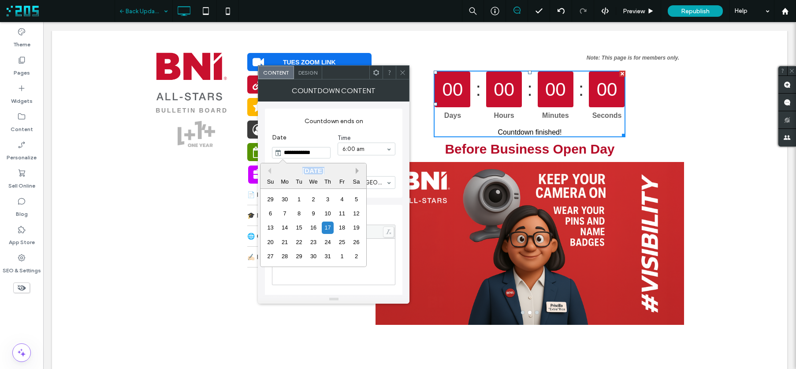
click at [356, 170] on button "Next Month" at bounding box center [359, 171] width 6 height 6
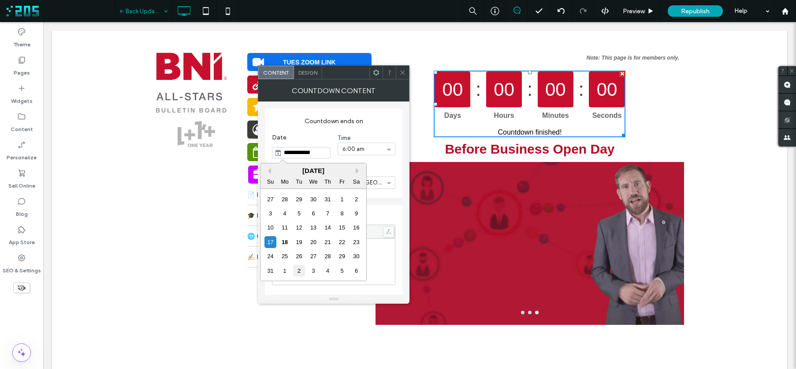
click at [298, 269] on div "2" at bounding box center [299, 271] width 12 height 12
type input "**********"
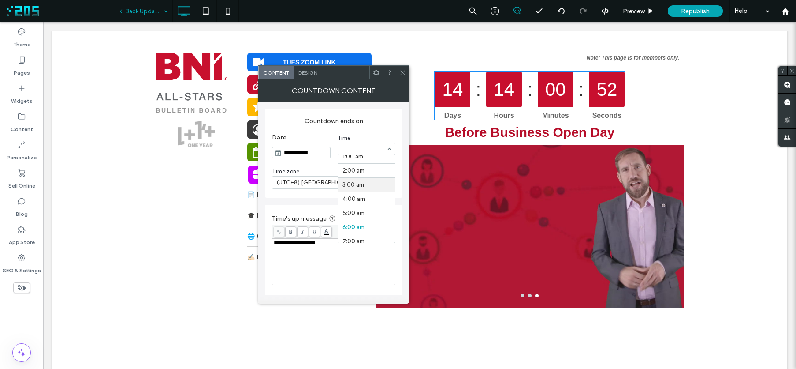
scroll to position [19, 0]
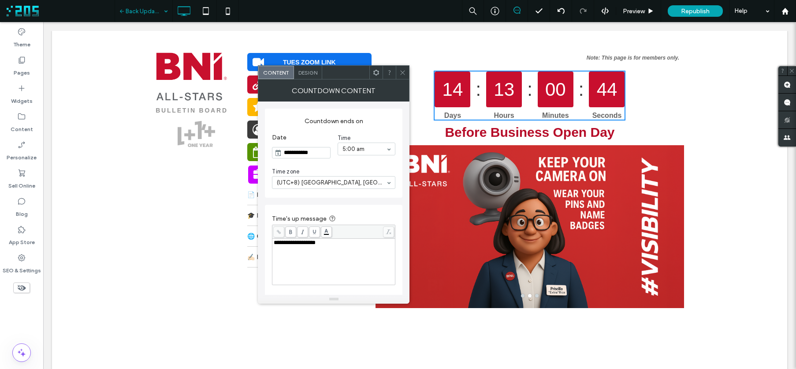
click at [402, 71] on icon at bounding box center [402, 72] width 7 height 7
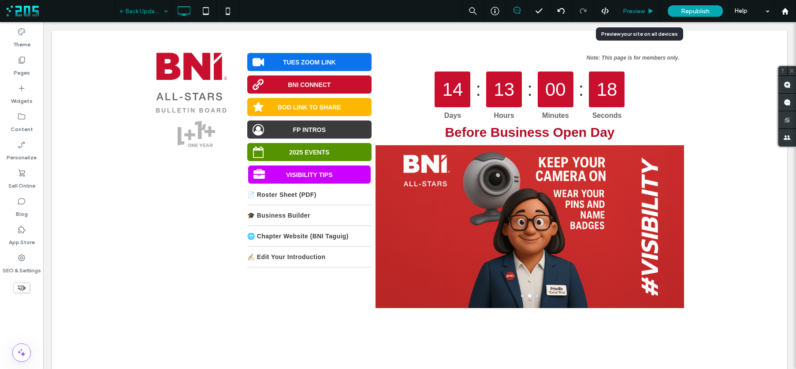
click at [642, 11] on span "Preview" at bounding box center [634, 10] width 22 height 7
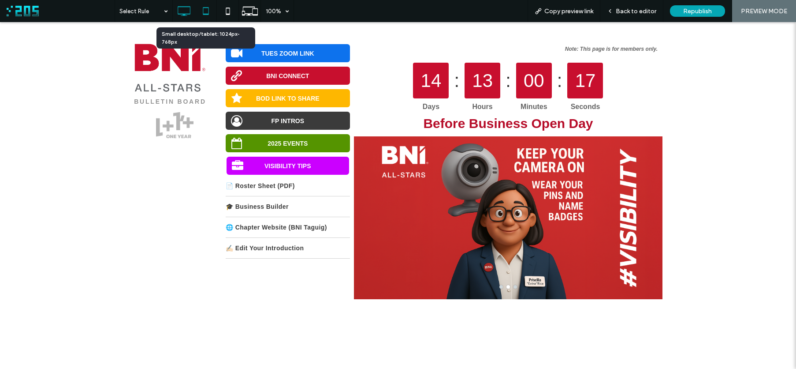
click at [207, 12] on icon at bounding box center [206, 11] width 18 height 18
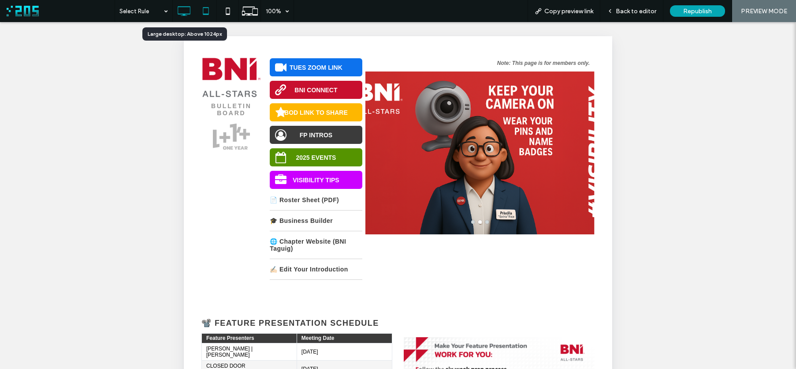
drag, startPoint x: 183, startPoint y: 11, endPoint x: 317, endPoint y: 25, distance: 134.3
click at [183, 11] on icon at bounding box center [184, 11] width 18 height 18
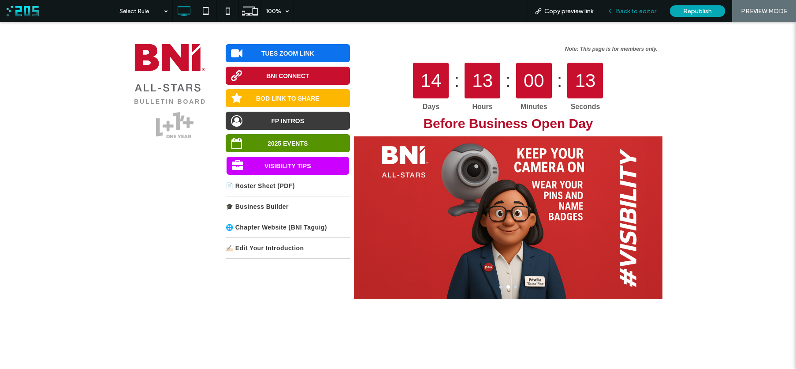
click at [613, 14] on icon at bounding box center [610, 11] width 6 height 6
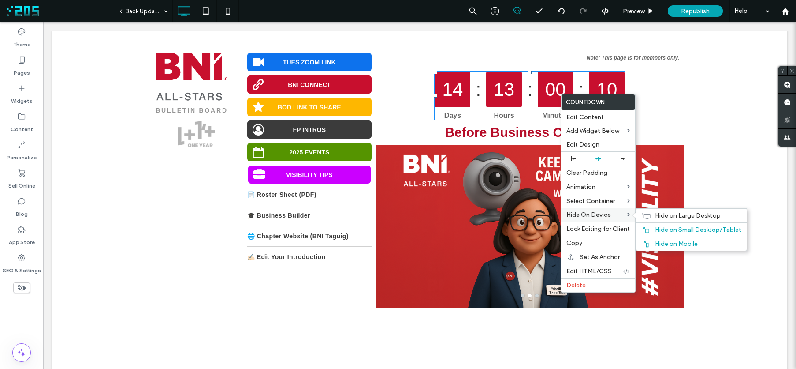
drag, startPoint x: 660, startPoint y: 227, endPoint x: 634, endPoint y: 212, distance: 30.0
click at [660, 227] on span "Hide on Small Desktop/Tablet" at bounding box center [698, 229] width 86 height 7
click at [655, 241] on span "Hide on Mobile" at bounding box center [676, 243] width 43 height 7
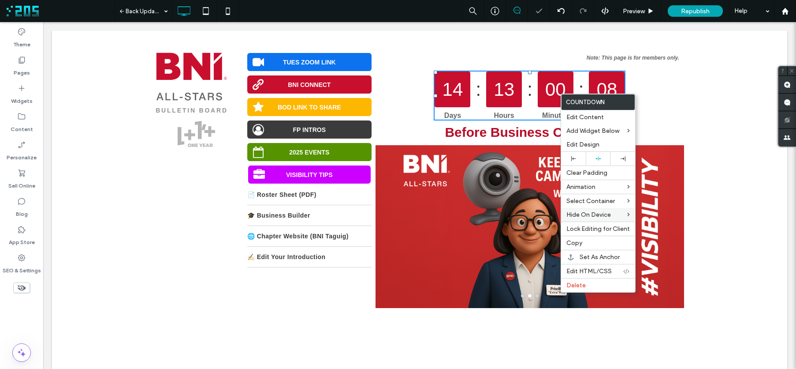
click at [505, 141] on div "Before Business Open Day" at bounding box center [530, 132] width 309 height 17
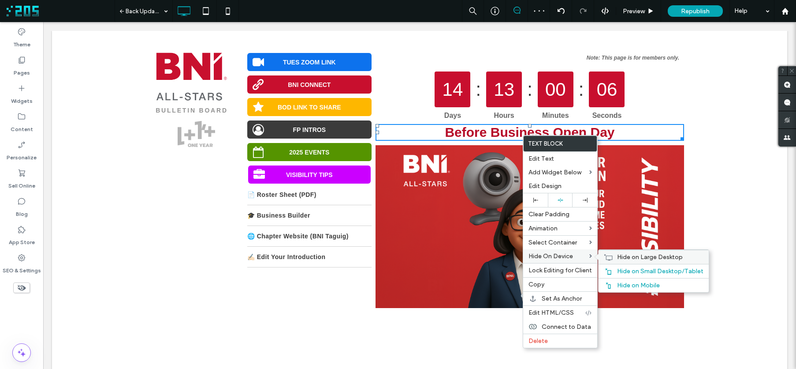
drag, startPoint x: 624, startPoint y: 271, endPoint x: 601, endPoint y: 253, distance: 29.3
click at [624, 271] on span "Hide on Small Desktop/Tablet" at bounding box center [660, 270] width 86 height 7
drag, startPoint x: 615, startPoint y: 281, endPoint x: 603, endPoint y: 260, distance: 24.9
click at [615, 281] on div "Hide on Mobile" at bounding box center [654, 285] width 110 height 14
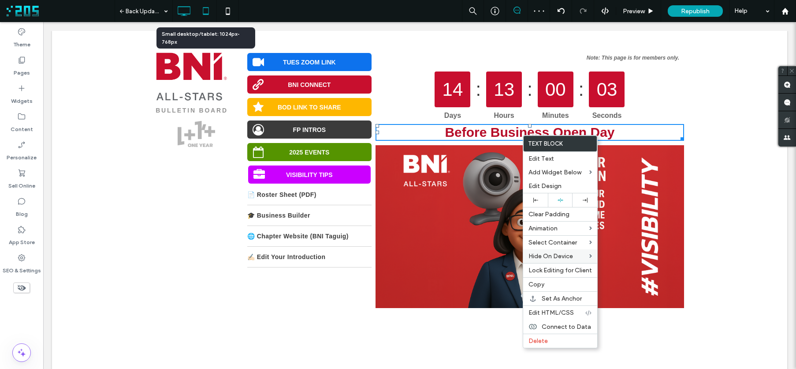
click at [205, 11] on icon at bounding box center [206, 11] width 18 height 18
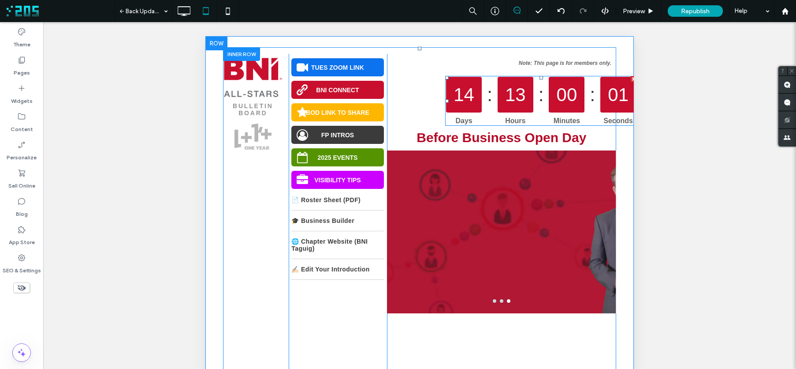
click at [458, 86] on div "14" at bounding box center [464, 95] width 36 height 36
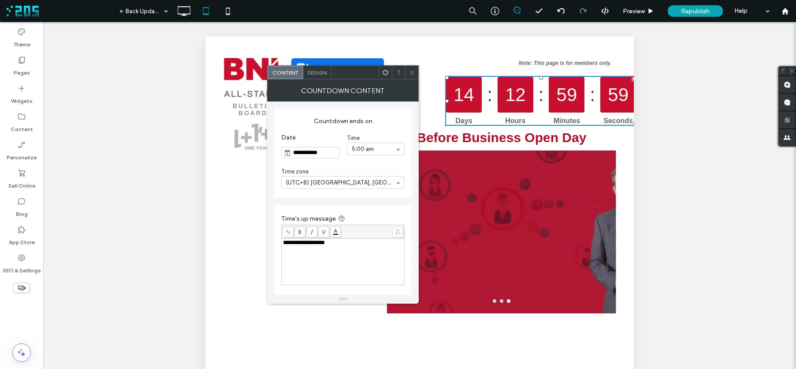
click at [319, 73] on span "Design" at bounding box center [317, 72] width 19 height 7
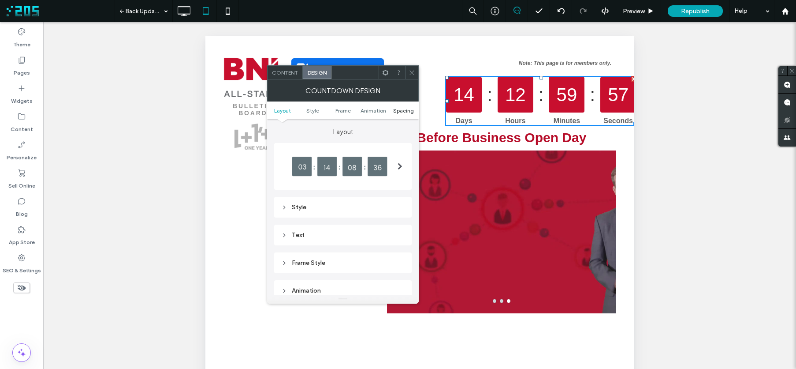
click at [401, 112] on span "Spacing" at bounding box center [403, 110] width 21 height 7
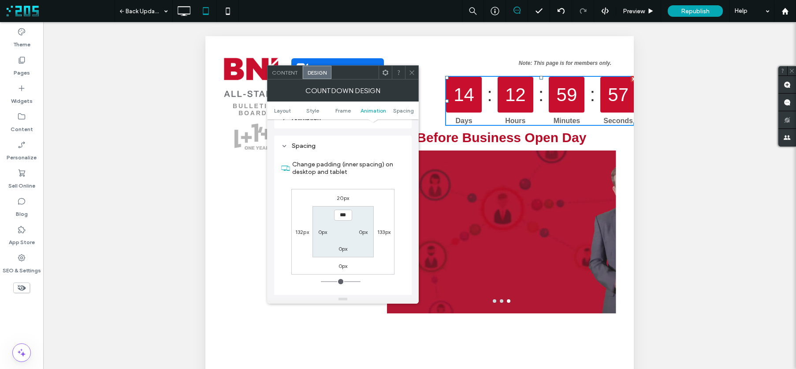
scroll to position [182, 0]
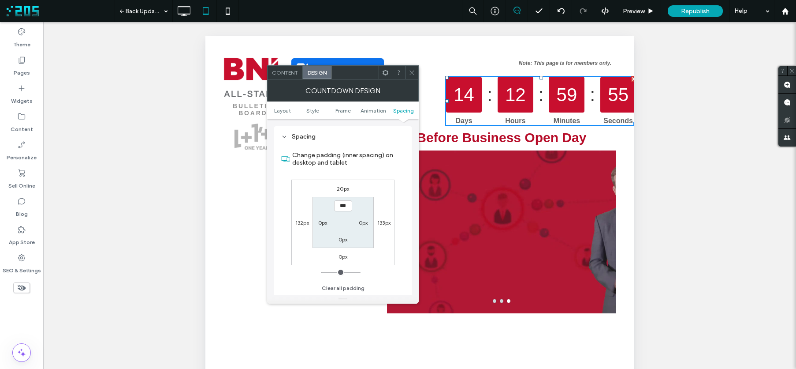
click at [301, 223] on label "132px" at bounding box center [302, 222] width 14 height 7
type input "***"
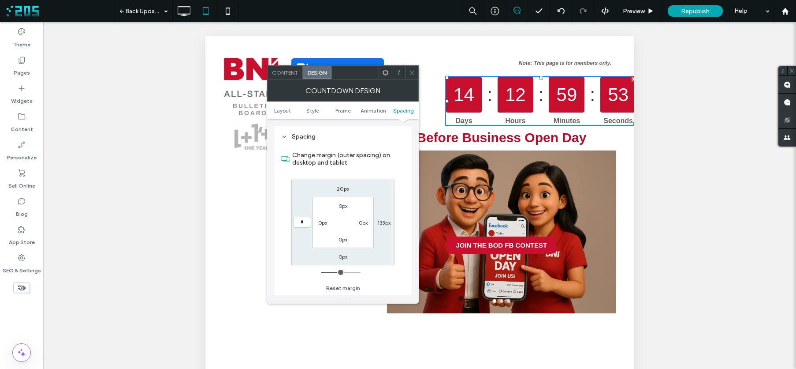
type input "*"
type input "***"
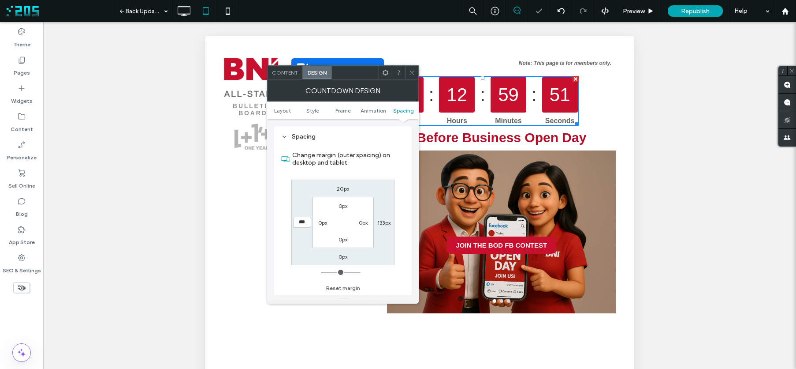
click at [380, 221] on label "133px" at bounding box center [383, 222] width 13 height 7
type input "***"
type input "*"
type input "***"
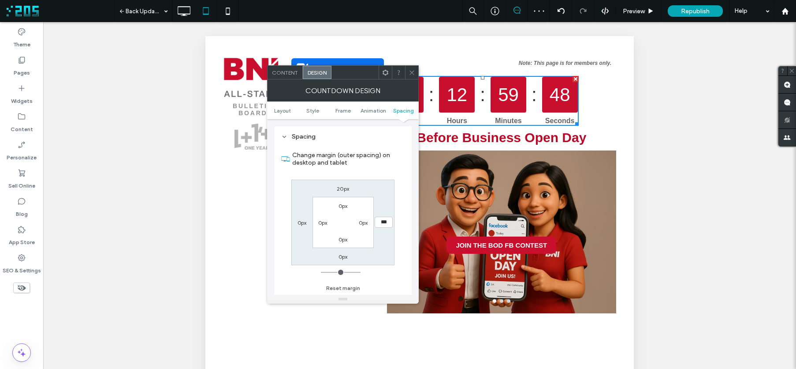
click at [363, 225] on label "0px" at bounding box center [363, 222] width 9 height 7
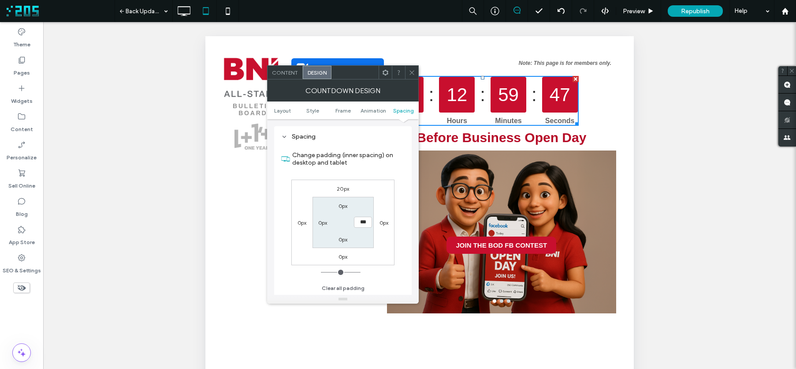
drag, startPoint x: 322, startPoint y: 222, endPoint x: 299, endPoint y: 224, distance: 22.6
click at [322, 222] on label "0px" at bounding box center [322, 222] width 9 height 7
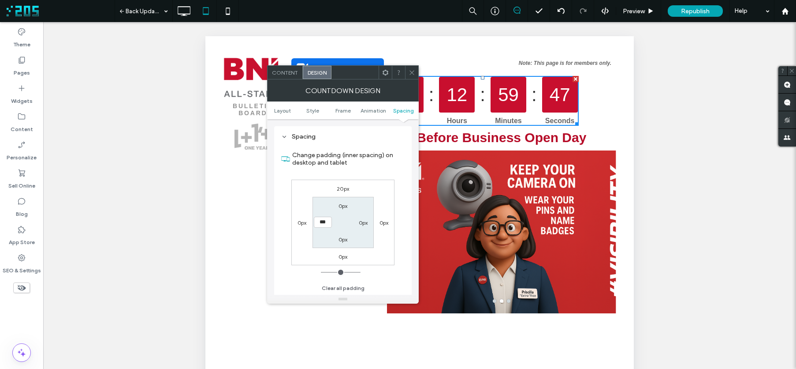
click at [296, 224] on div "0px" at bounding box center [302, 222] width 20 height 9
drag, startPoint x: 410, startPoint y: 70, endPoint x: 239, endPoint y: 68, distance: 171.5
click at [410, 70] on icon at bounding box center [412, 72] width 7 height 7
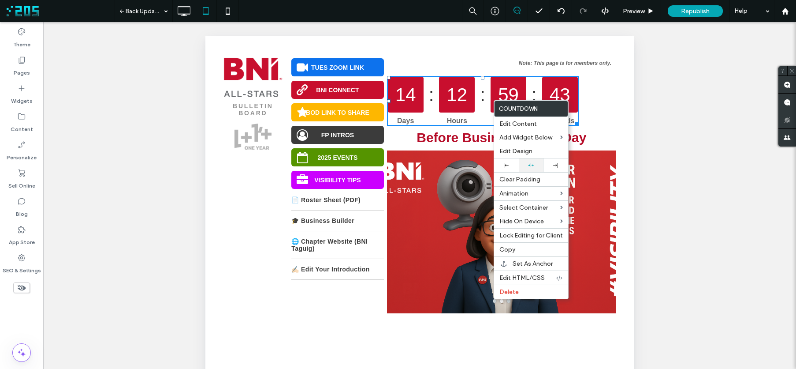
click at [531, 164] on icon at bounding box center [531, 165] width 6 height 6
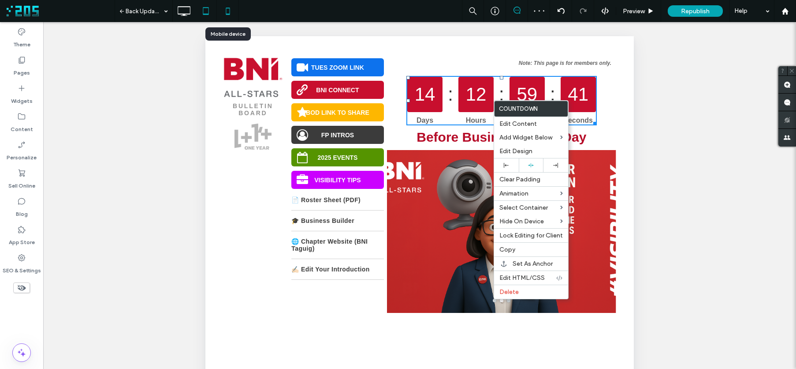
click at [228, 11] on icon at bounding box center [228, 11] width 18 height 18
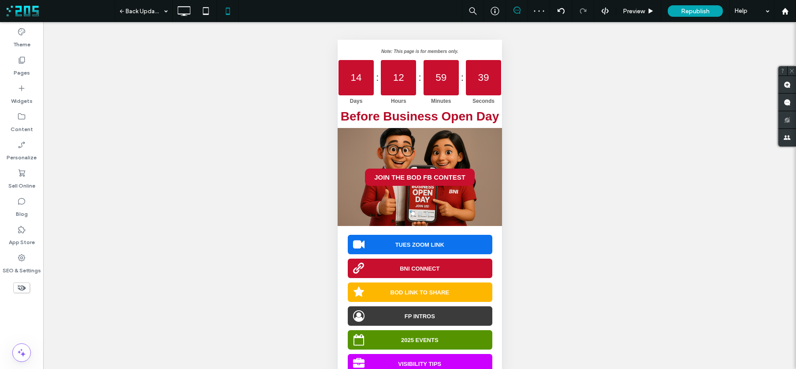
scroll to position [0, 0]
click at [443, 122] on h2 "Before Business Open Day" at bounding box center [419, 116] width 164 height 14
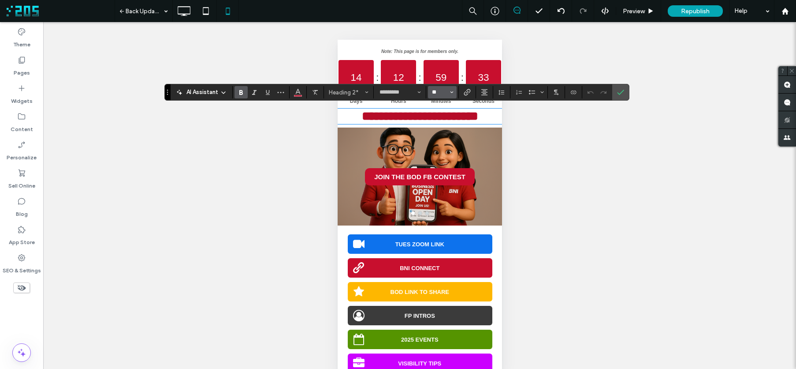
click at [440, 93] on input "**" at bounding box center [439, 92] width 17 height 7
type input "**"
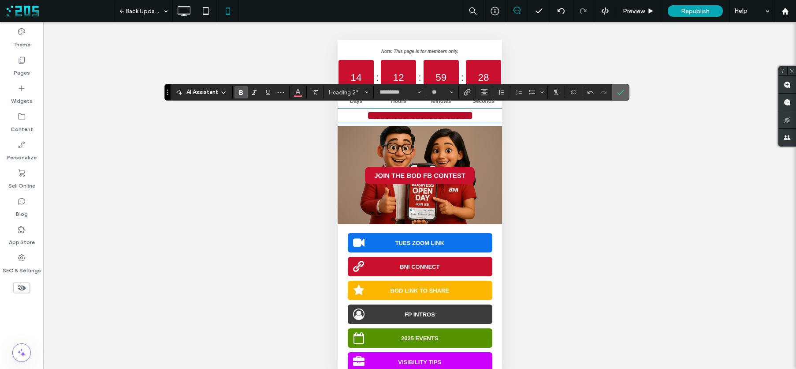
click at [619, 93] on icon "Confirm" at bounding box center [620, 92] width 7 height 7
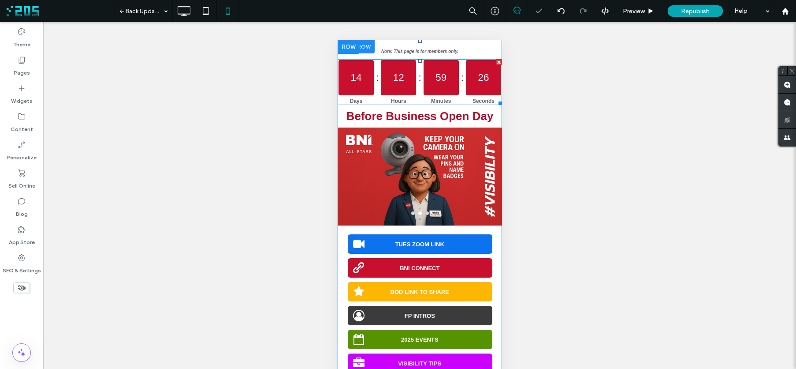
click at [466, 74] on div "26" at bounding box center [483, 77] width 35 height 35
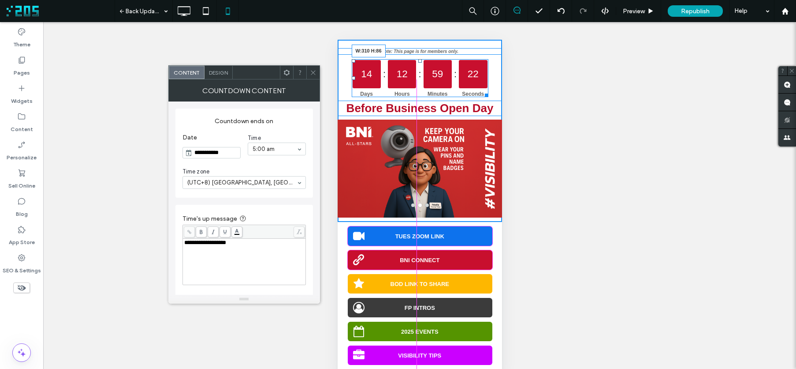
drag, startPoint x: 494, startPoint y: 101, endPoint x: 759, endPoint y: 102, distance: 265.0
click at [482, 97] on div at bounding box center [484, 93] width 7 height 7
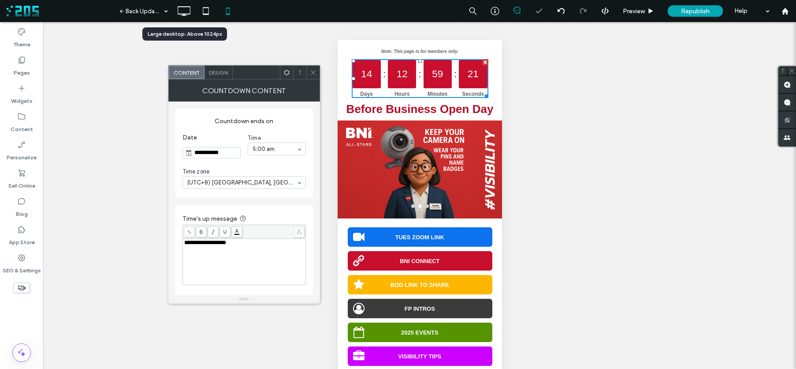
click at [179, 9] on icon at bounding box center [184, 11] width 18 height 18
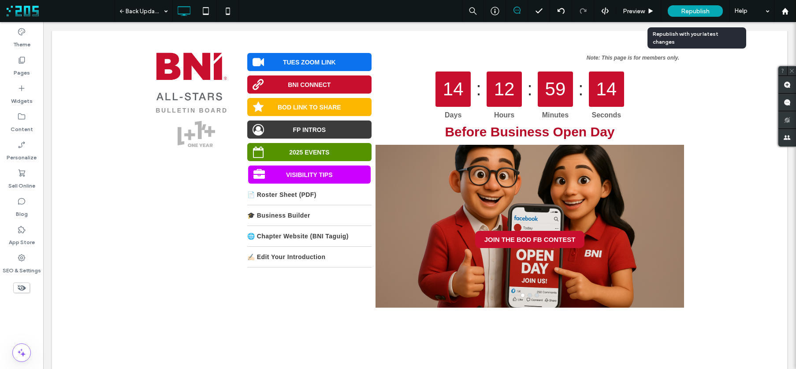
click at [695, 12] on span "Republish" at bounding box center [695, 10] width 29 height 7
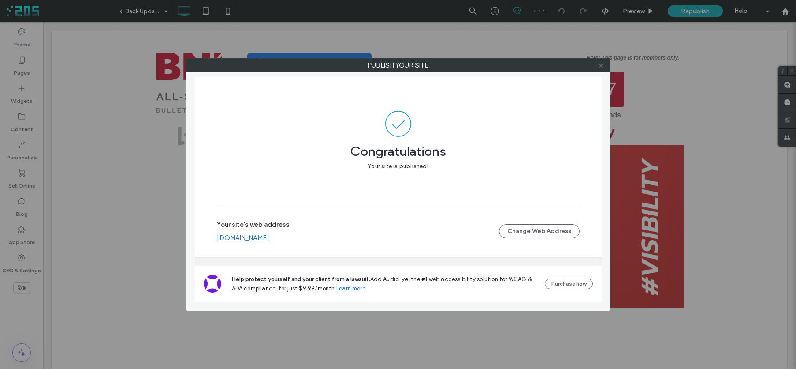
click at [602, 65] on icon at bounding box center [601, 65] width 7 height 7
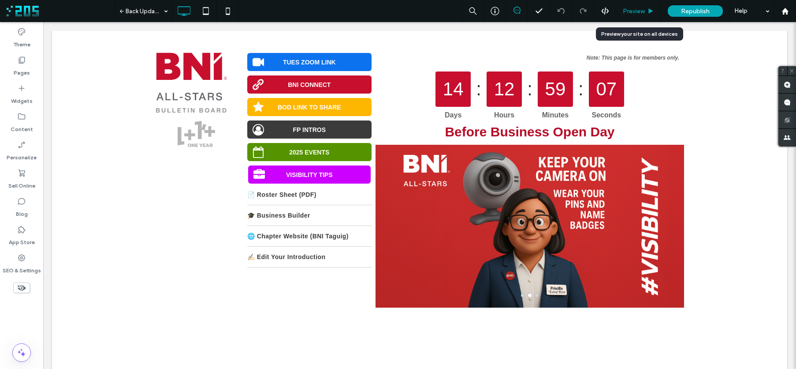
click at [639, 13] on span "Preview" at bounding box center [634, 10] width 22 height 7
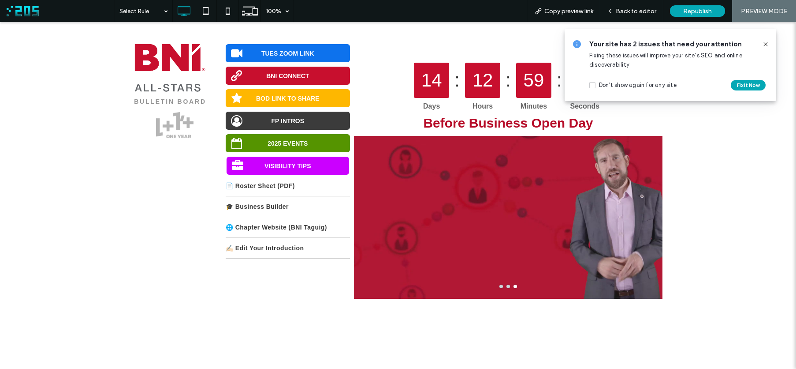
click at [764, 44] on icon at bounding box center [765, 44] width 7 height 7
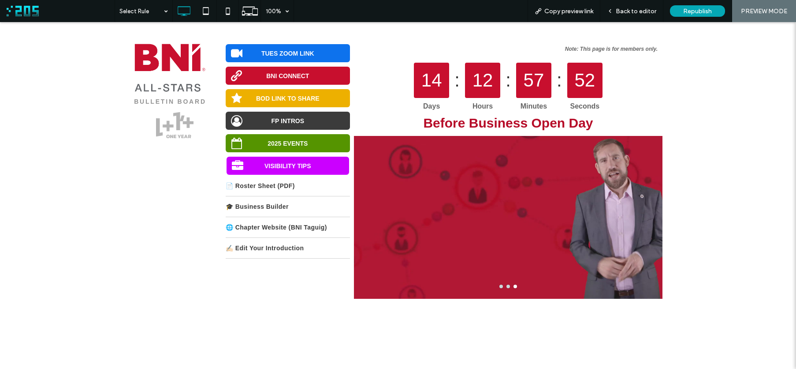
click at [280, 99] on span "BOD LINK TO SHARE" at bounding box center [288, 98] width 70 height 16
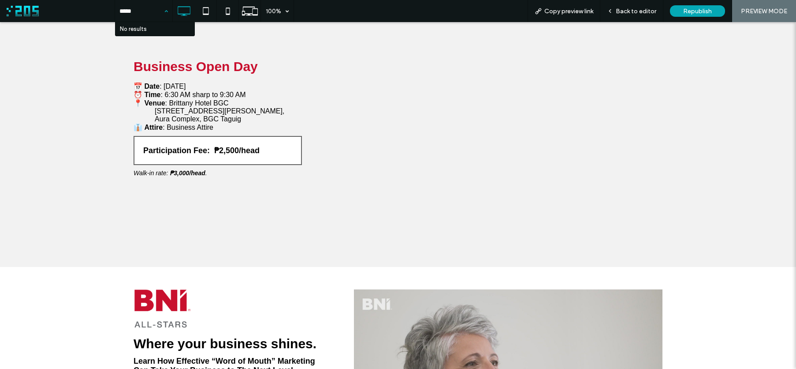
type input "******"
click at [620, 12] on span "Back to editor" at bounding box center [636, 10] width 41 height 7
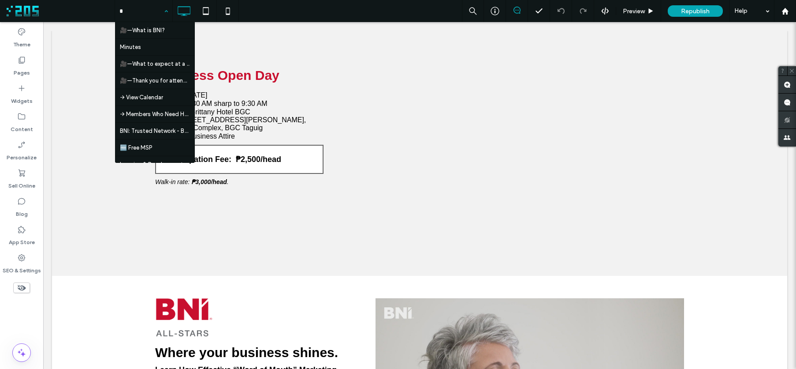
type input "**"
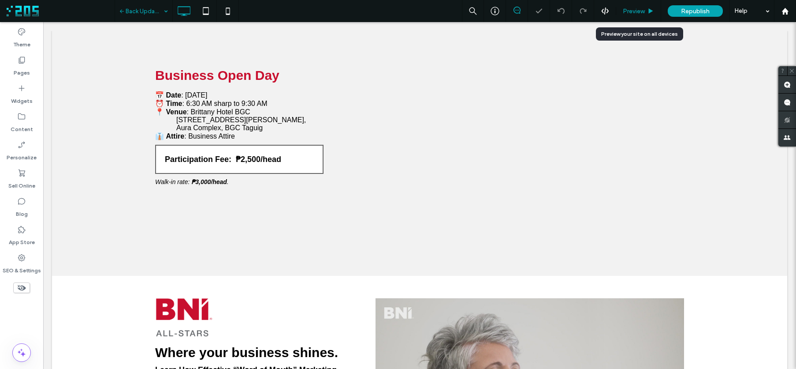
click at [637, 11] on span "Preview" at bounding box center [634, 10] width 22 height 7
